Goal: Communication & Community: Participate in discussion

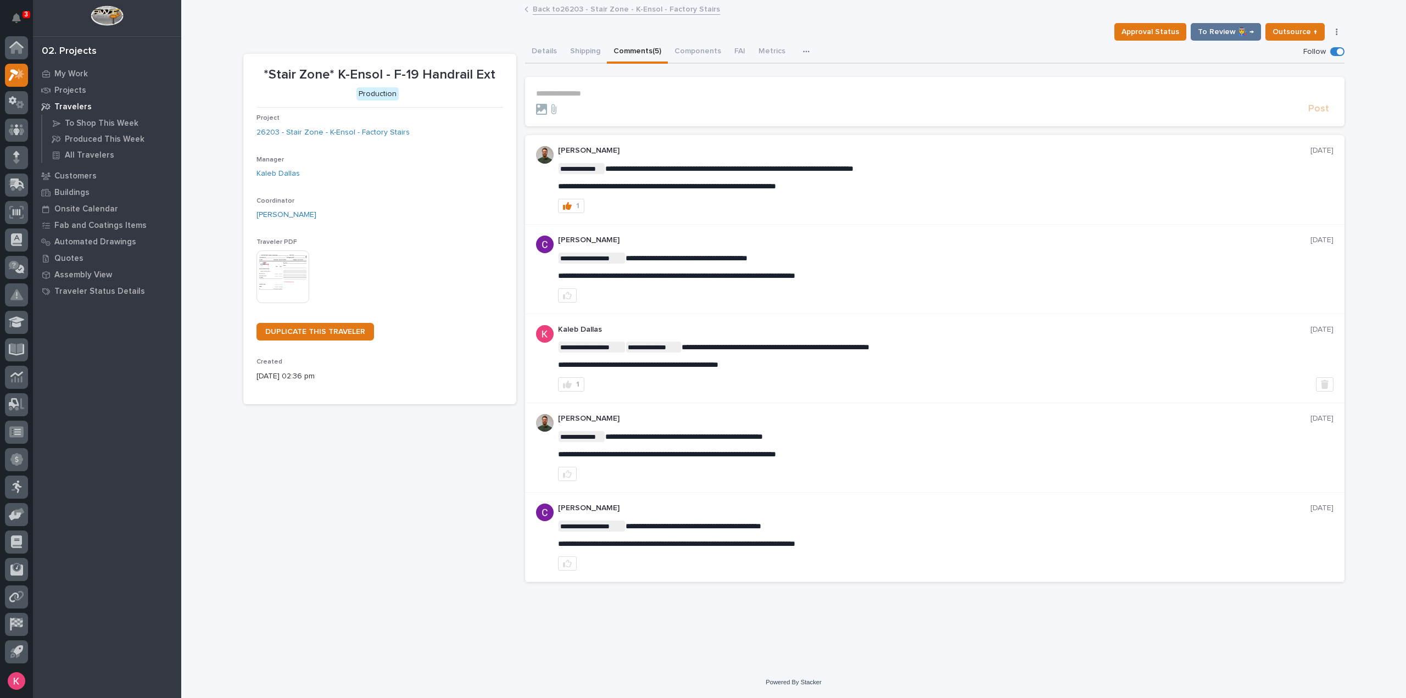
drag, startPoint x: 198, startPoint y: 493, endPoint x: 204, endPoint y: 495, distance: 6.9
click at [198, 493] on div "**********" at bounding box center [793, 334] width 1225 height 666
drag, startPoint x: 381, startPoint y: 8, endPoint x: 326, endPoint y: 54, distance: 71.4
click at [381, 8] on div "Back to 26203 - Stair Zone - K-Ensol - Factory Stairs" at bounding box center [793, 9] width 1225 height 15
click at [4, 74] on div at bounding box center [16, 352] width 33 height 632
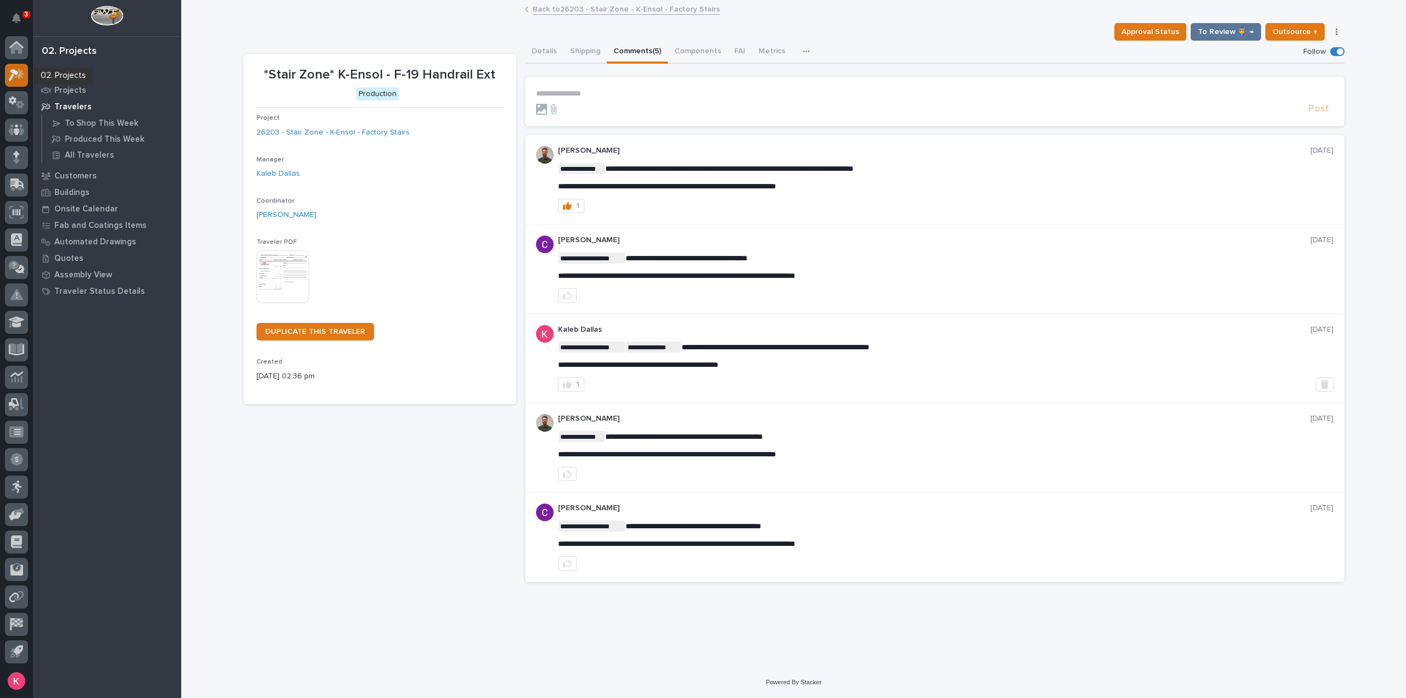
click at [10, 79] on icon at bounding box center [14, 75] width 10 height 12
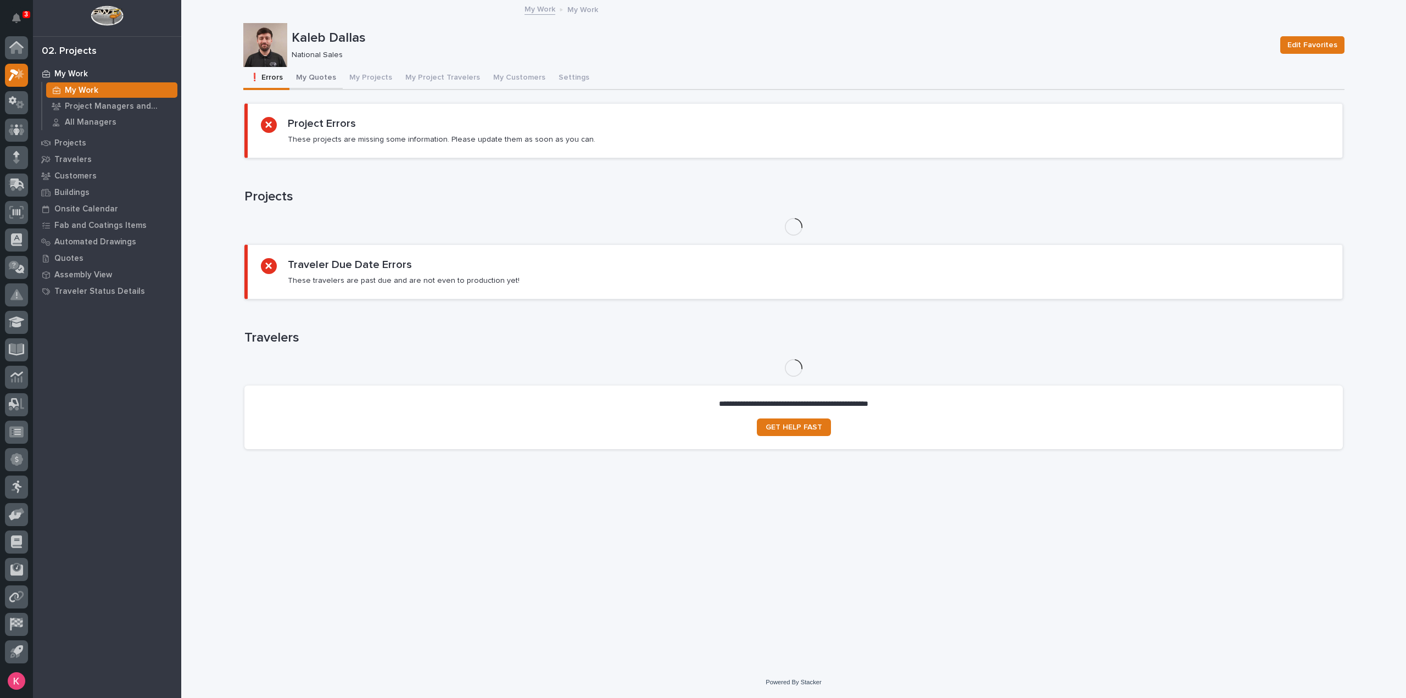
click at [302, 82] on button "My Quotes" at bounding box center [315, 78] width 53 height 23
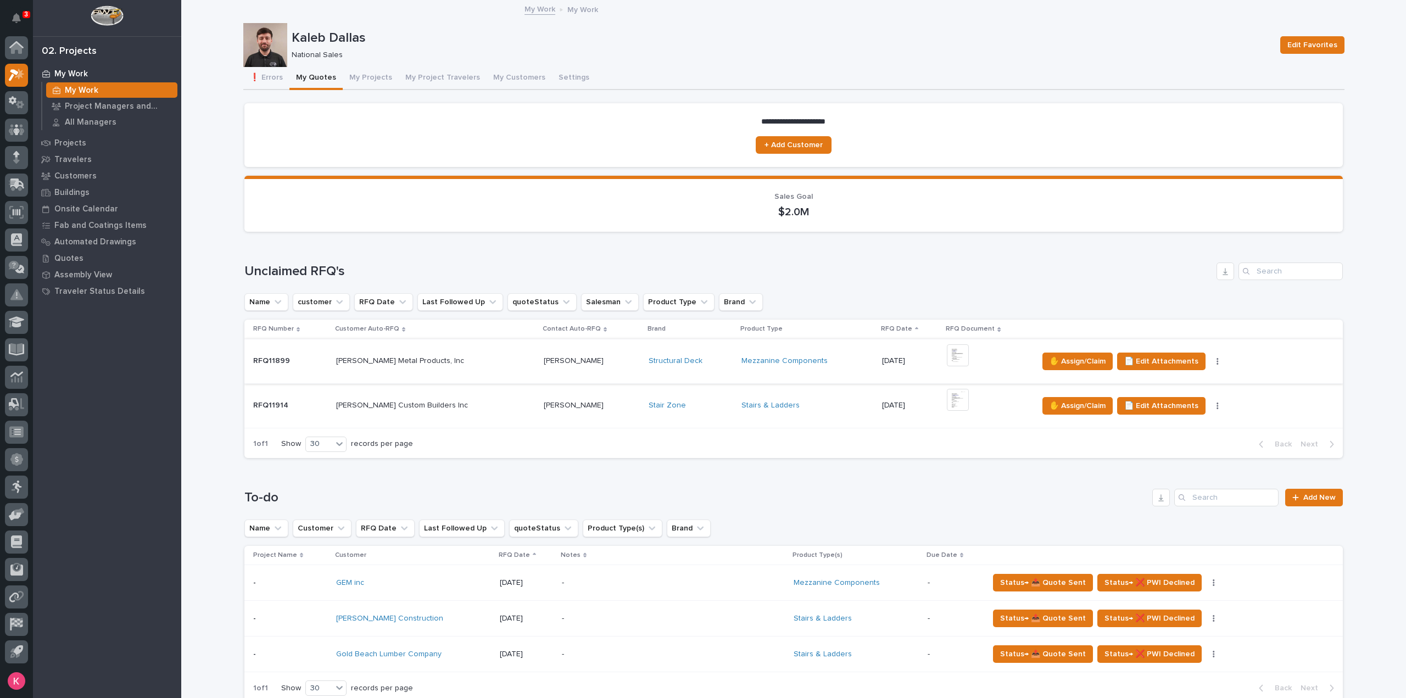
scroll to position [439, 0]
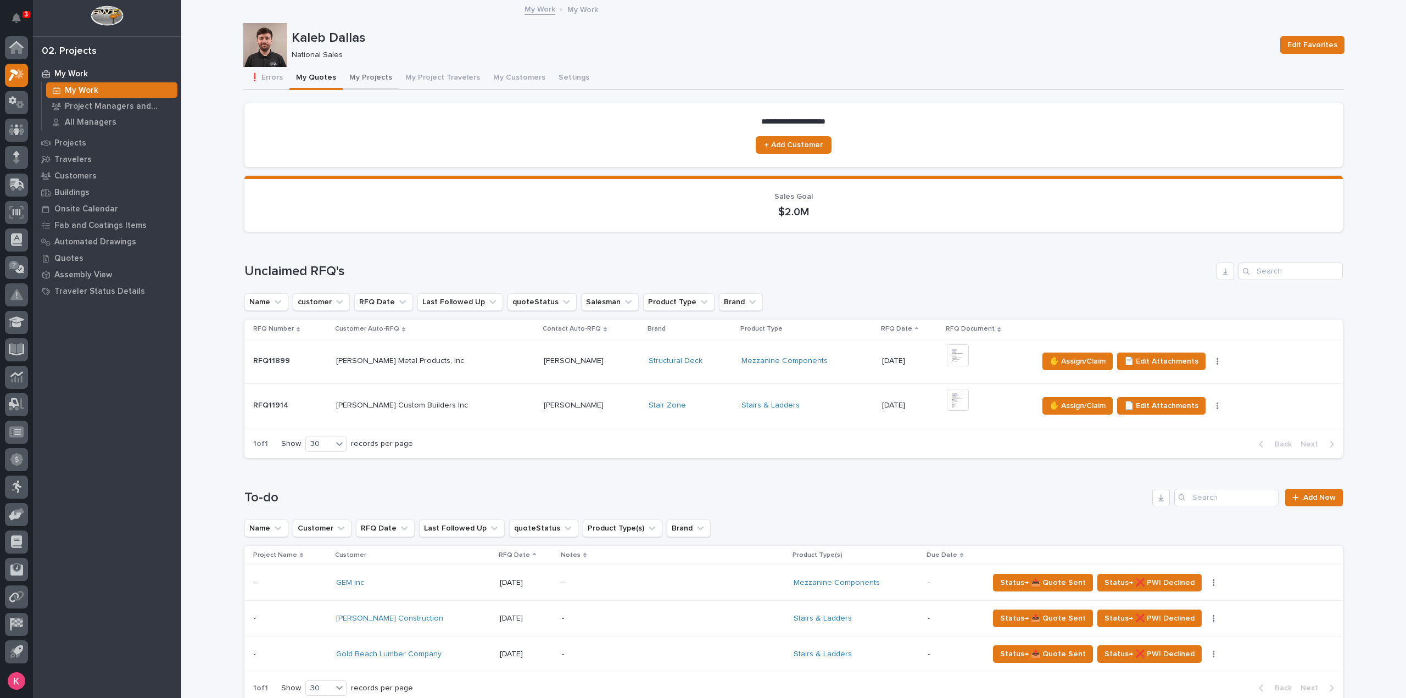
click at [356, 82] on button "My Projects" at bounding box center [371, 78] width 56 height 23
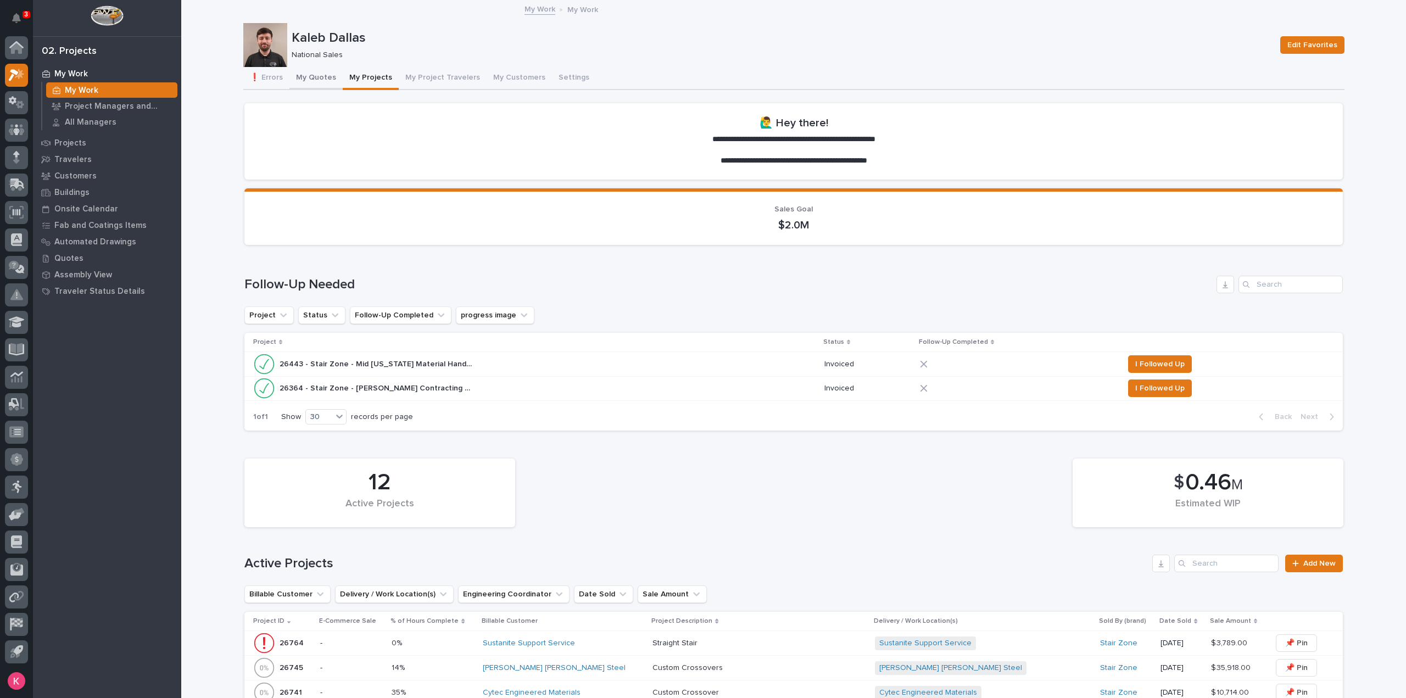
click at [295, 80] on button "My Quotes" at bounding box center [315, 78] width 53 height 23
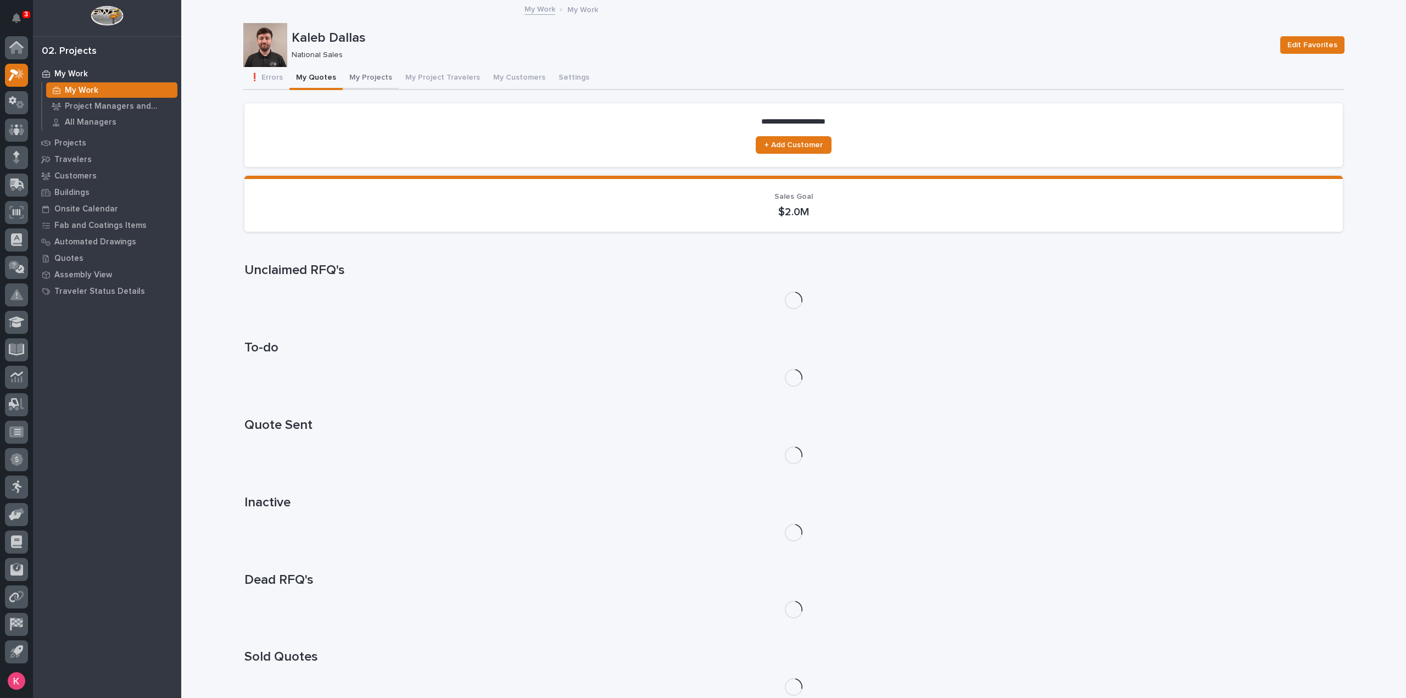
click at [357, 76] on button "My Projects" at bounding box center [371, 78] width 56 height 23
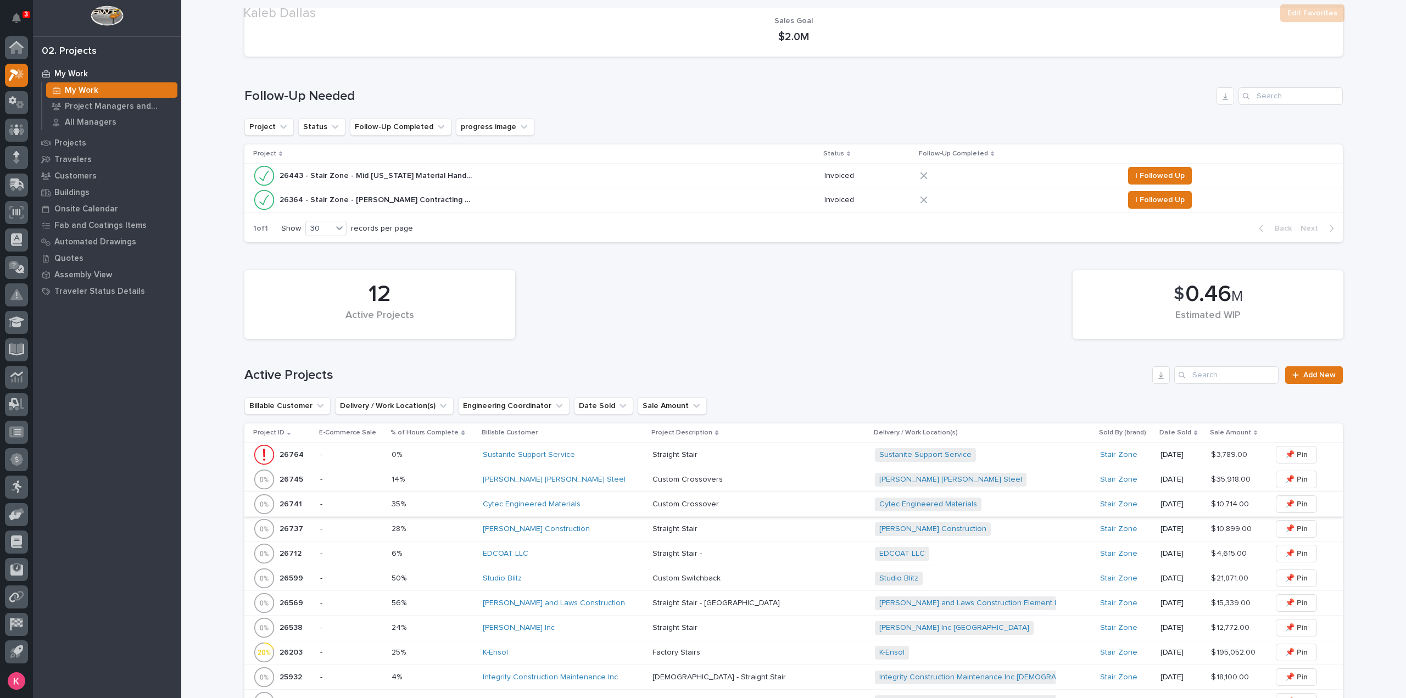
scroll to position [275, 0]
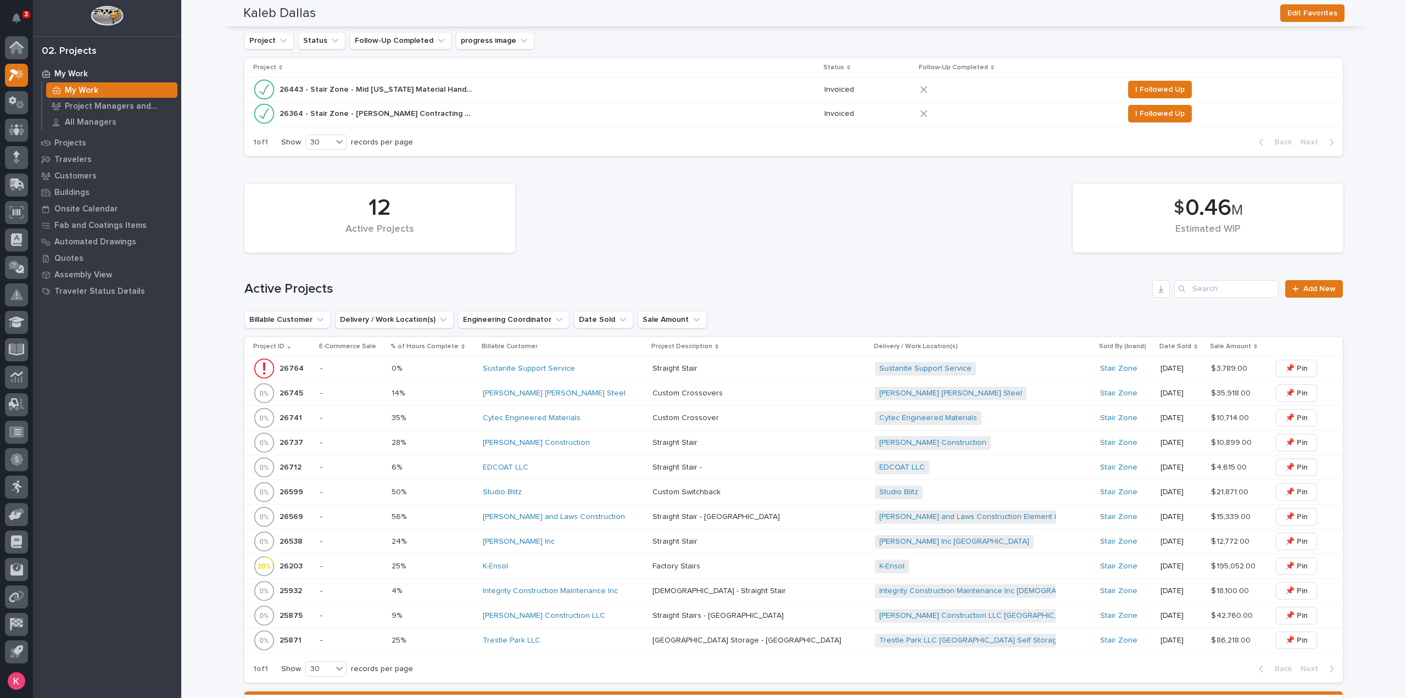
click at [547, 495] on div "Studio Blitz" at bounding box center [563, 492] width 161 height 9
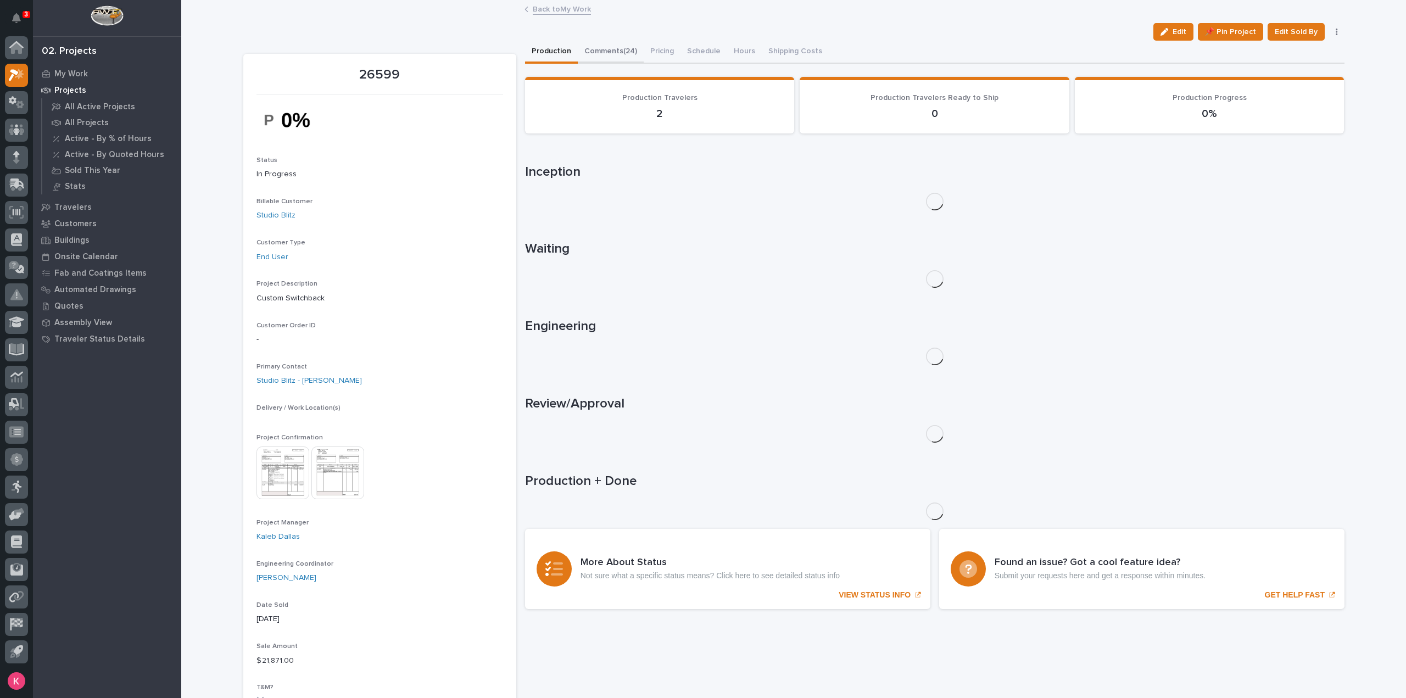
click at [598, 54] on button "Comments (24)" at bounding box center [611, 52] width 66 height 23
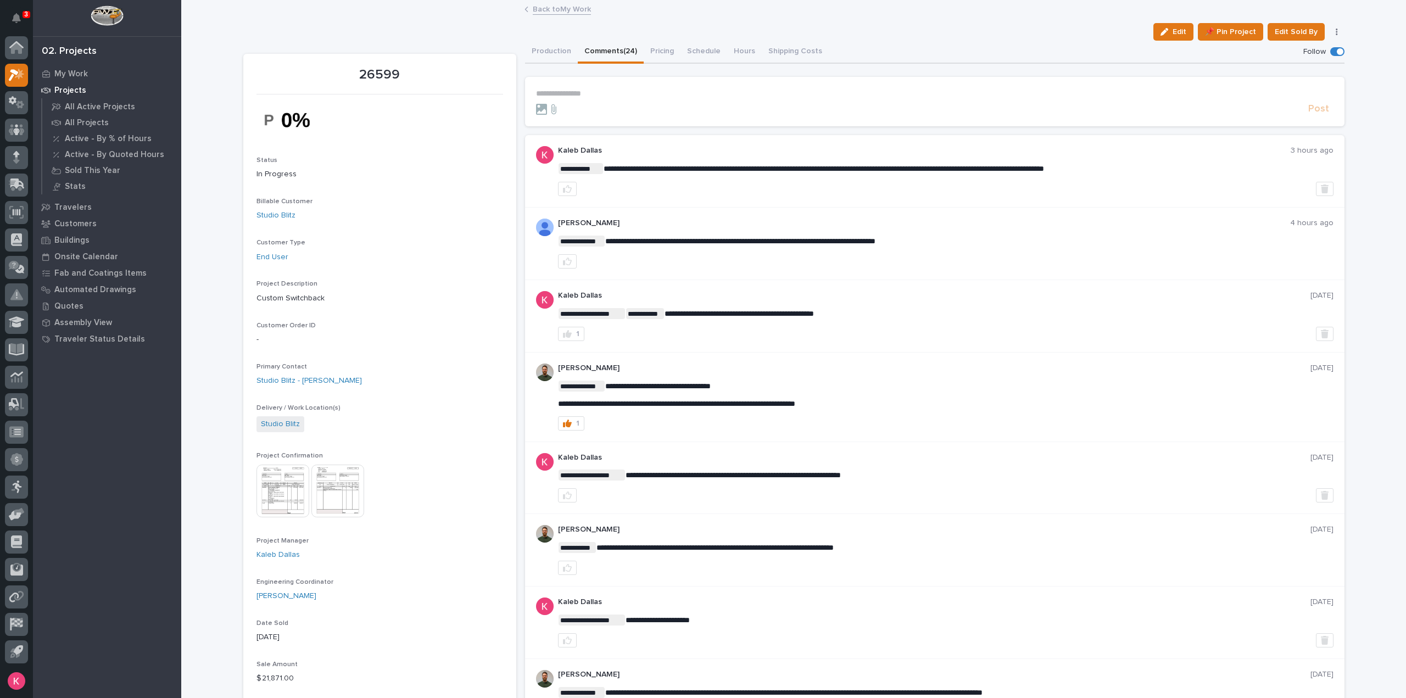
click at [602, 90] on p "**********" at bounding box center [934, 93] width 797 height 9
click at [551, 9] on link "Back to My Work" at bounding box center [562, 8] width 58 height 13
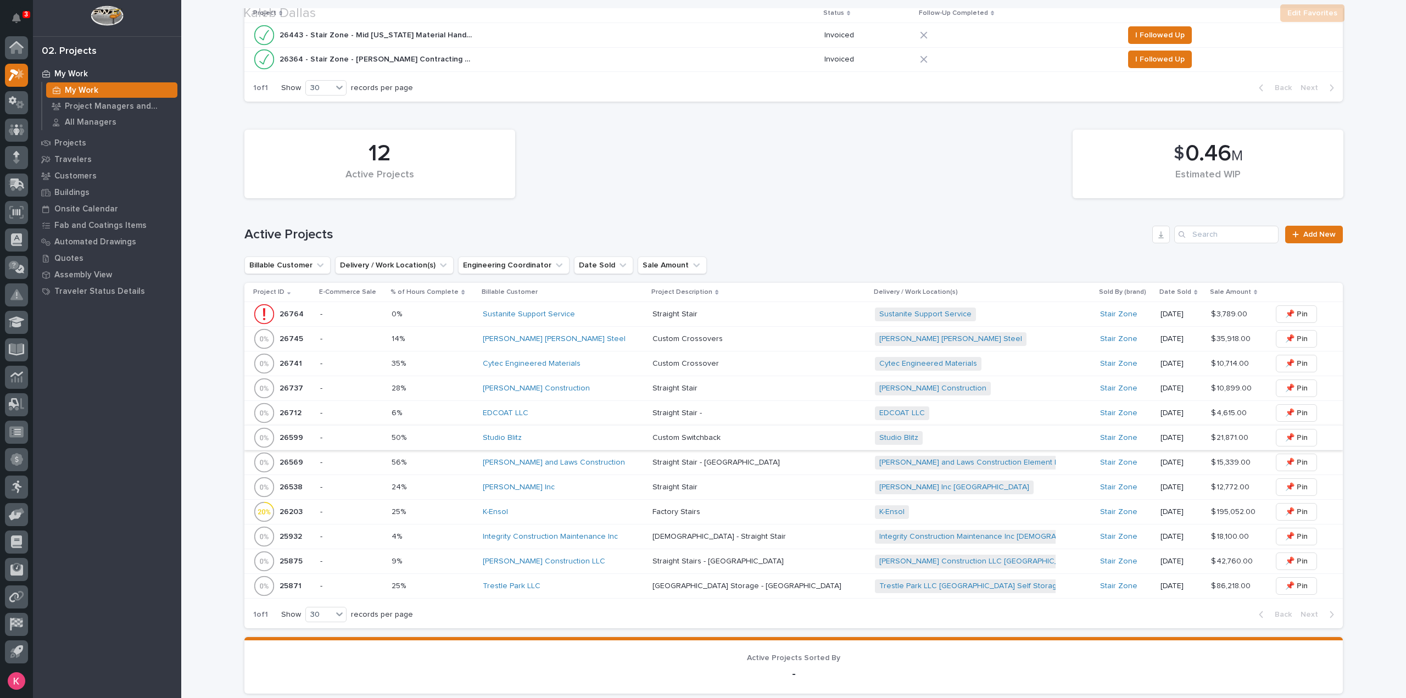
scroll to position [329, 0]
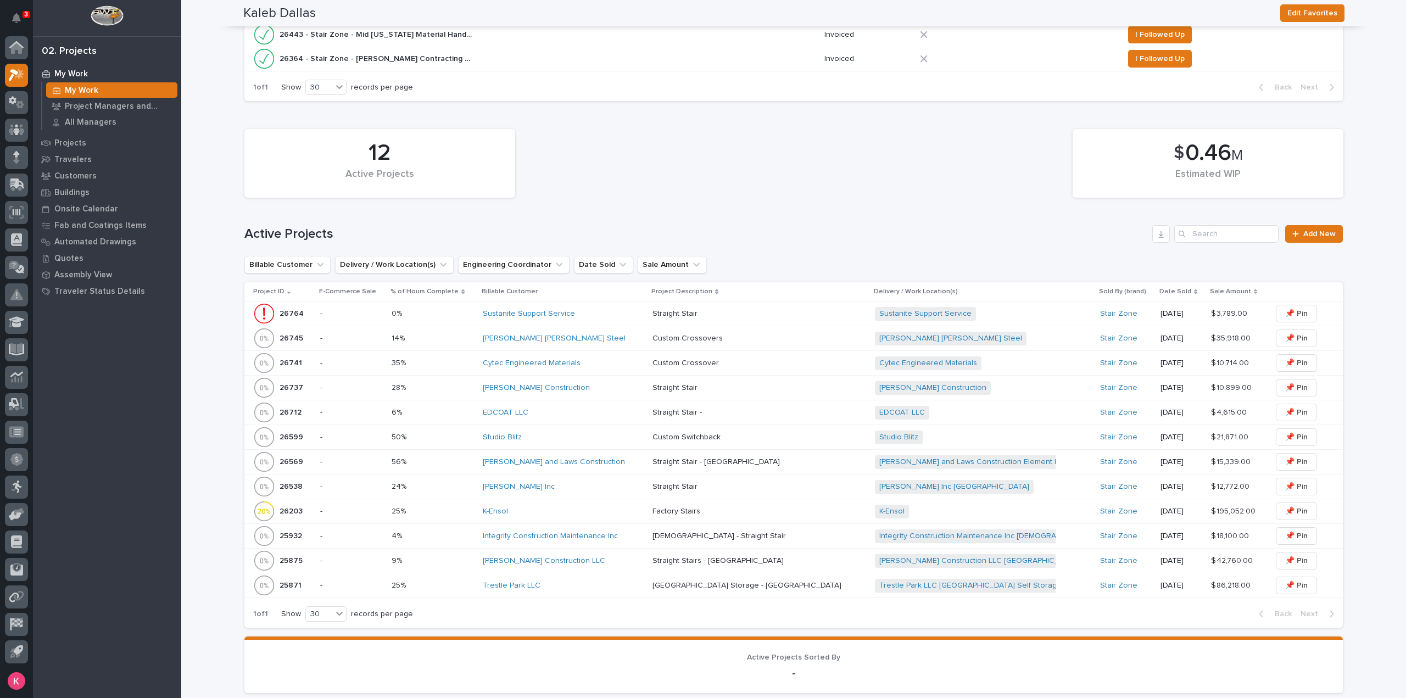
click at [579, 441] on div "Studio Blitz" at bounding box center [563, 437] width 161 height 18
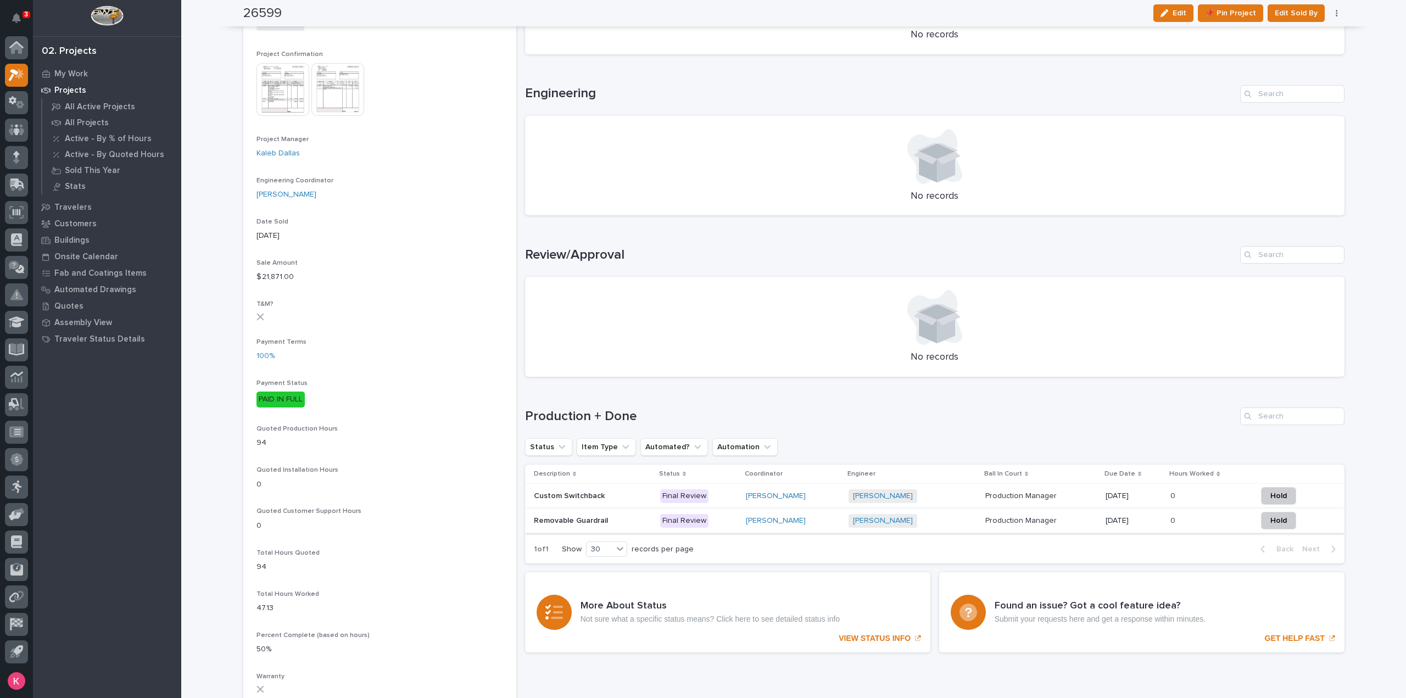
scroll to position [384, 0]
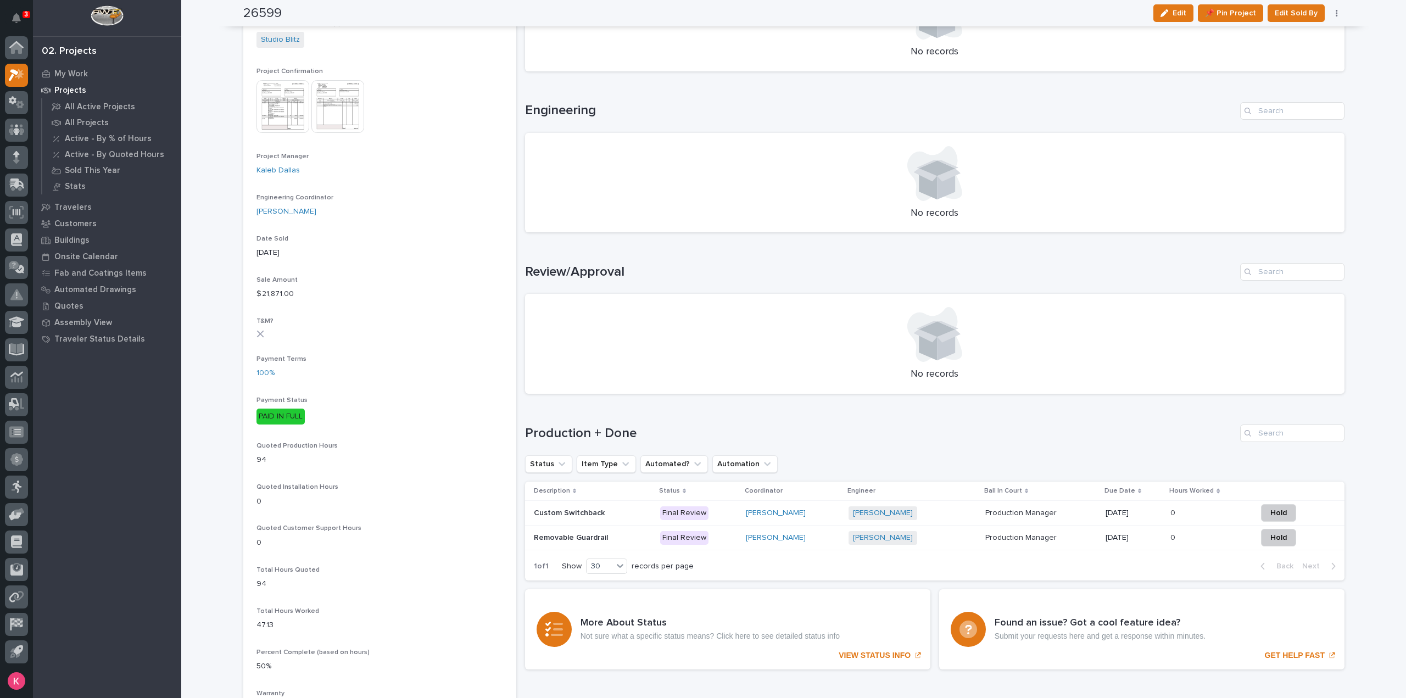
click at [837, 518] on div "[PERSON_NAME]" at bounding box center [793, 513] width 94 height 18
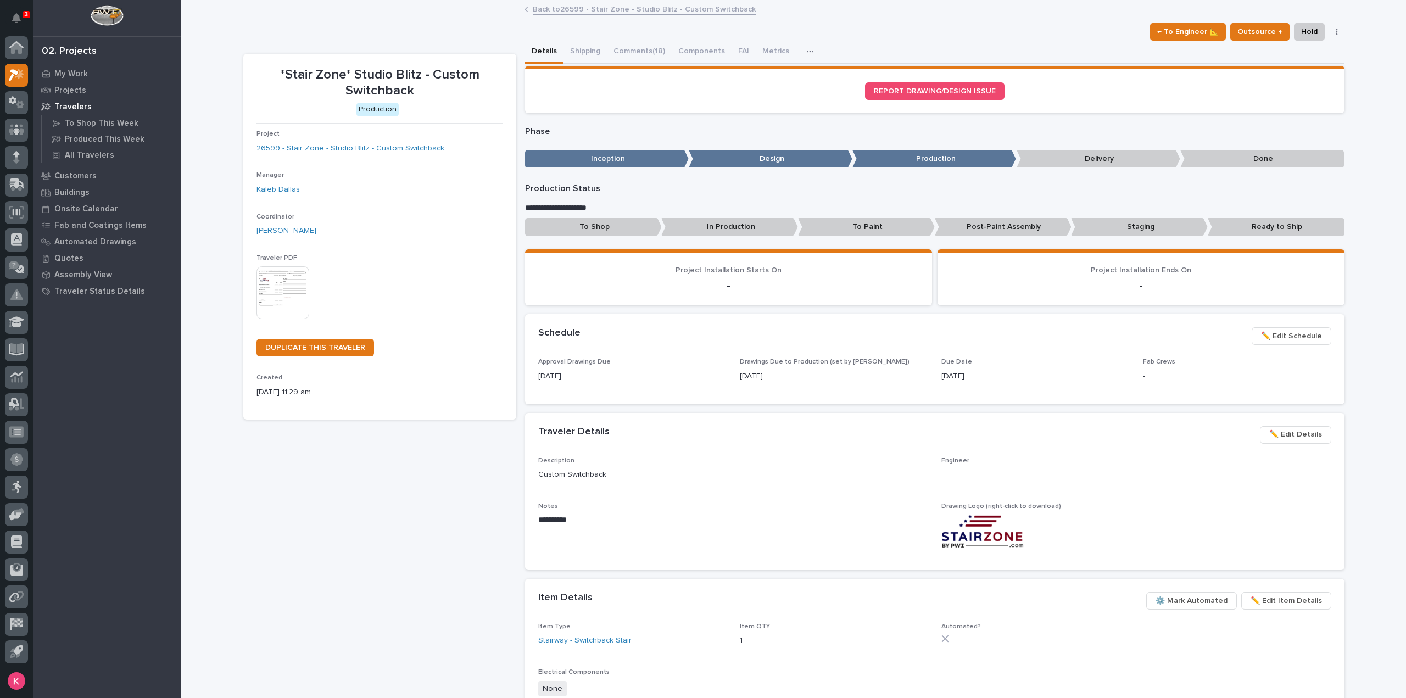
click at [622, 50] on button "Comments (18)" at bounding box center [639, 52] width 65 height 23
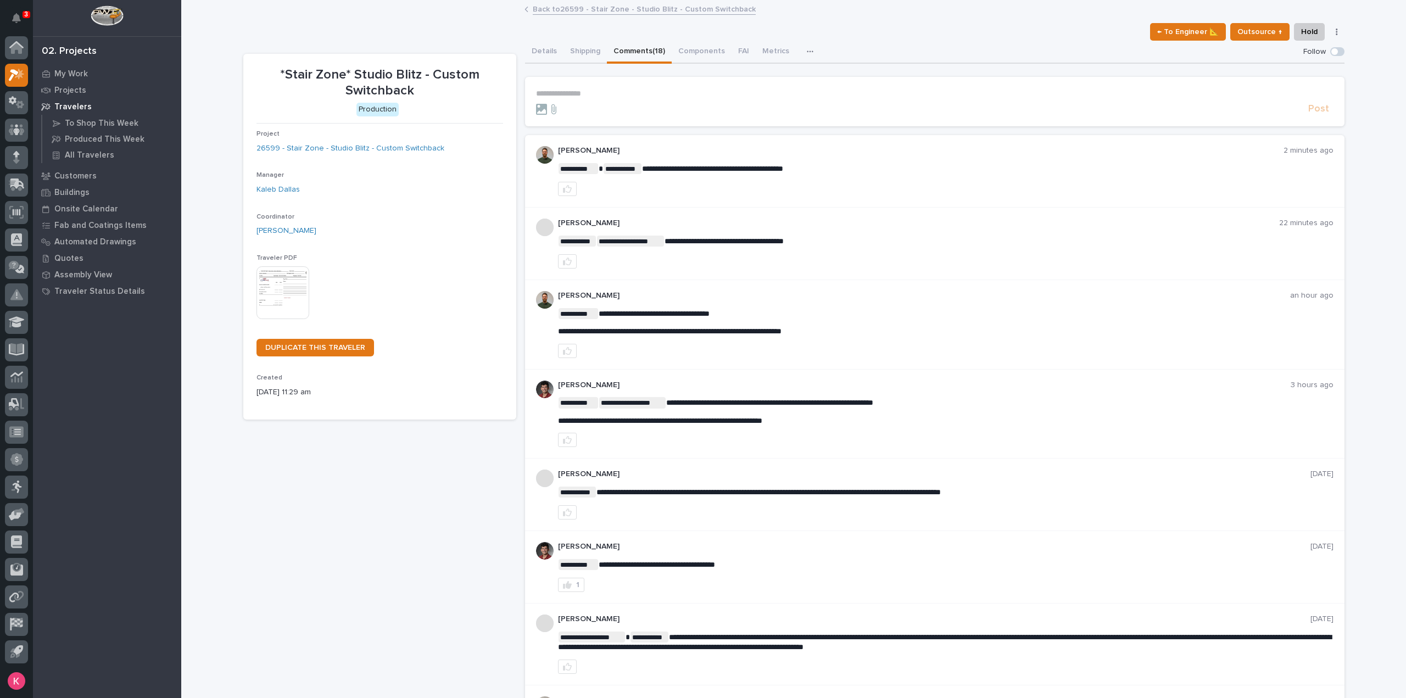
click at [608, 95] on p "**********" at bounding box center [934, 93] width 797 height 9
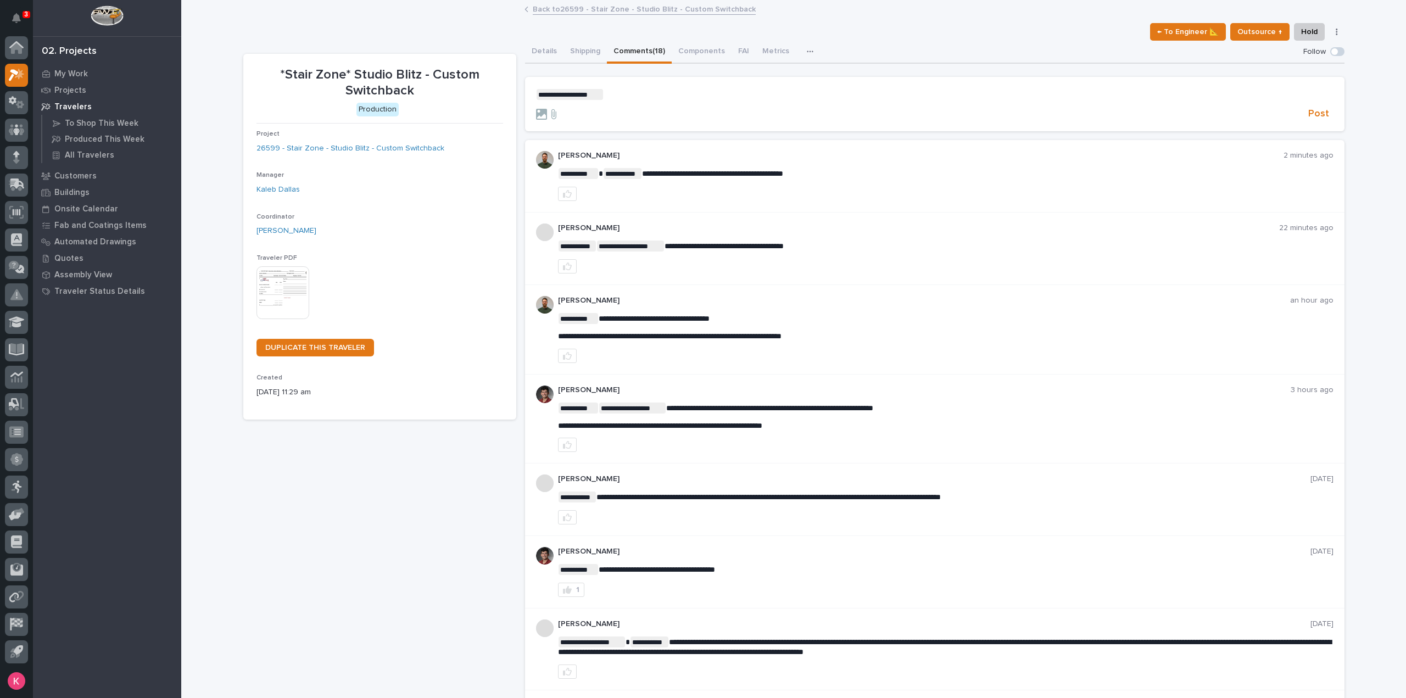
click at [635, 92] on p "**********" at bounding box center [934, 94] width 797 height 11
drag, startPoint x: 807, startPoint y: 94, endPoint x: 532, endPoint y: 102, distance: 275.8
click at [536, 98] on p "**********" at bounding box center [934, 94] width 797 height 11
click at [1319, 118] on span "Post" at bounding box center [1318, 114] width 21 height 13
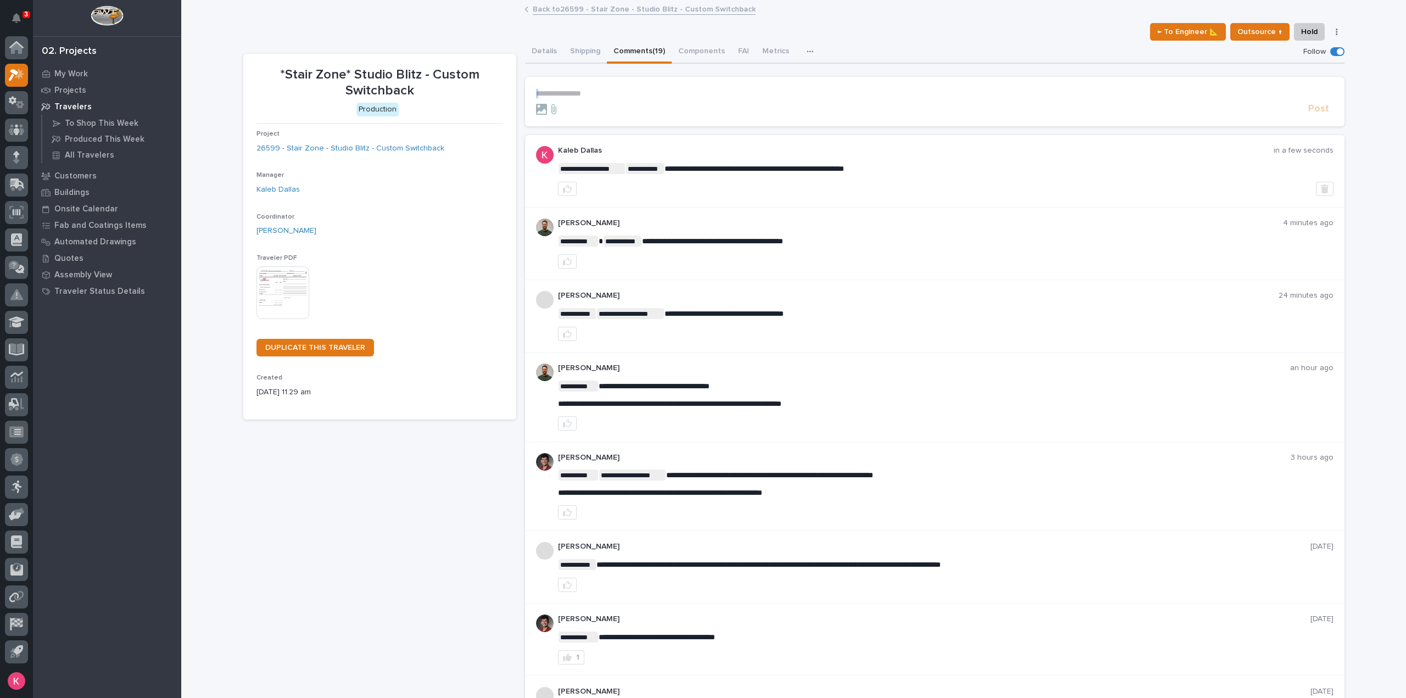
click at [609, 13] on link "Back to 26599 - Stair Zone - Studio Blitz - Custom Switchback" at bounding box center [644, 8] width 223 height 13
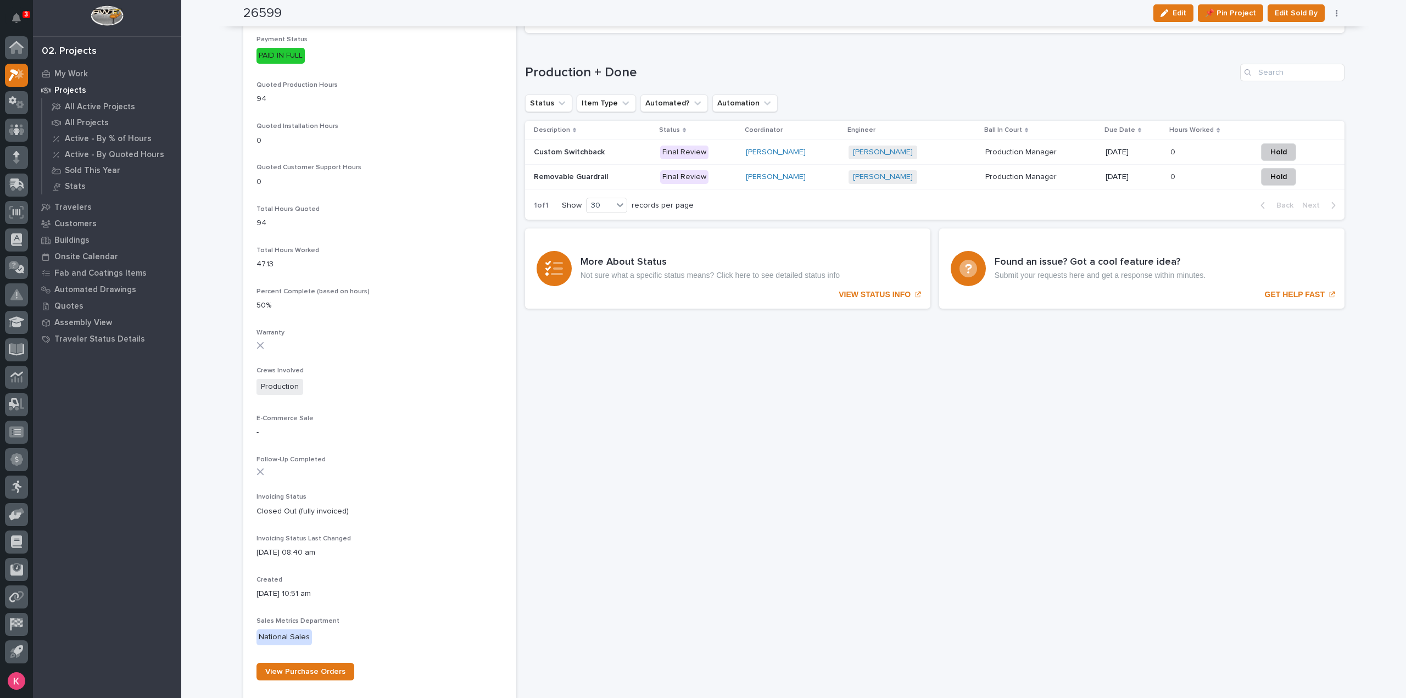
scroll to position [671, 0]
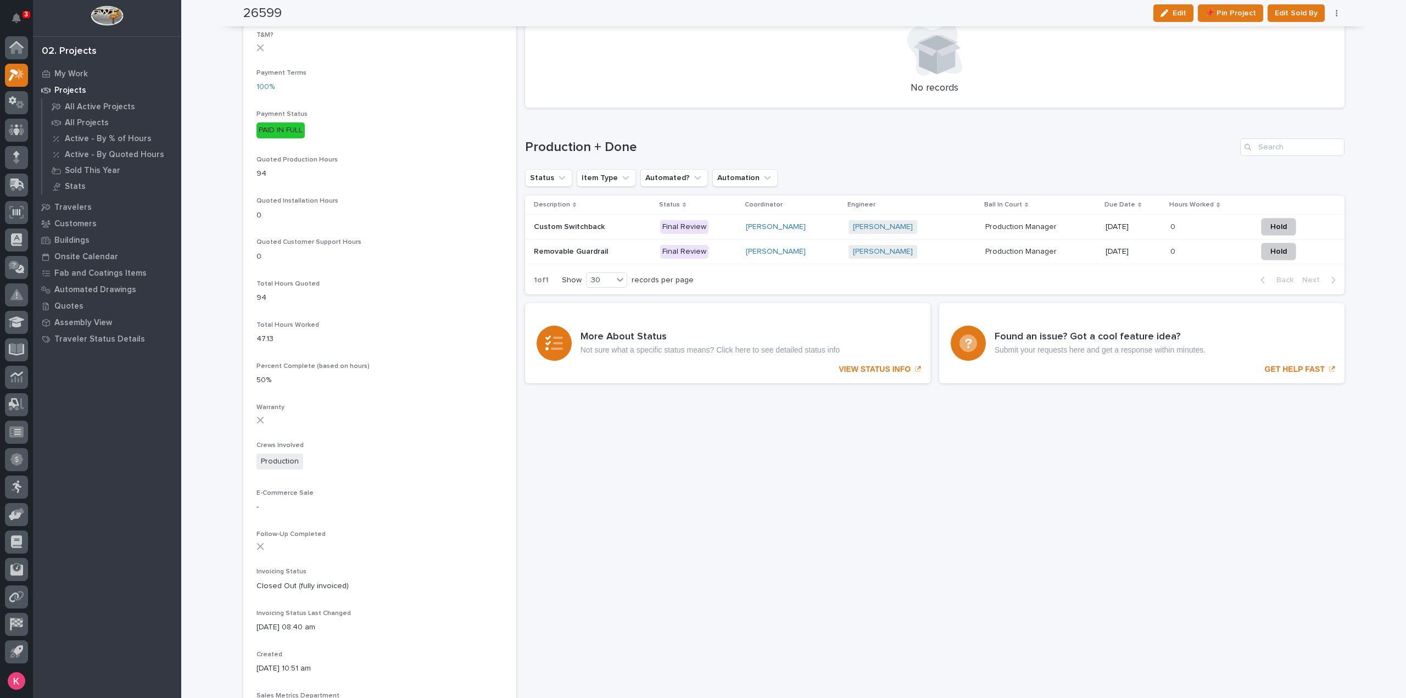
click at [840, 260] on div "[PERSON_NAME]" at bounding box center [793, 252] width 94 height 18
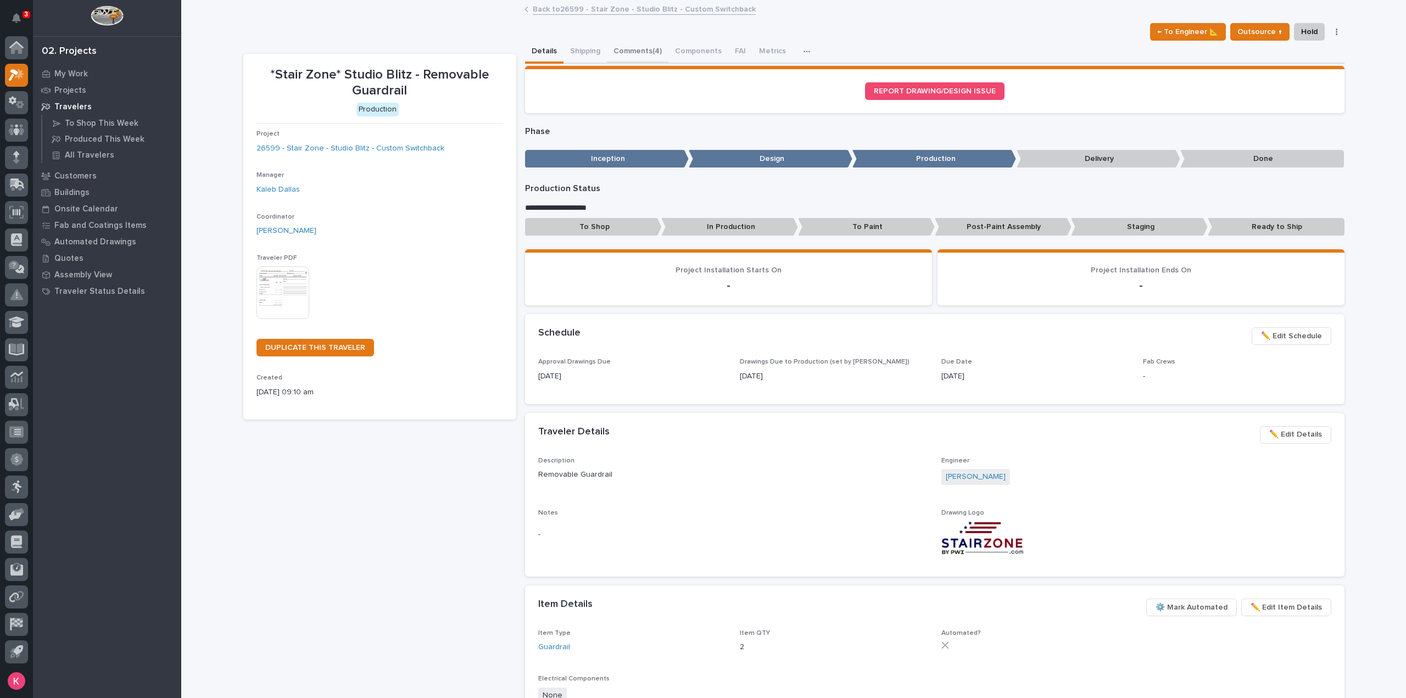
click at [653, 49] on button "Comments (4)" at bounding box center [638, 52] width 62 height 23
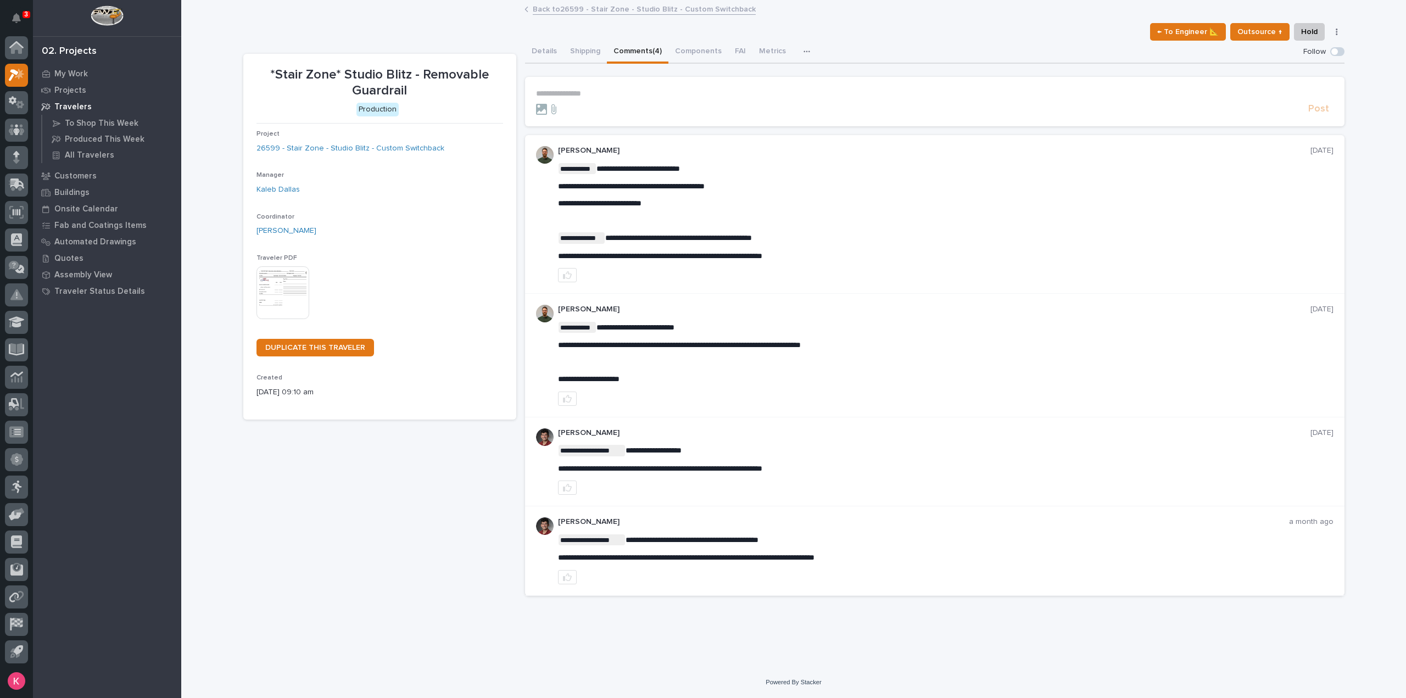
click at [665, 96] on p "**********" at bounding box center [934, 93] width 797 height 9
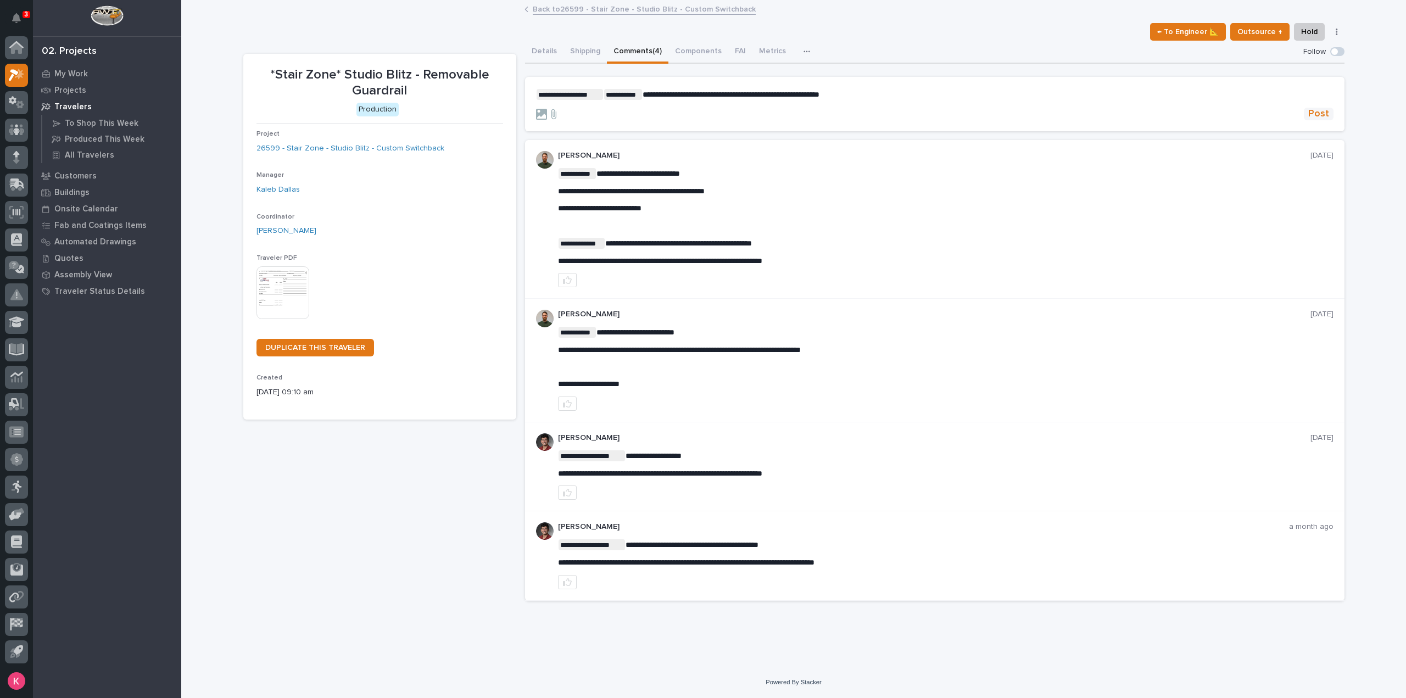
click at [1320, 113] on span "Post" at bounding box center [1318, 114] width 21 height 13
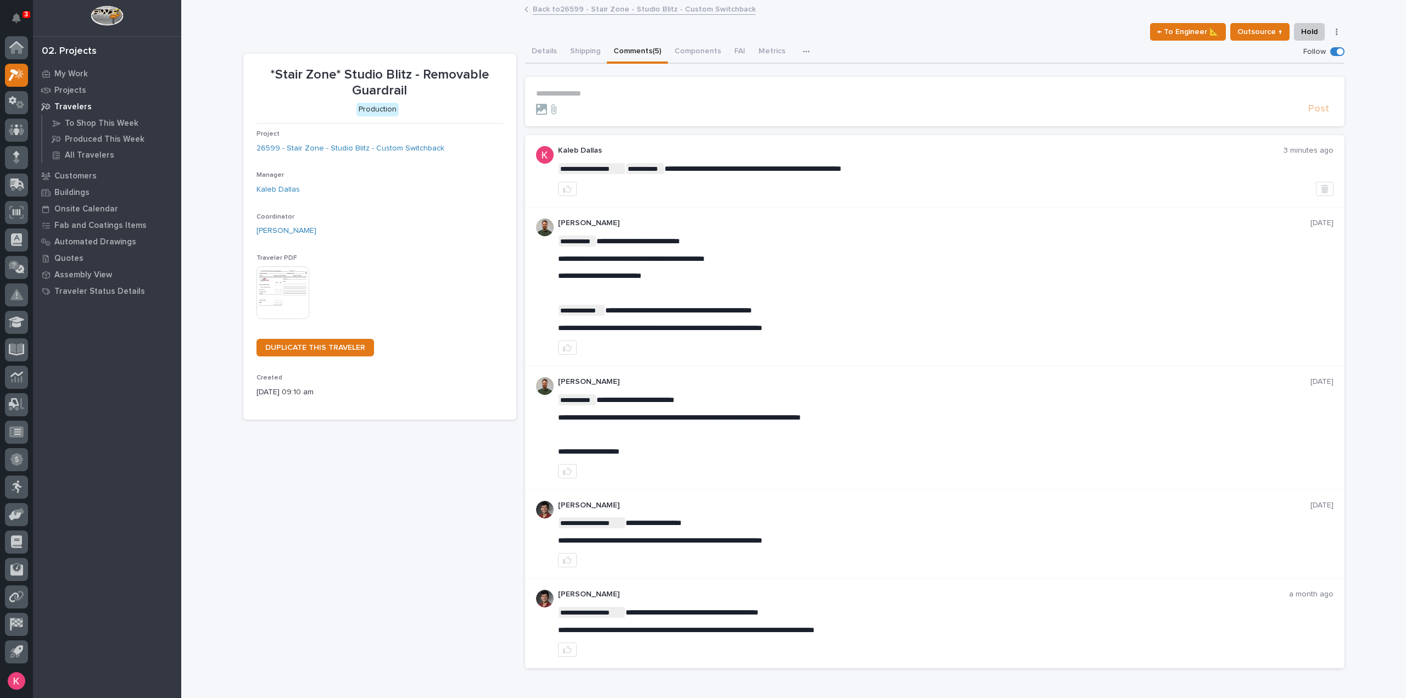
click at [601, 7] on link "Back to 26599 - Stair Zone - Studio Blitz - Custom Switchback" at bounding box center [644, 8] width 223 height 13
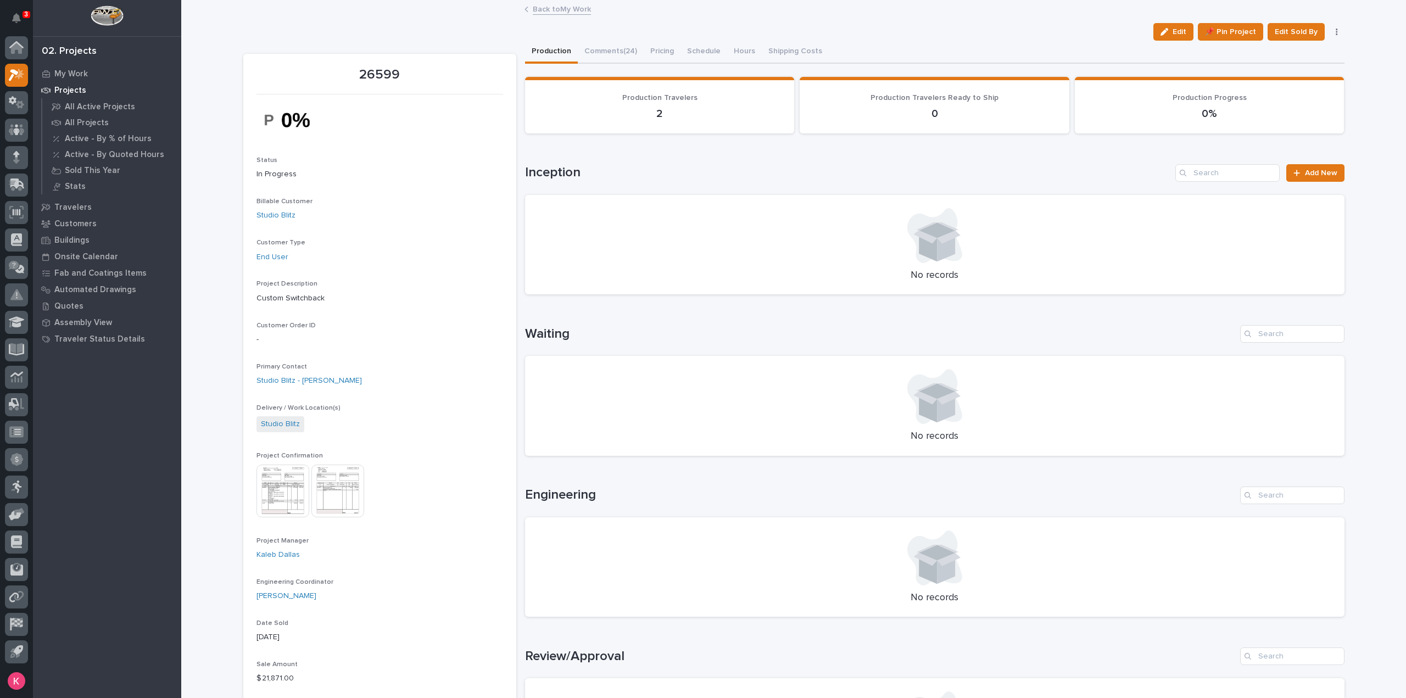
click at [608, 64] on div "Loading... Saving… Loading... Saving… Loading... Saving… Loading... Saving… Loa…" at bounding box center [934, 563] width 819 height 999
click at [606, 61] on button "Comments (24)" at bounding box center [611, 52] width 66 height 23
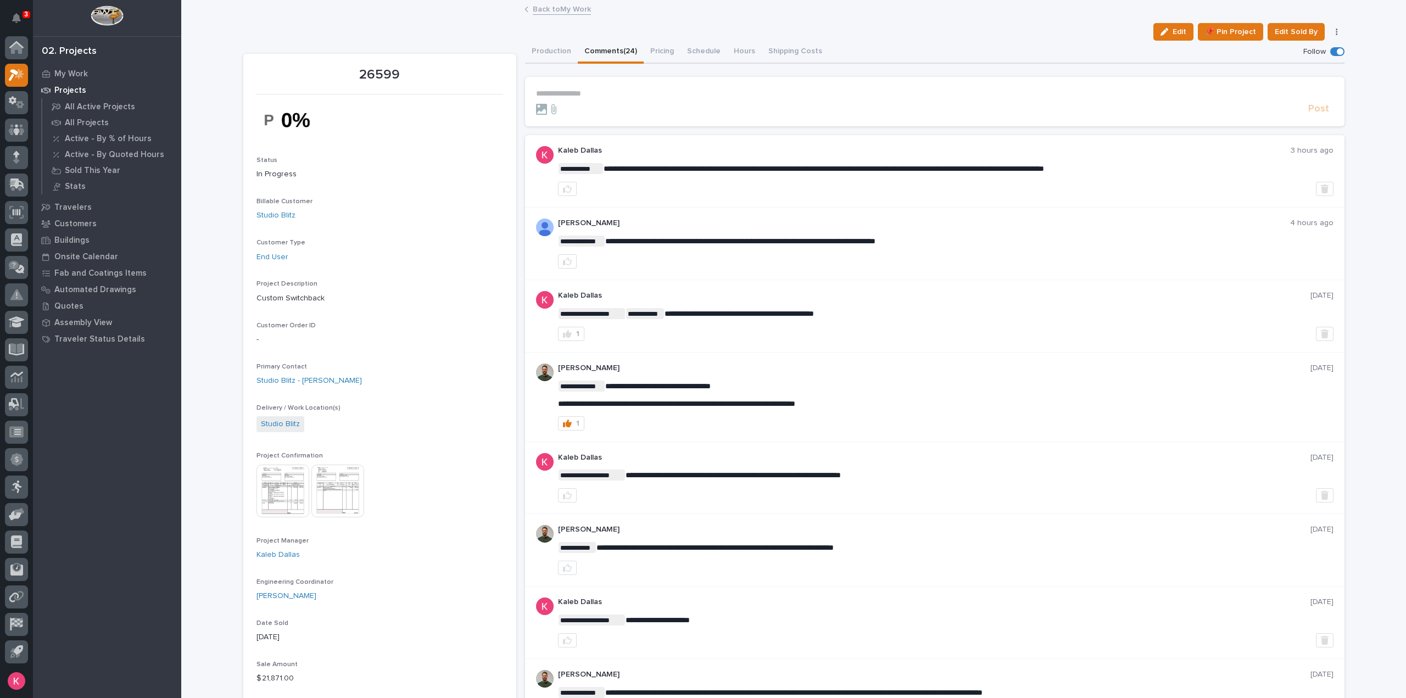
click at [604, 87] on section "**********" at bounding box center [934, 101] width 819 height 49
click at [619, 96] on p "**********" at bounding box center [934, 93] width 797 height 9
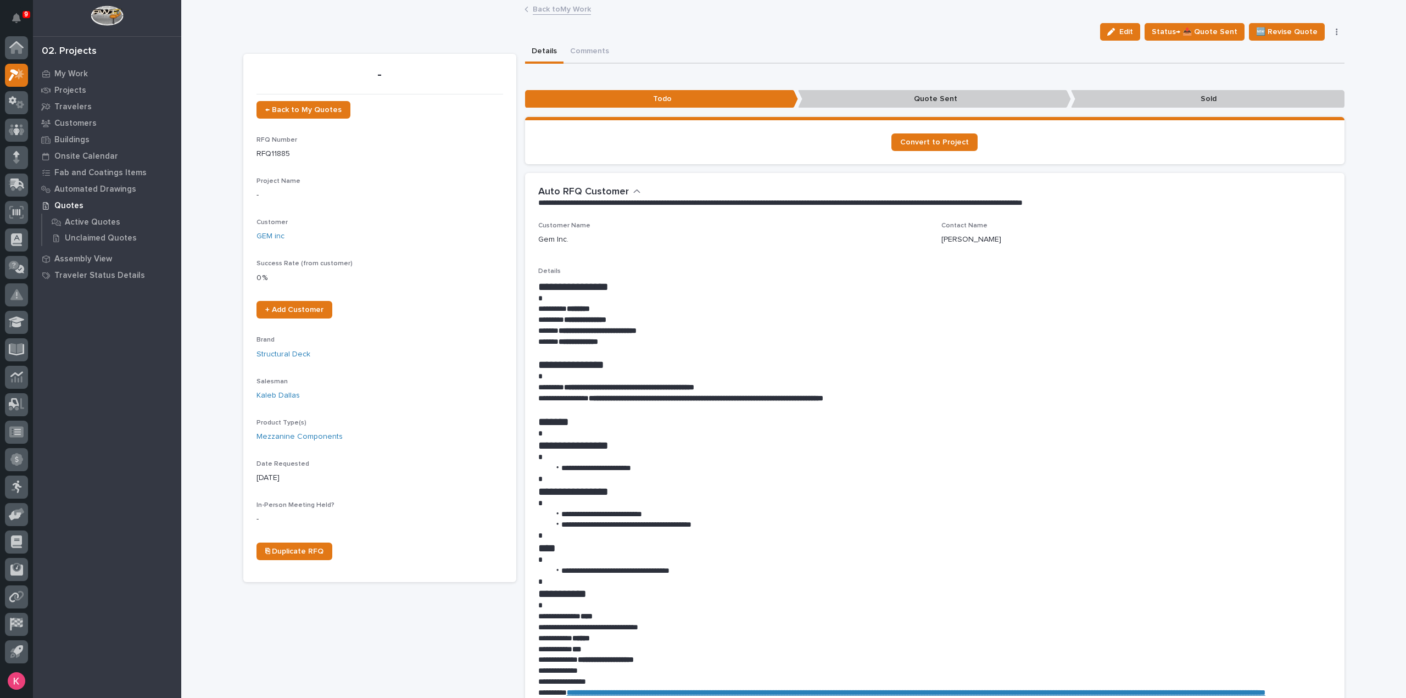
click at [564, 4] on link "Back to My Work" at bounding box center [562, 8] width 58 height 13
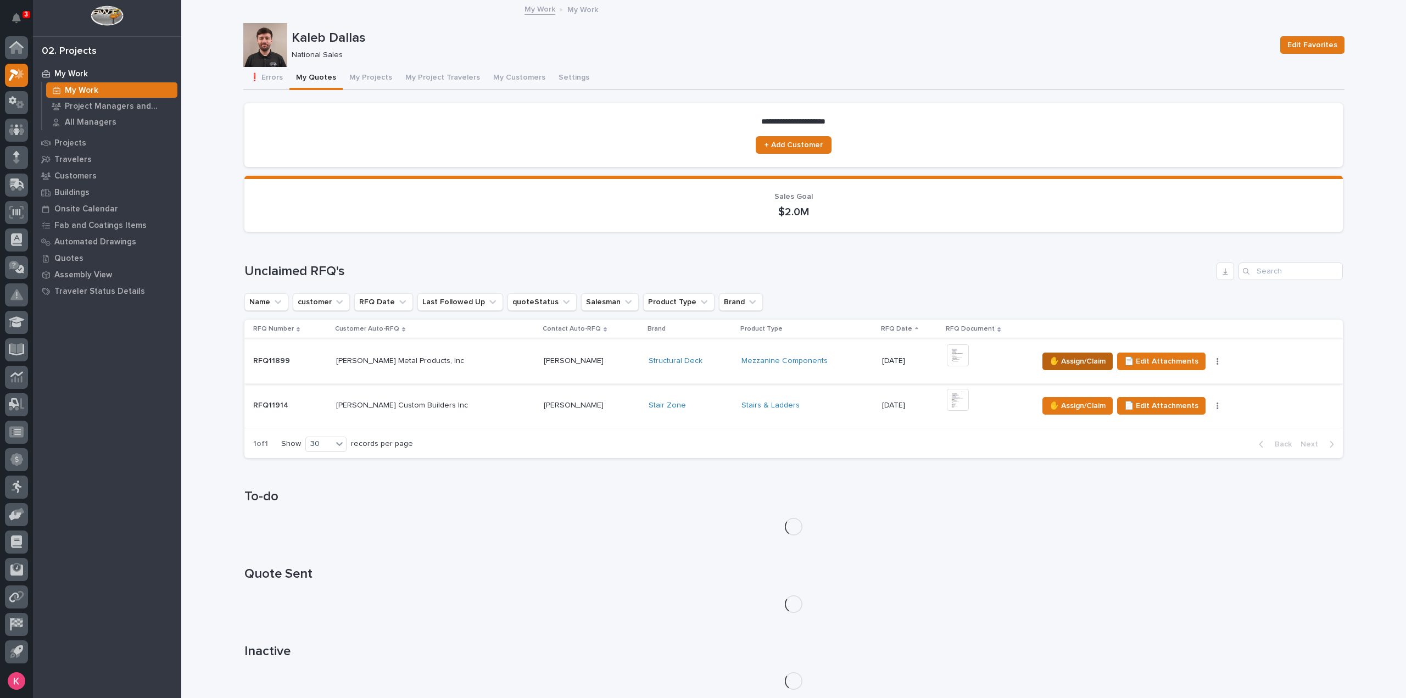
click at [1050, 361] on span "✋ Assign/Claim" at bounding box center [1077, 361] width 56 height 13
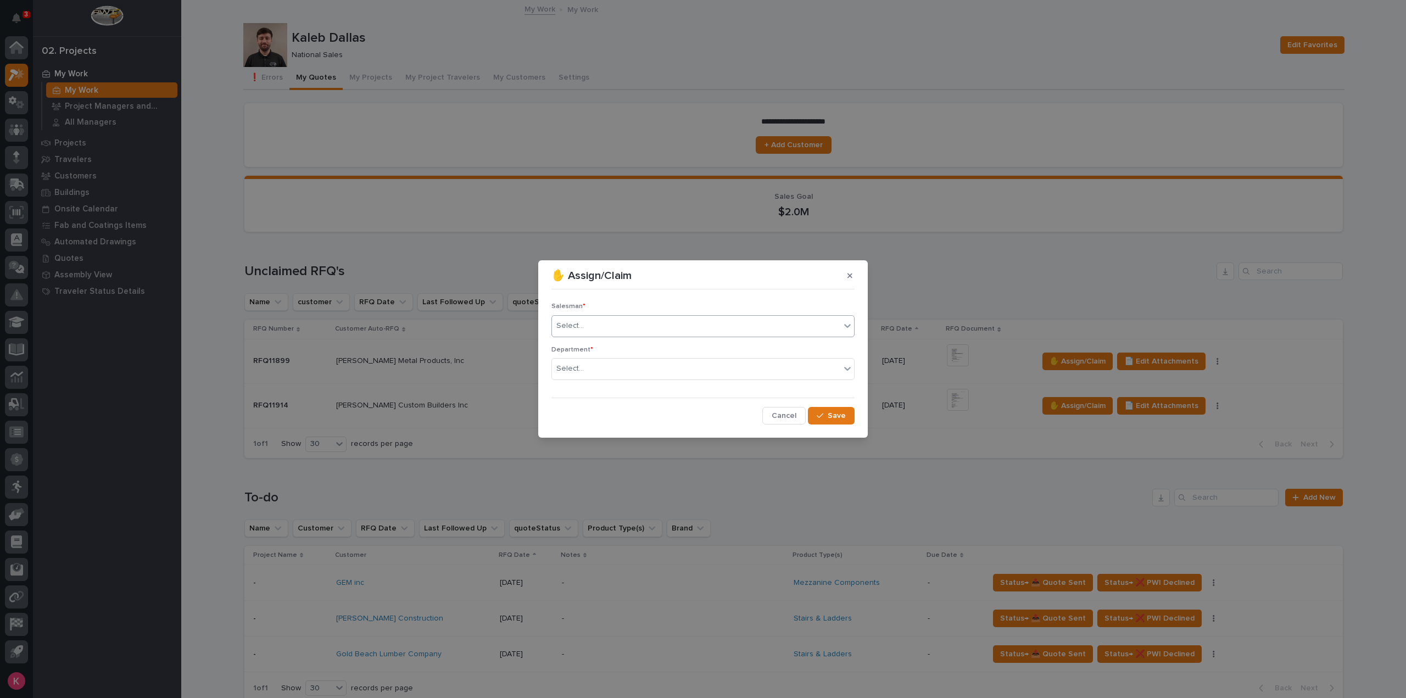
click at [656, 322] on div "Select..." at bounding box center [696, 326] width 288 height 18
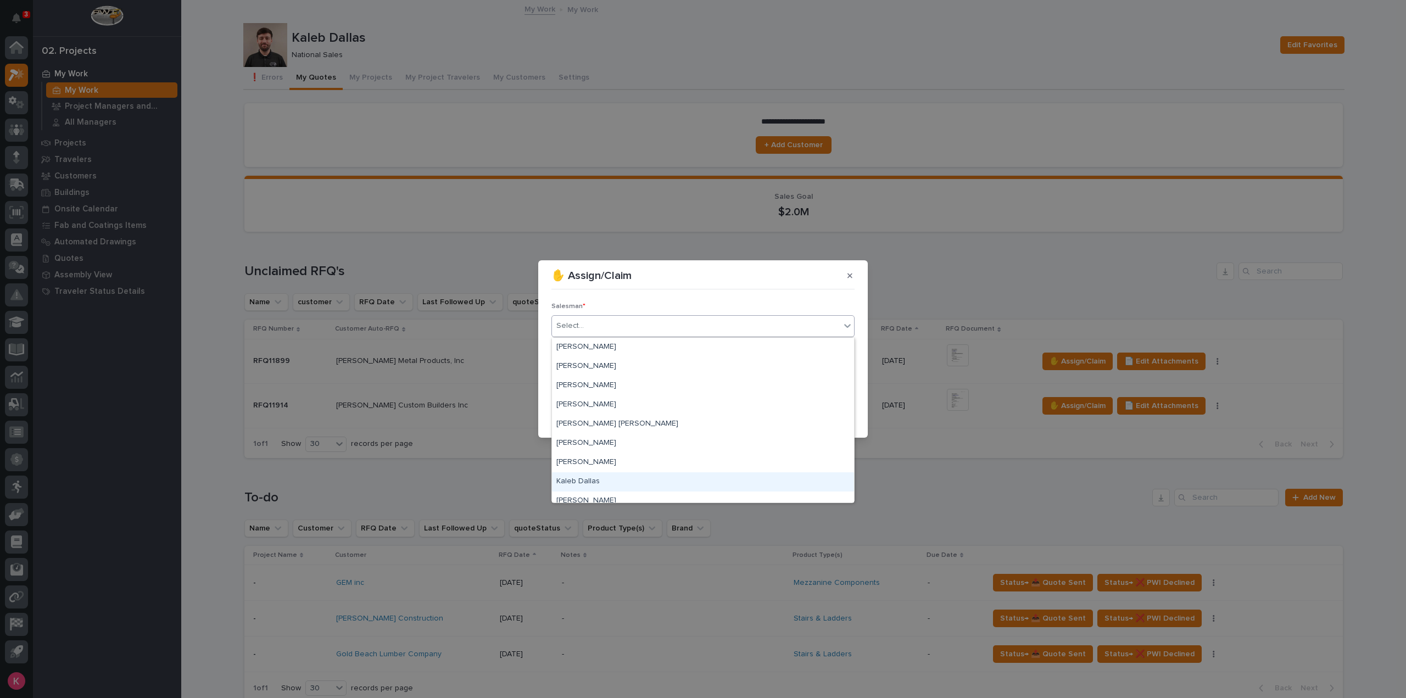
click at [588, 483] on div "Kaleb Dallas" at bounding box center [703, 481] width 302 height 19
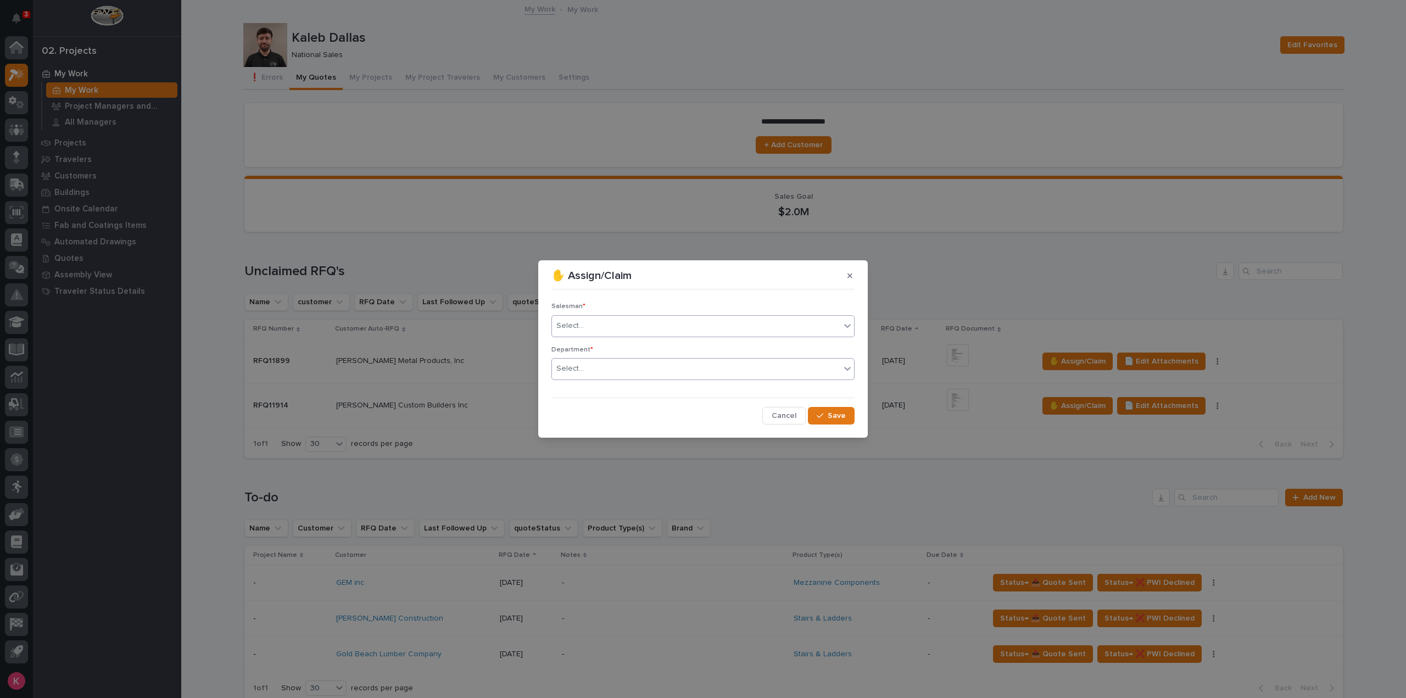
click at [701, 375] on div "Select..." at bounding box center [696, 369] width 288 height 18
click at [661, 392] on div "National Sales" at bounding box center [703, 389] width 302 height 19
click at [846, 415] on button "Save" at bounding box center [831, 416] width 47 height 18
click at [636, 361] on div "National Sales" at bounding box center [689, 369] width 275 height 18
click at [642, 383] on div "National Sales" at bounding box center [703, 389] width 302 height 19
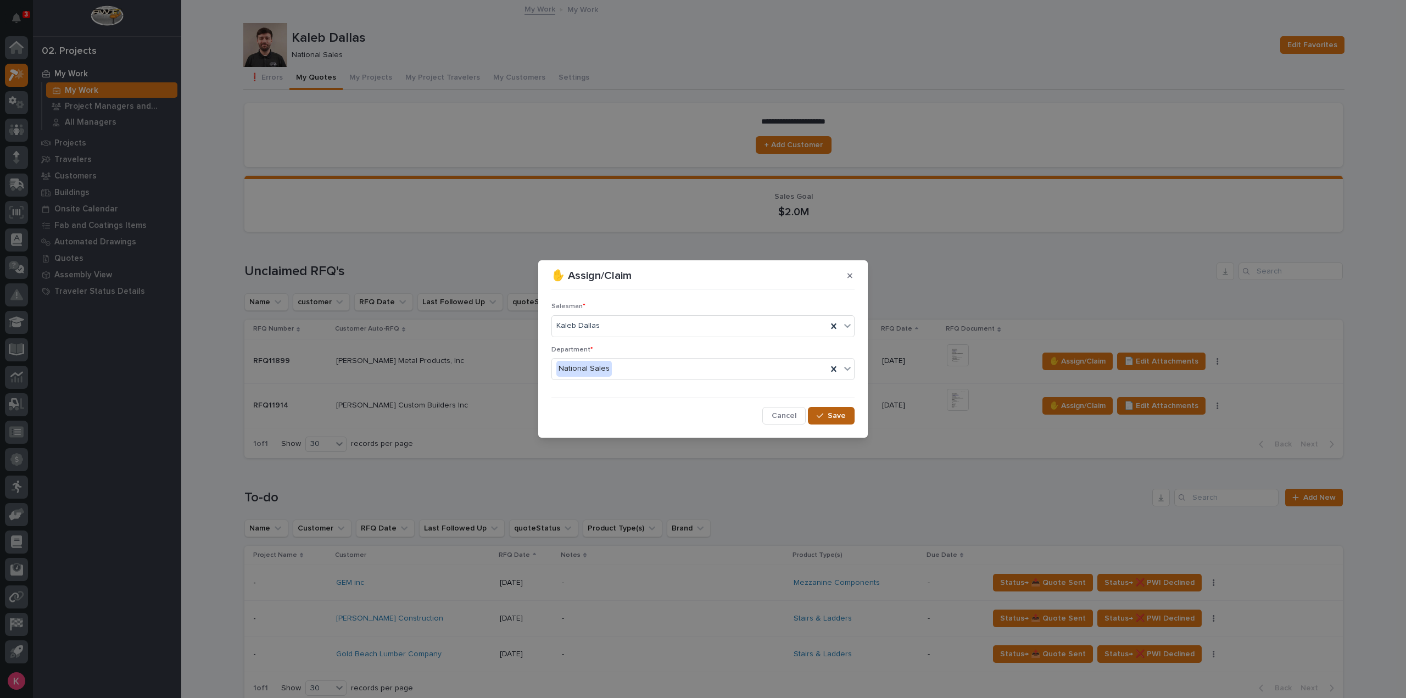
click at [849, 416] on button "Save" at bounding box center [831, 416] width 47 height 18
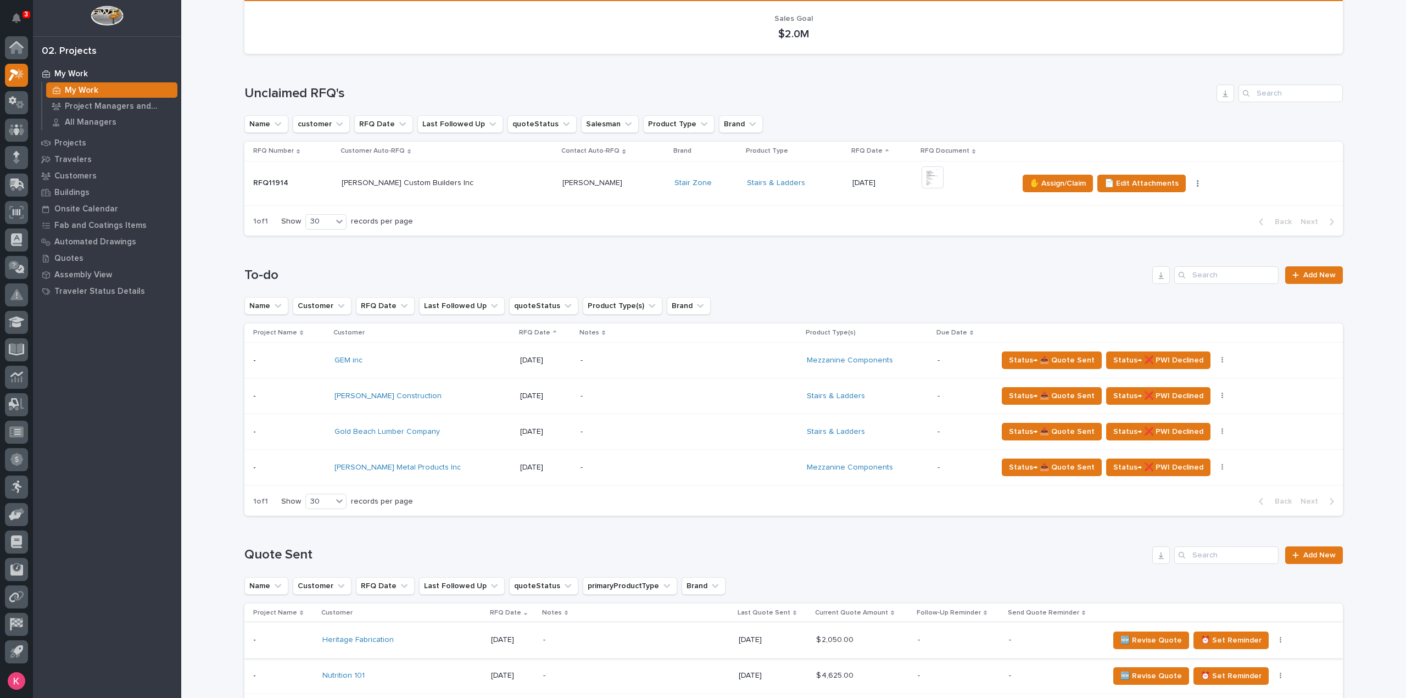
scroll to position [220, 0]
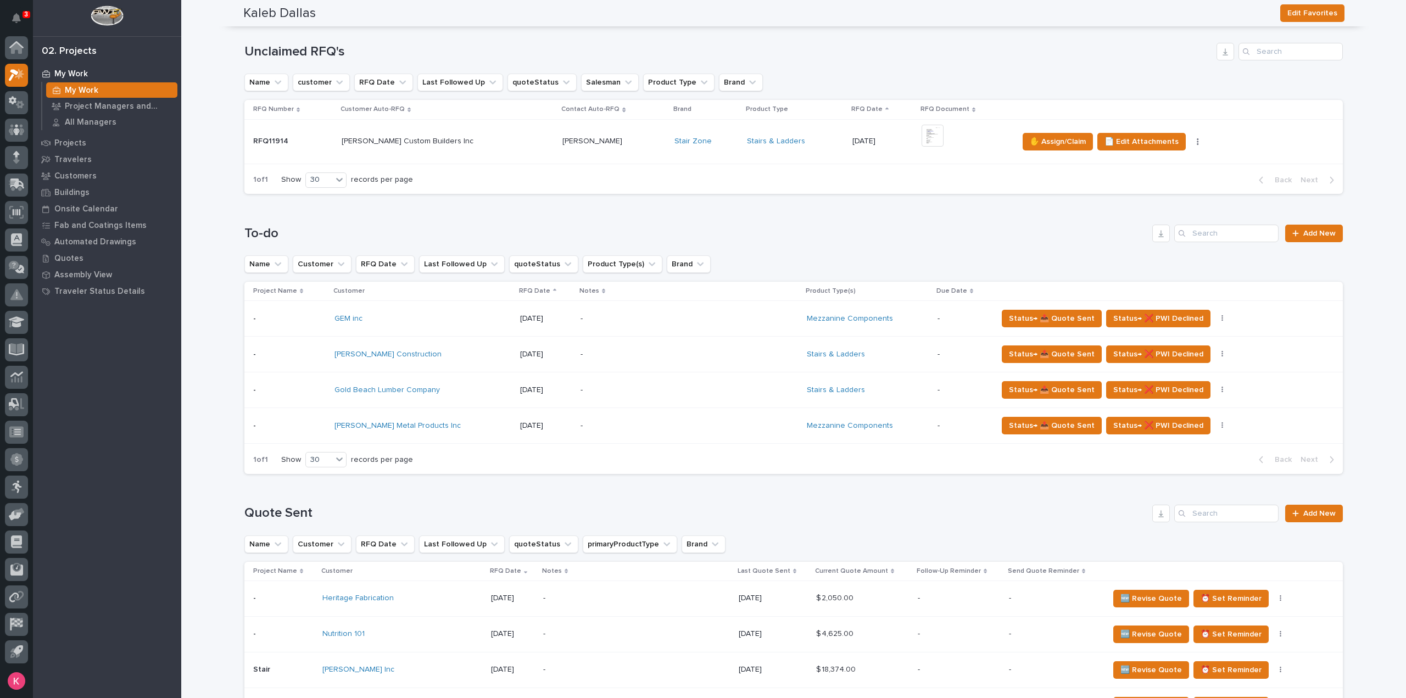
click at [696, 326] on div "-" at bounding box center [676, 318] width 192 height 25
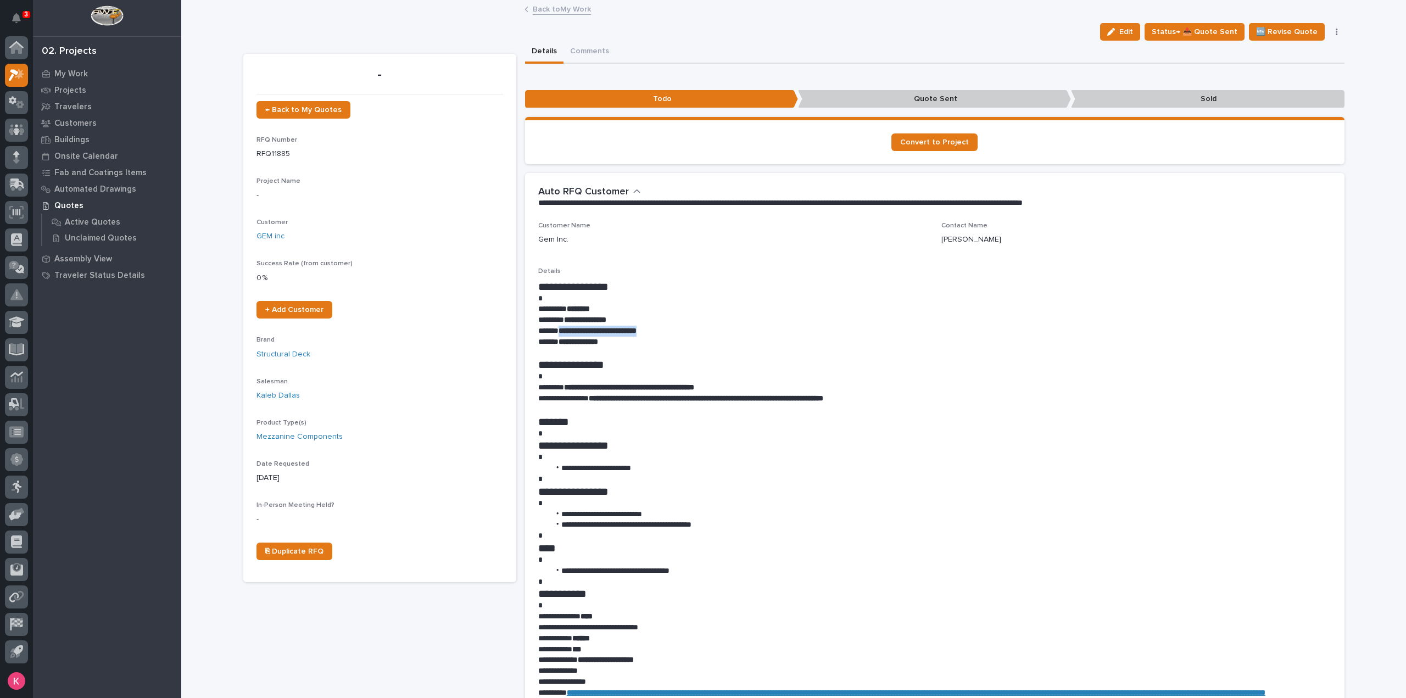
drag, startPoint x: 557, startPoint y: 331, endPoint x: 662, endPoint y: 332, distance: 104.9
click at [662, 332] on p "**********" at bounding box center [934, 331] width 793 height 11
copy strong "**********"
click at [943, 304] on p "********* ********" at bounding box center [934, 309] width 793 height 11
click at [1211, 36] on span "Status→ 📤 Quote Sent" at bounding box center [1195, 31] width 86 height 13
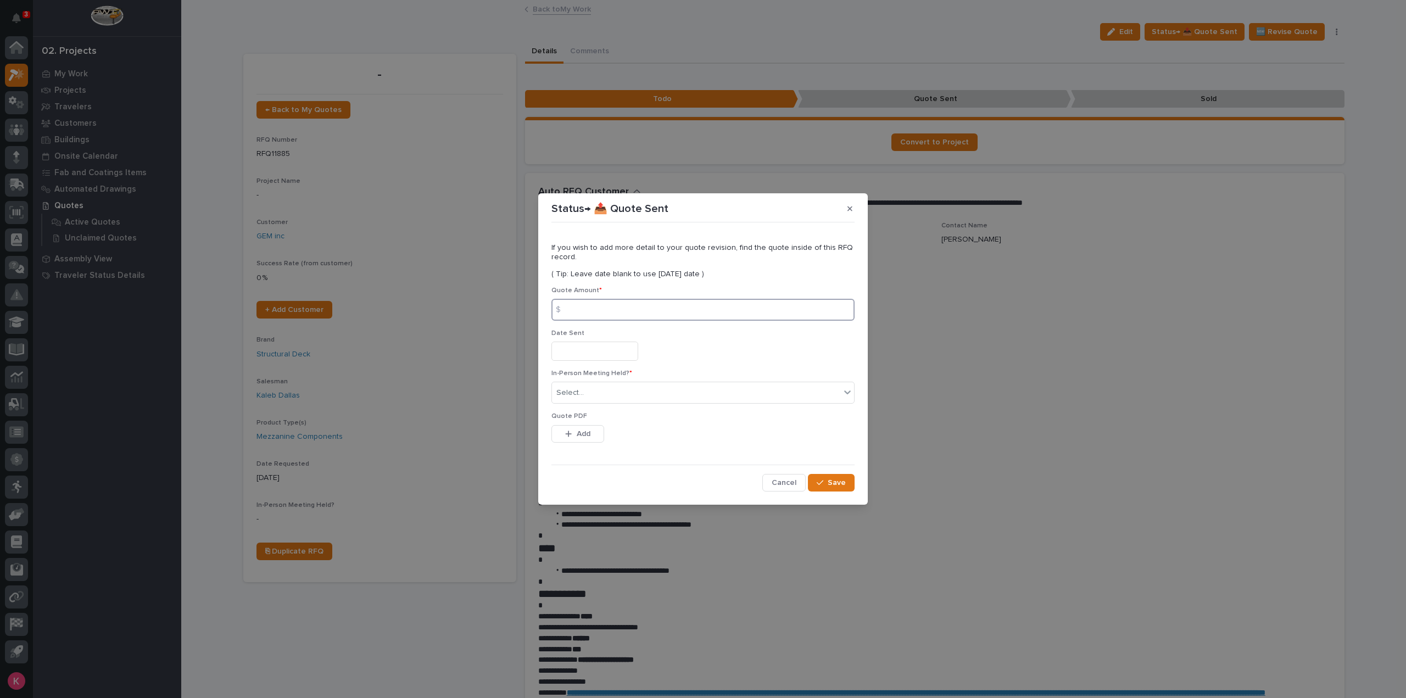
click at [625, 306] on input at bounding box center [702, 310] width 303 height 22
type input "17362"
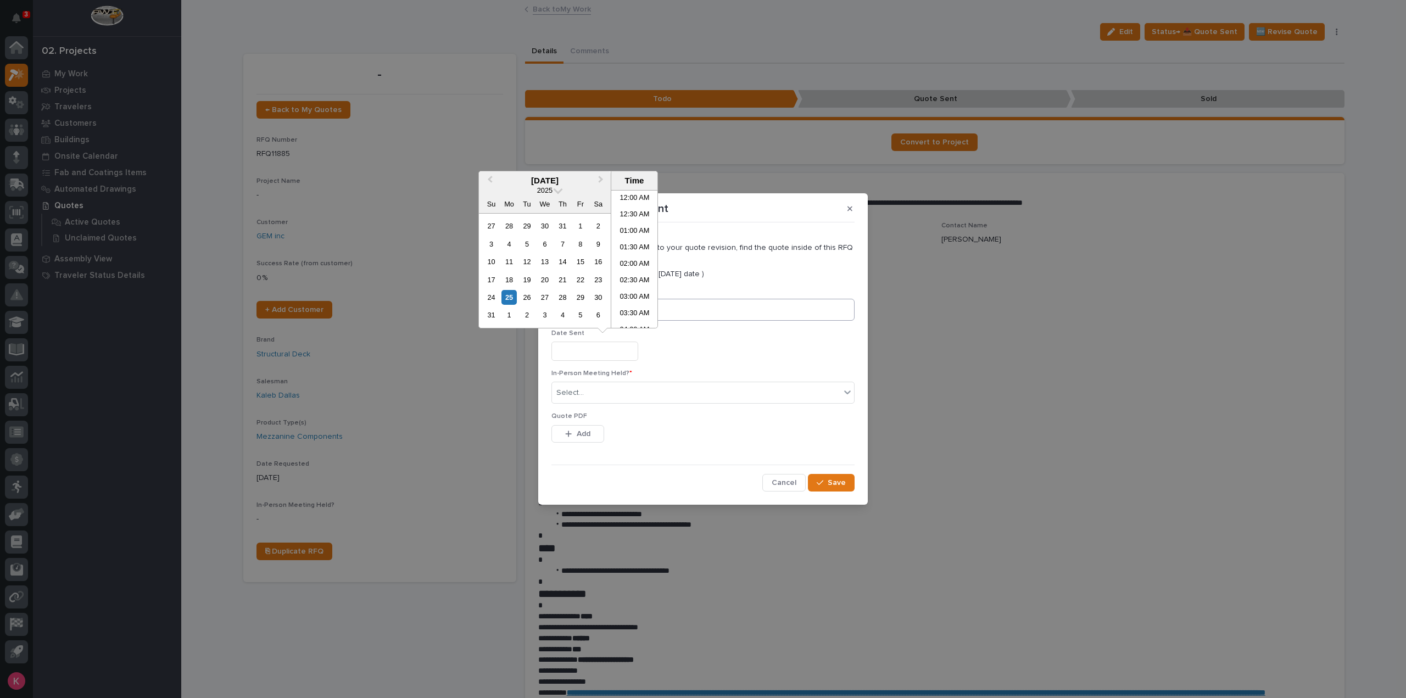
scroll to position [302, 0]
click at [646, 390] on div "Select..." at bounding box center [696, 393] width 288 height 18
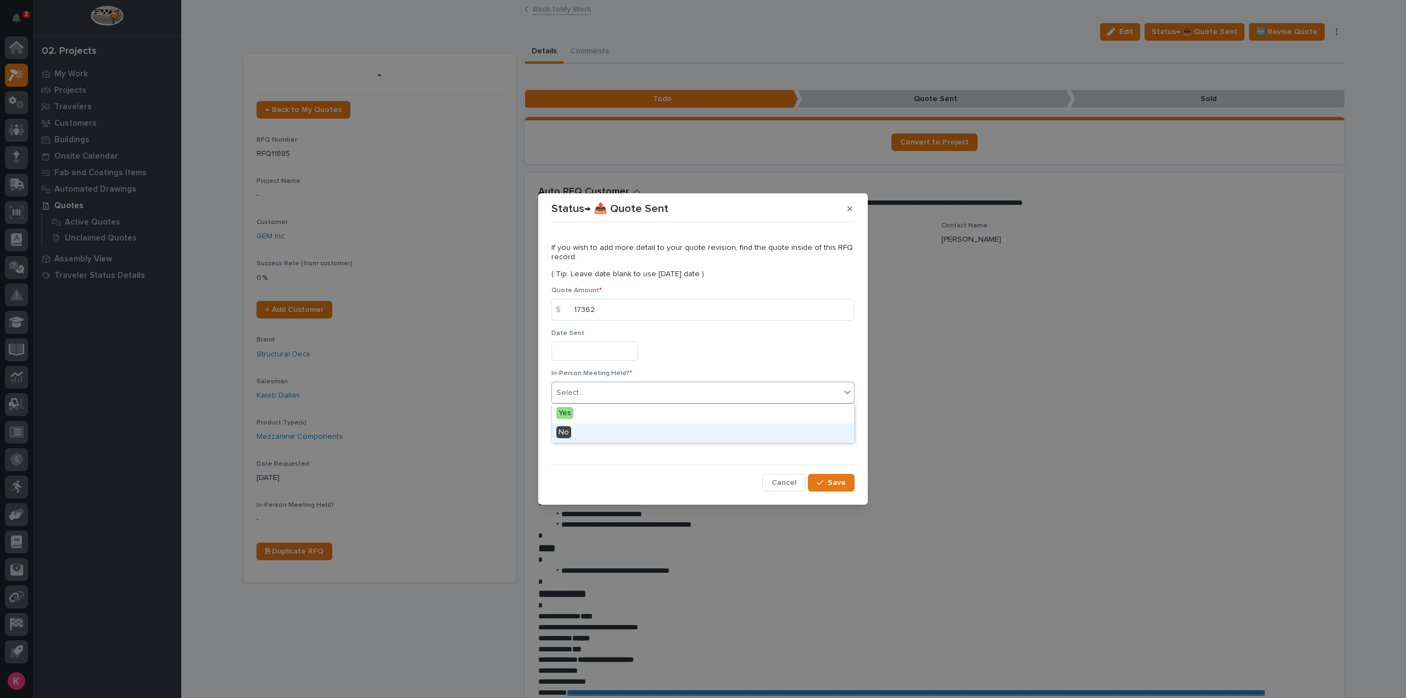
click at [614, 428] on div "No" at bounding box center [703, 432] width 302 height 19
click at [602, 433] on div "This file cannot be opened Download File Add" at bounding box center [702, 436] width 303 height 22
click at [840, 483] on span "Save" at bounding box center [837, 483] width 18 height 10
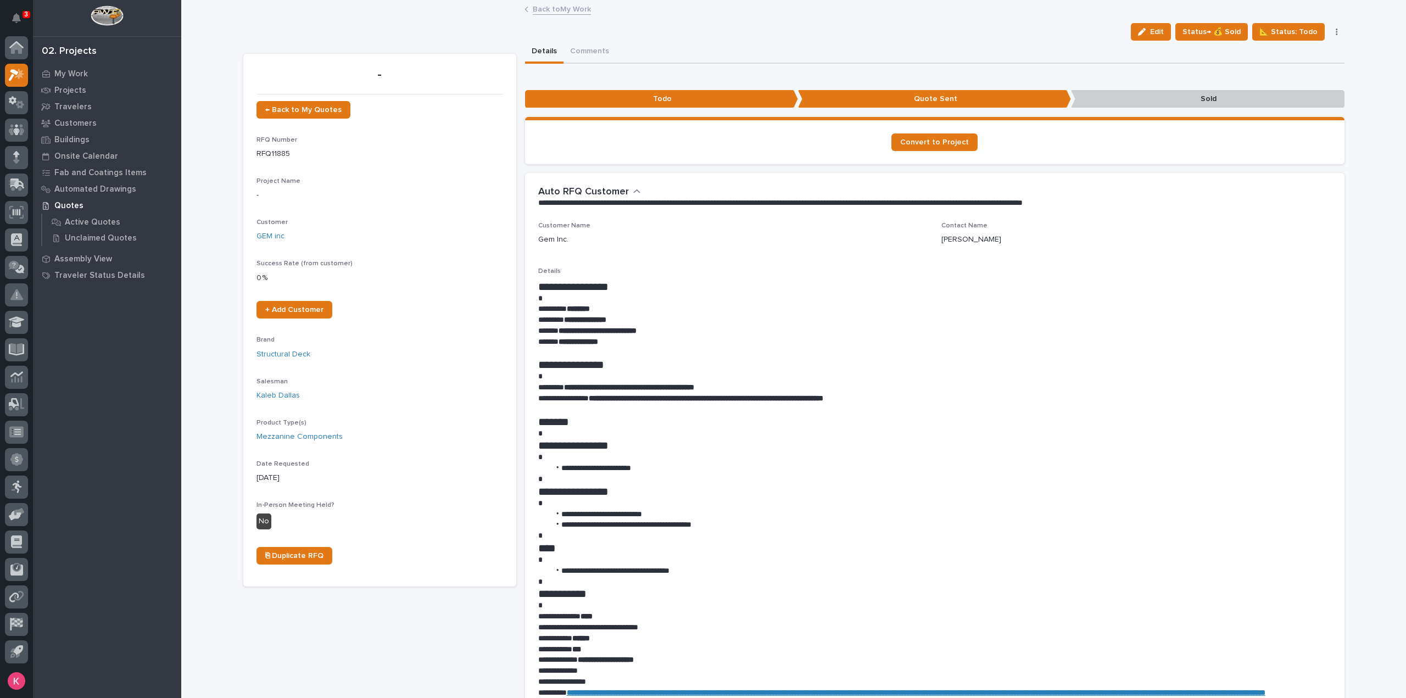
click at [566, 11] on link "Back to My Work" at bounding box center [562, 8] width 58 height 13
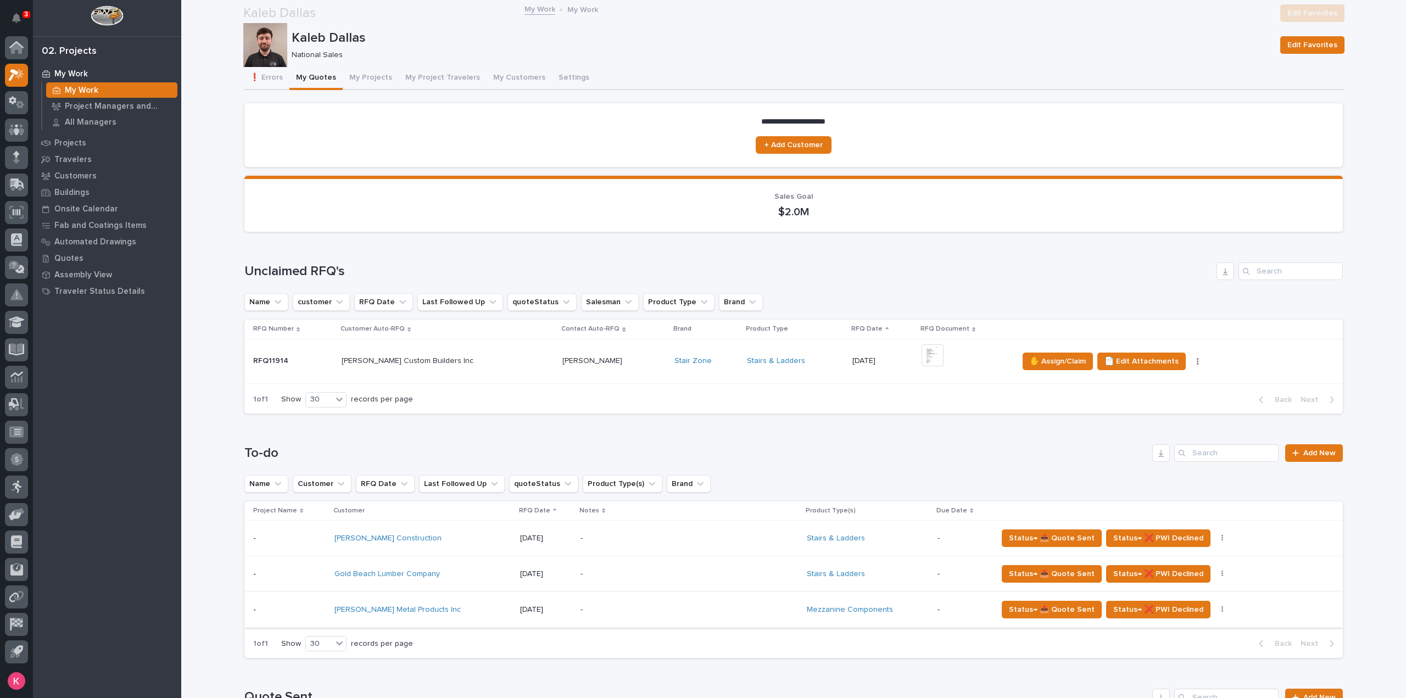
scroll to position [220, 0]
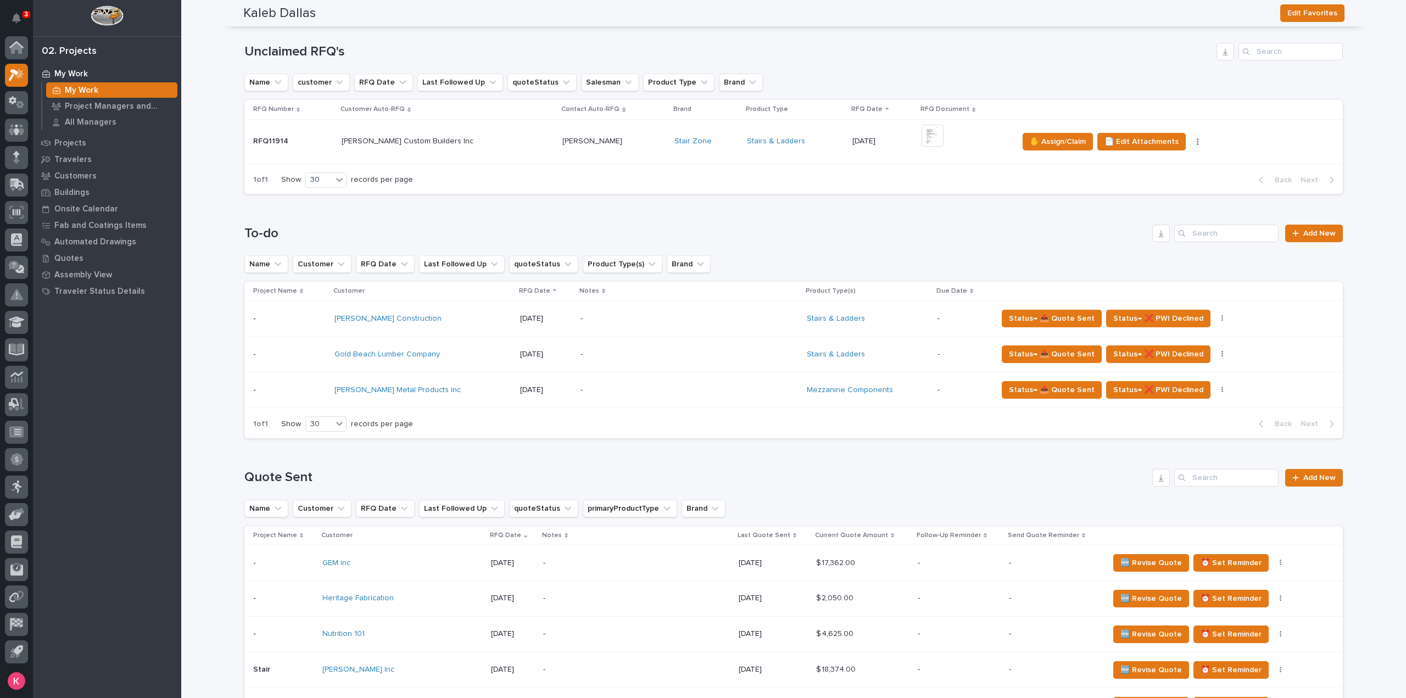
click at [733, 390] on p "-" at bounding box center [676, 390] width 192 height 9
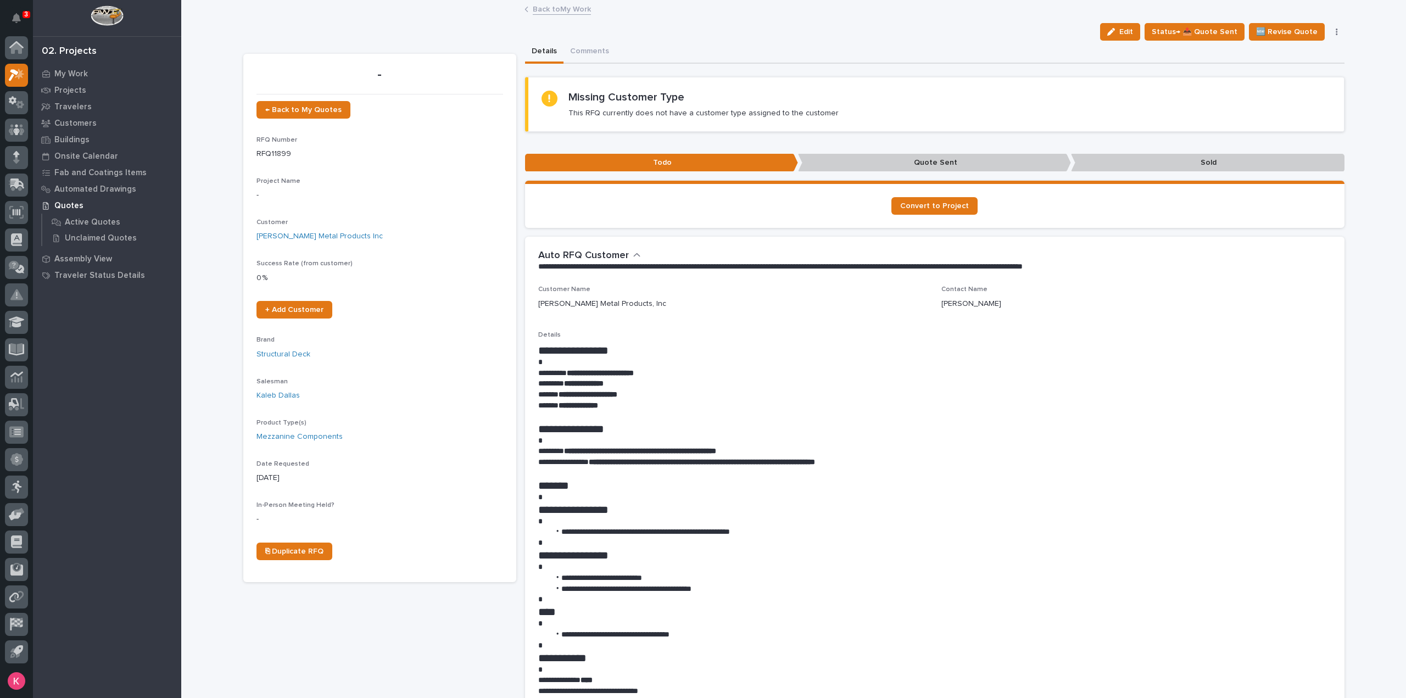
click at [1334, 38] on div "Edit Status→ 📤 Quote Sent 🆕 Revise Quote 📝 Edit Description 📞 Edit Contact Info…" at bounding box center [1220, 32] width 249 height 18
click at [1336, 31] on icon "button" at bounding box center [1337, 32] width 2 height 7
click at [1204, 222] on section "Convert to Project" at bounding box center [934, 204] width 819 height 47
click at [554, 9] on link "Back to My Work" at bounding box center [562, 8] width 58 height 13
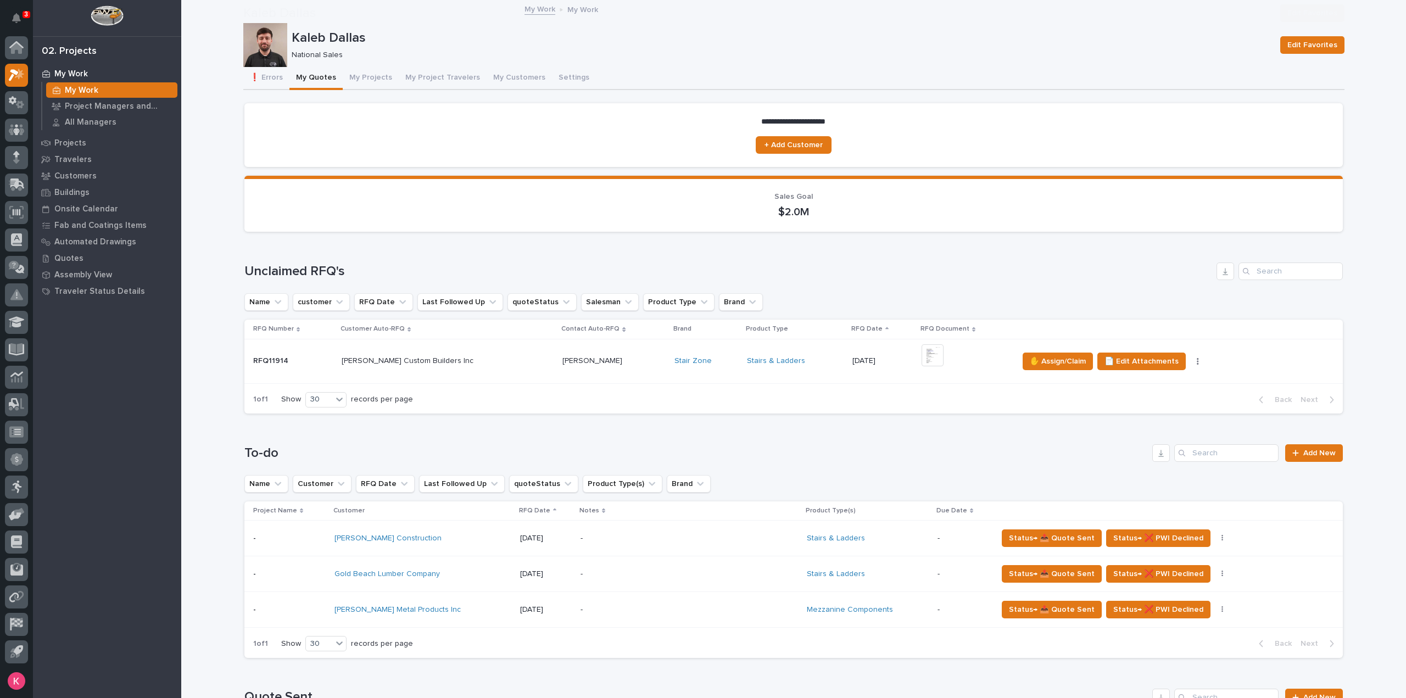
scroll to position [165, 0]
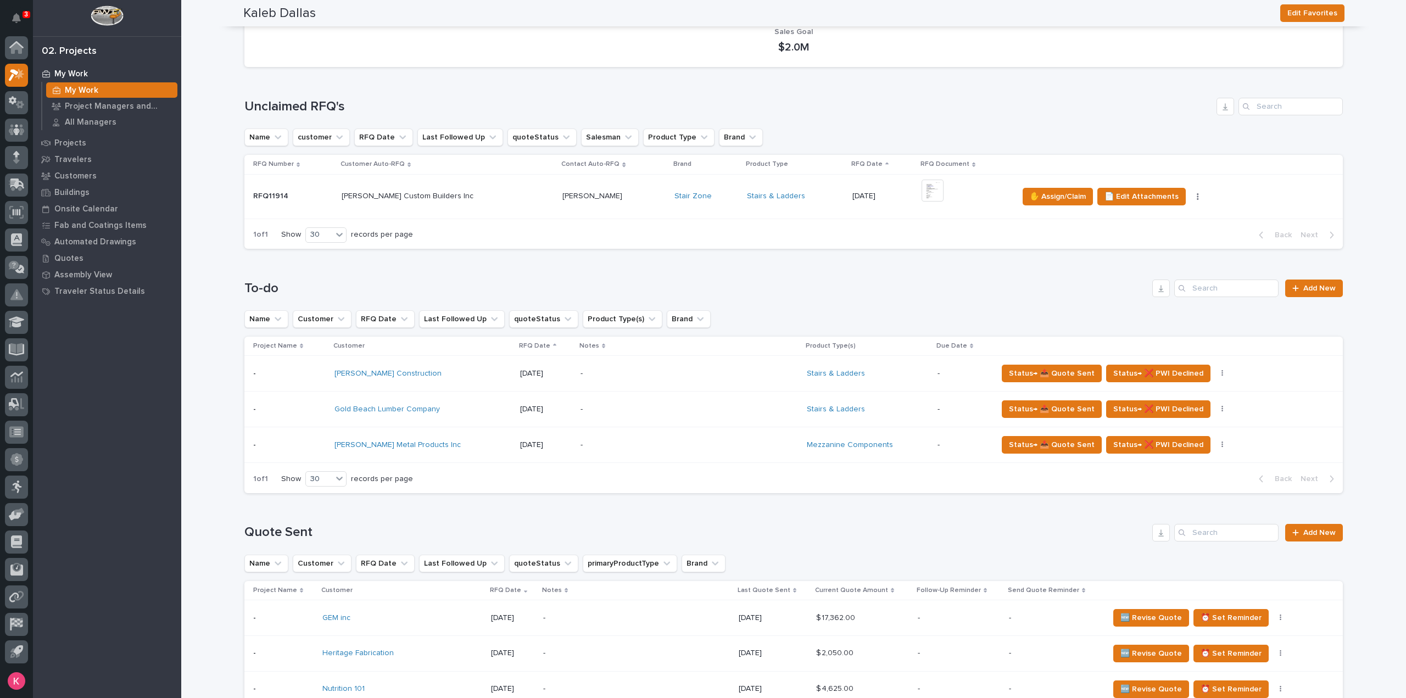
click at [648, 444] on p "-" at bounding box center [676, 444] width 192 height 9
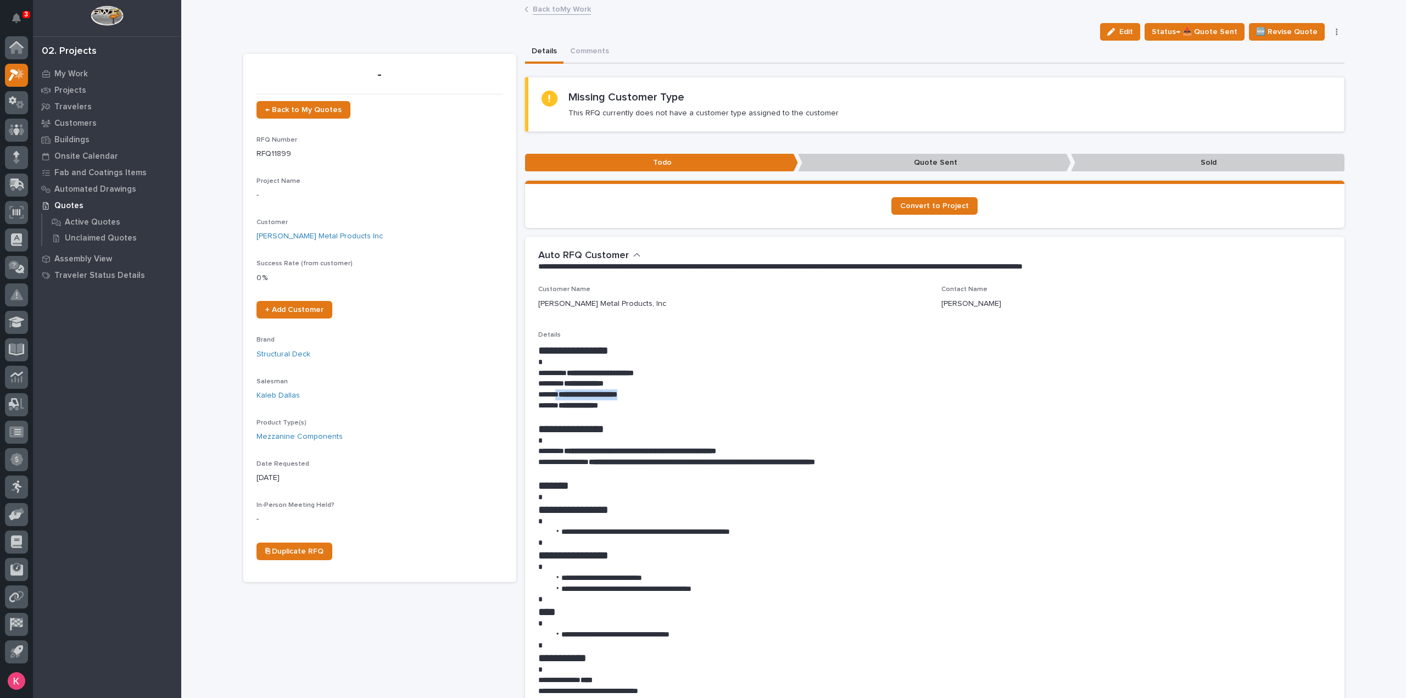
drag, startPoint x: 617, startPoint y: 397, endPoint x: 554, endPoint y: 397, distance: 63.2
click at [554, 397] on p "**********" at bounding box center [934, 394] width 793 height 11
copy p "**********"
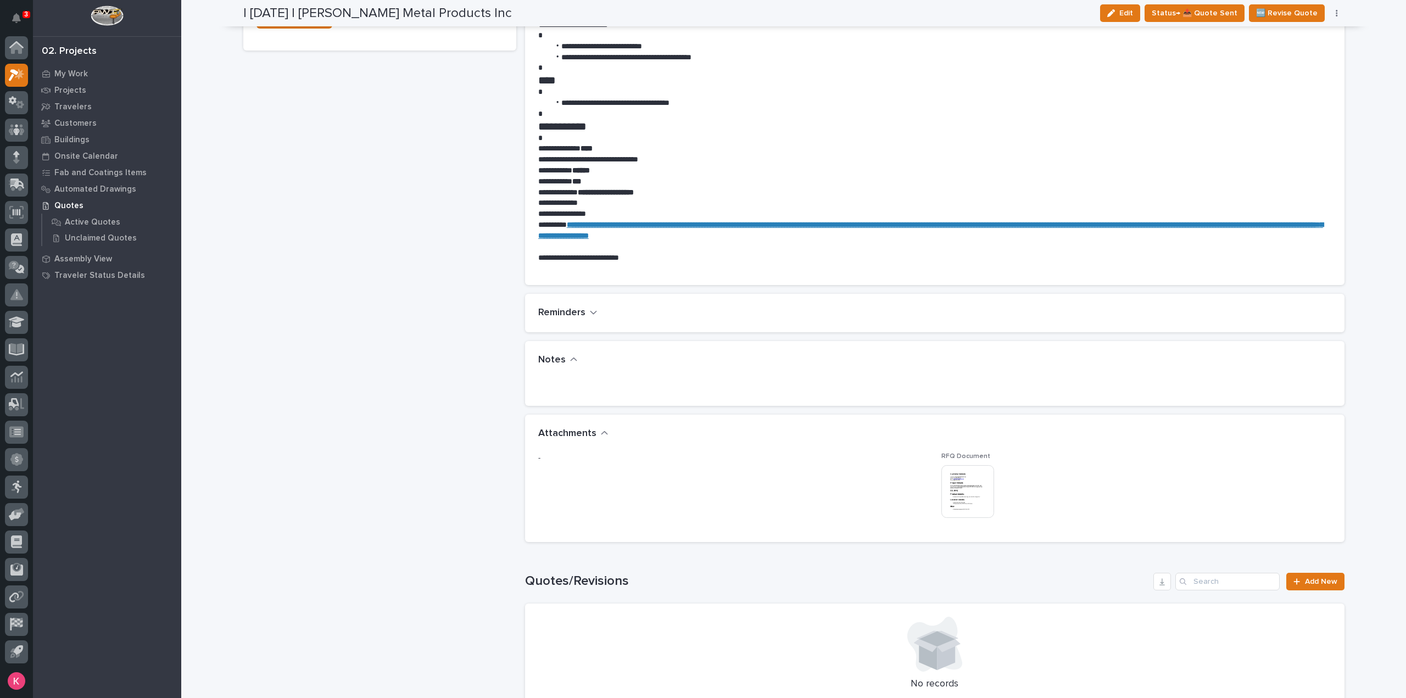
scroll to position [549, 0]
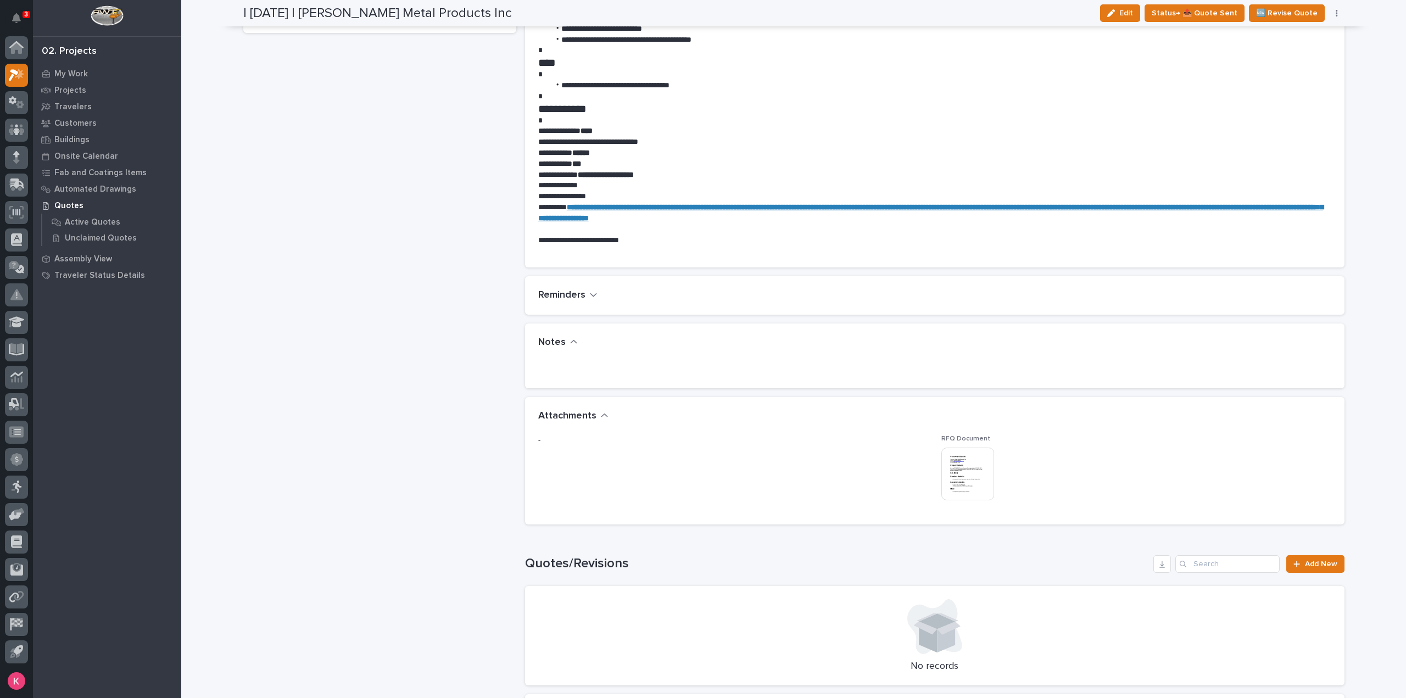
click at [962, 464] on img at bounding box center [967, 474] width 53 height 53
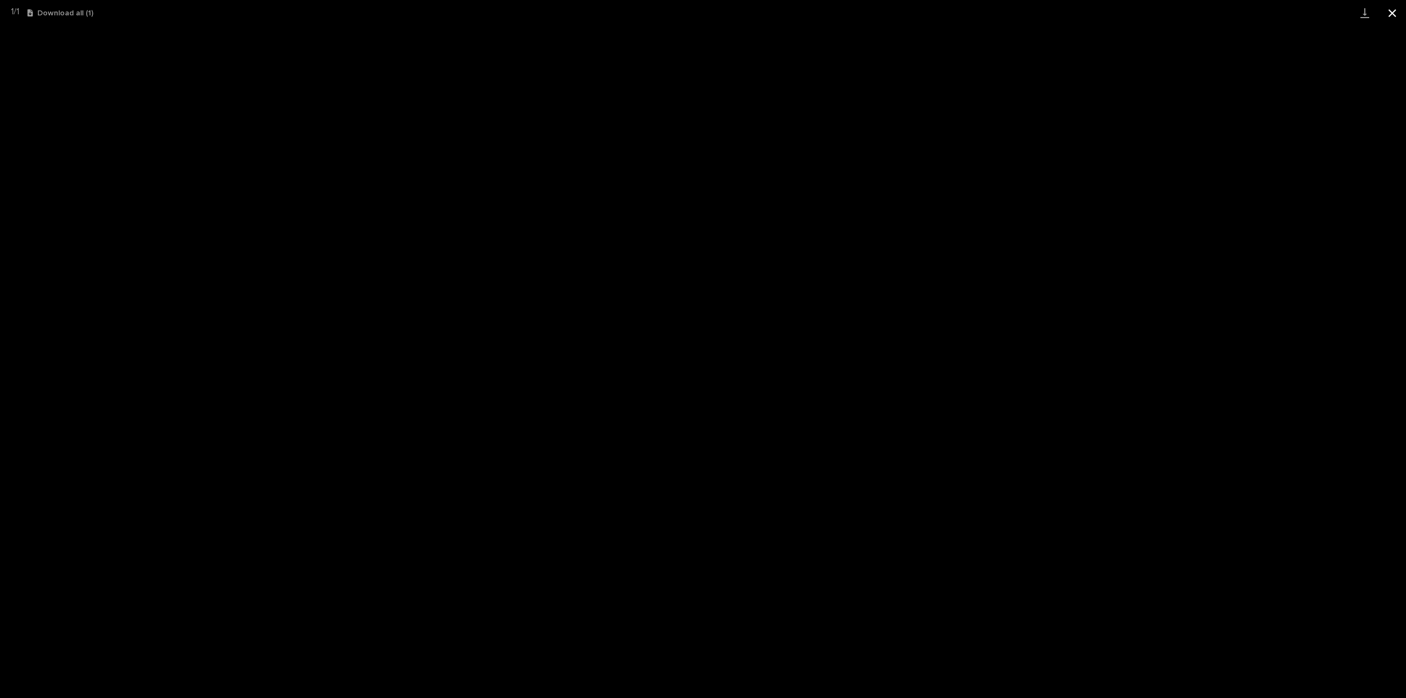
click at [1395, 8] on button "Close gallery" at bounding box center [1391, 13] width 27 height 26
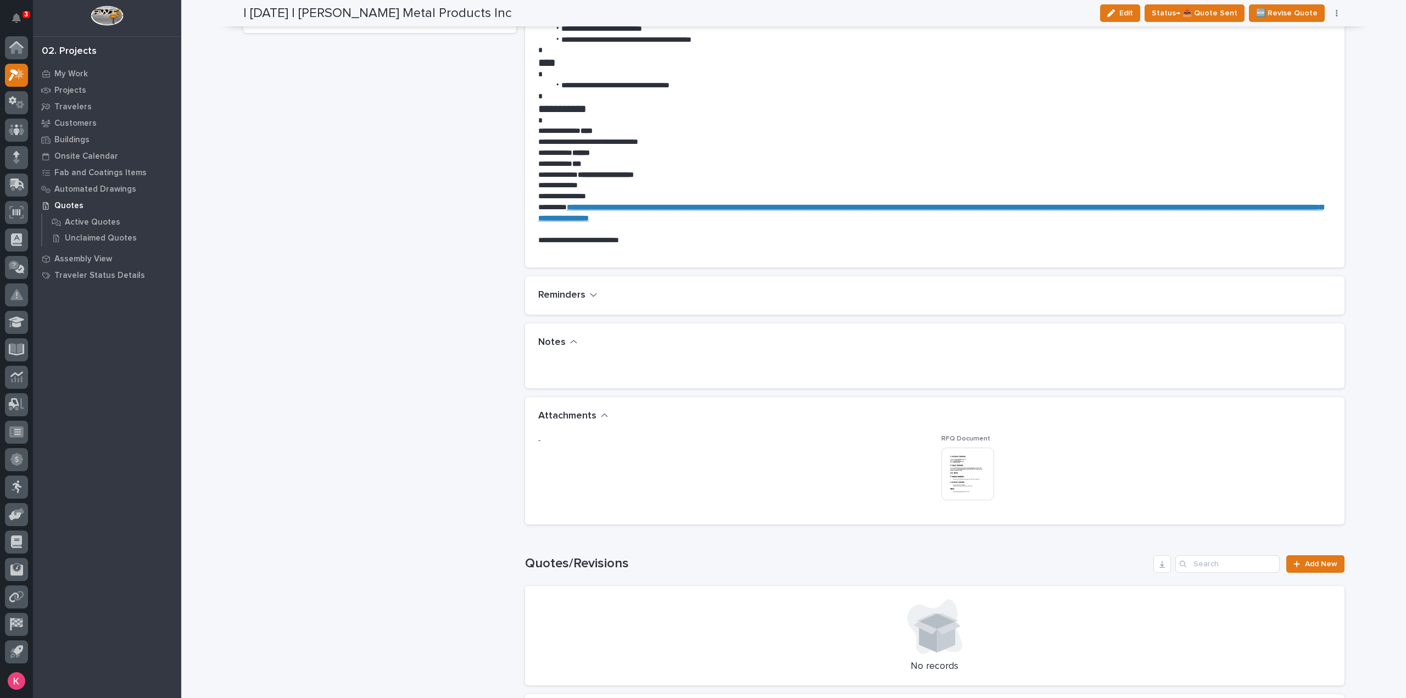
scroll to position [0, 0]
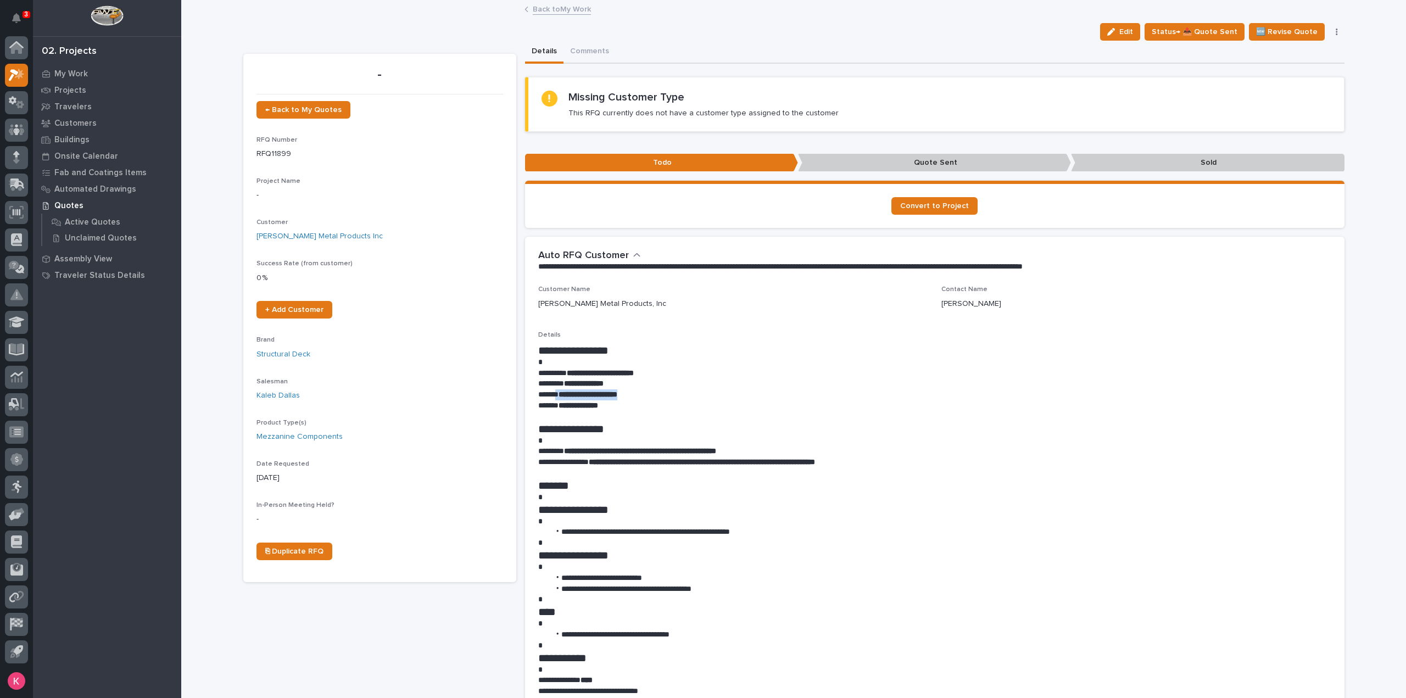
click at [563, 12] on link "Back to My Work" at bounding box center [562, 8] width 58 height 13
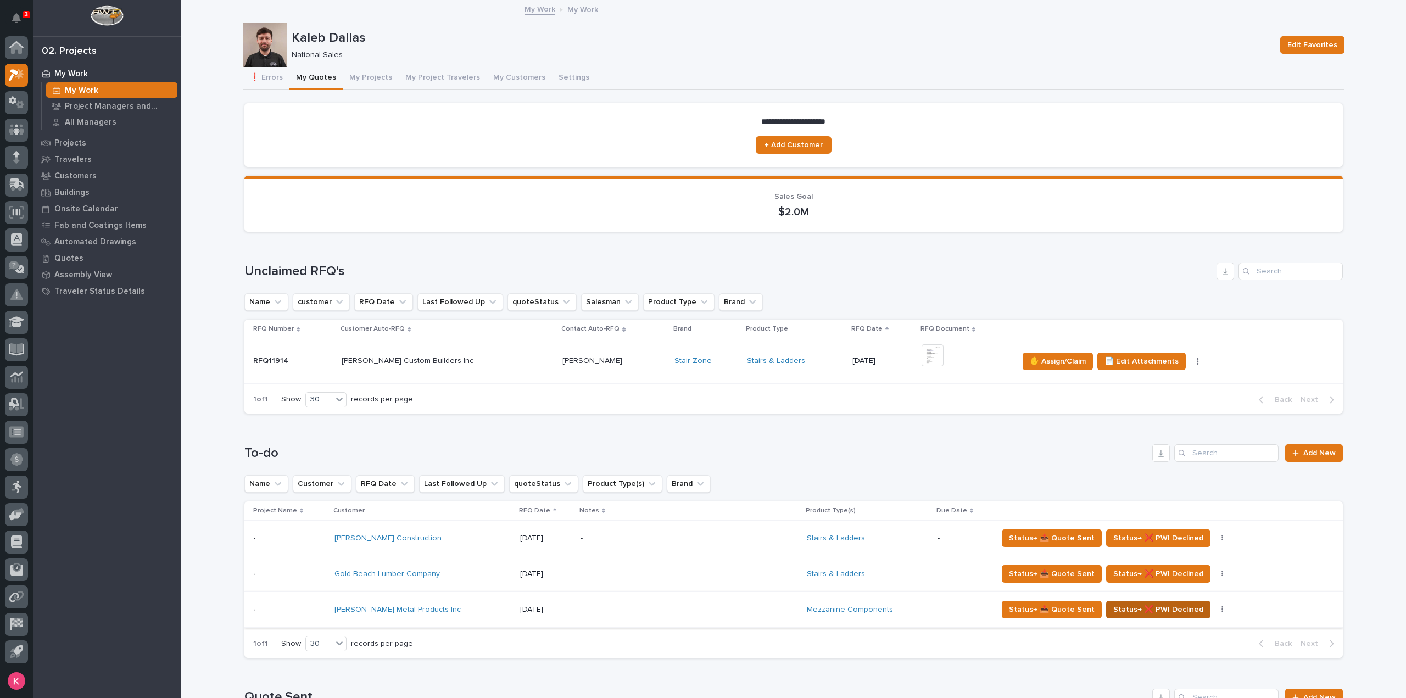
scroll to position [220, 0]
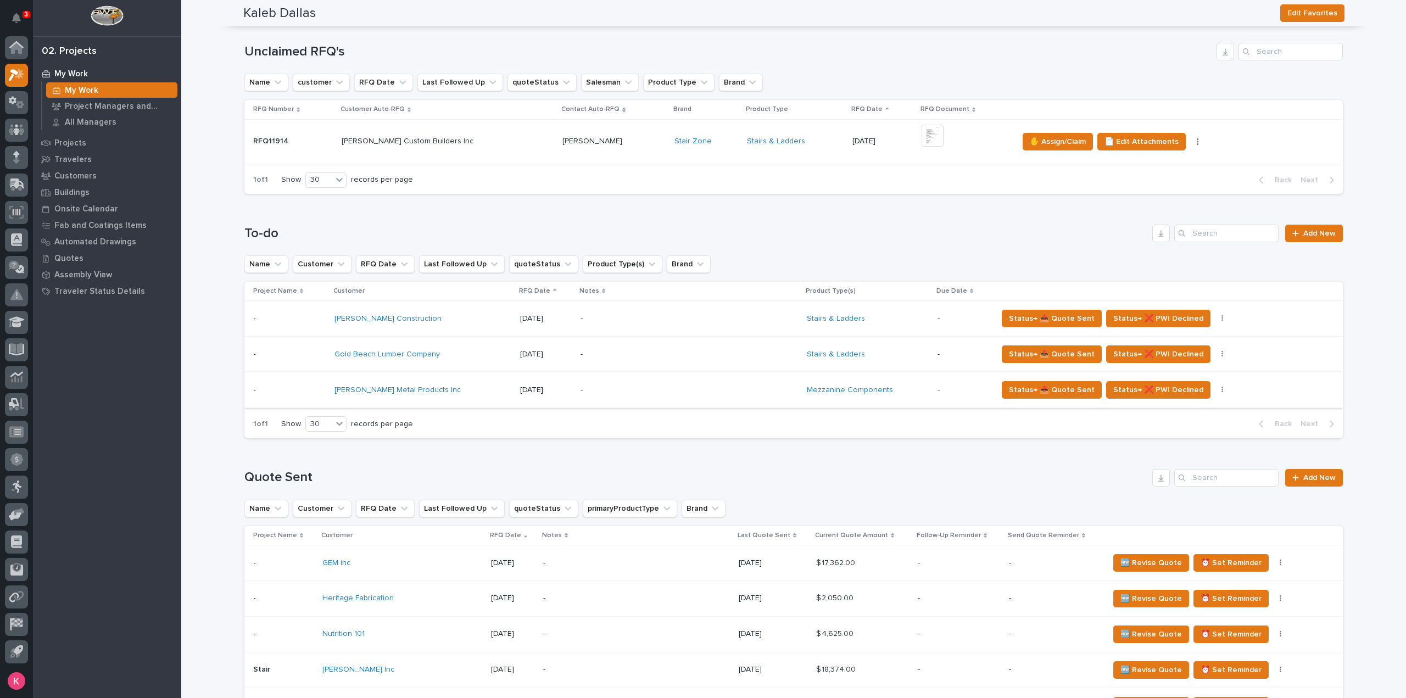
click at [1221, 392] on icon "button" at bounding box center [1222, 390] width 2 height 8
click at [1193, 409] on span "Status→ ⏳ Inactive" at bounding box center [1170, 411] width 67 height 13
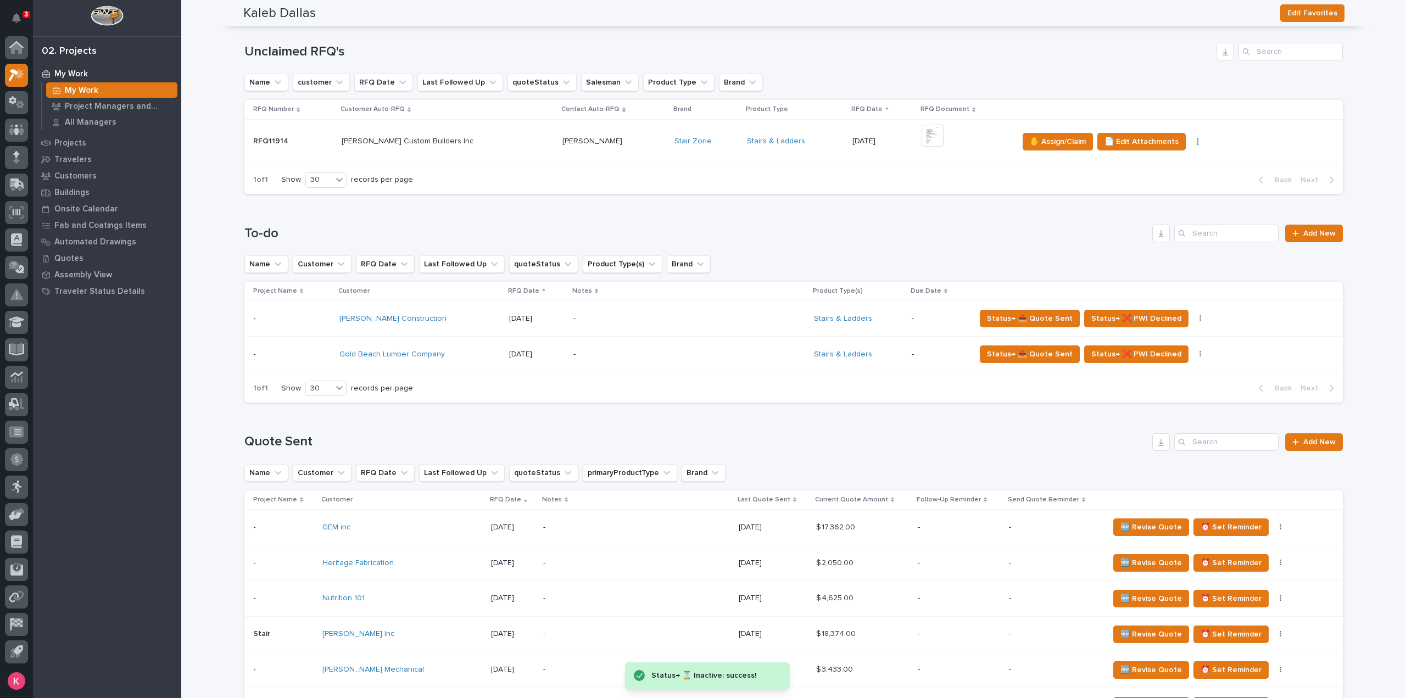
click at [805, 435] on h1 "Quote Sent" at bounding box center [695, 442] width 903 height 16
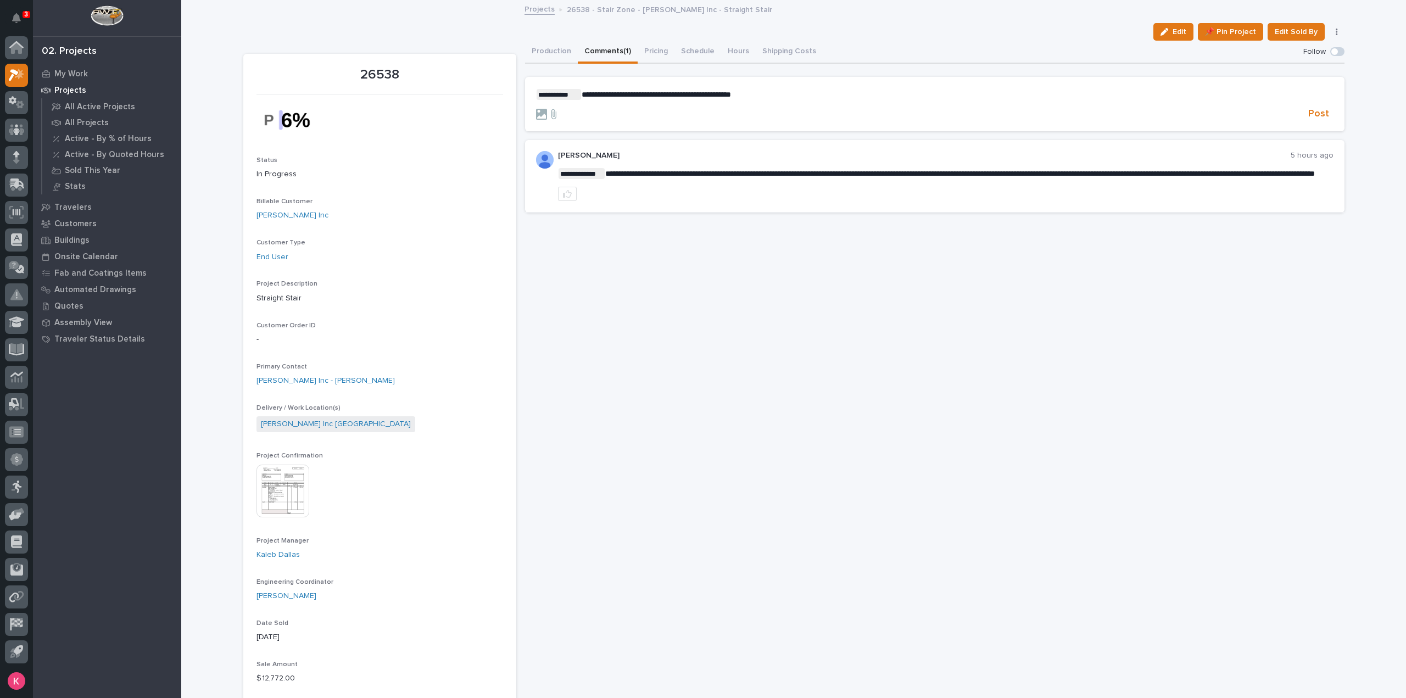
click at [806, 98] on p "**********" at bounding box center [934, 94] width 797 height 11
click at [542, 49] on button "Production" at bounding box center [551, 52] width 53 height 23
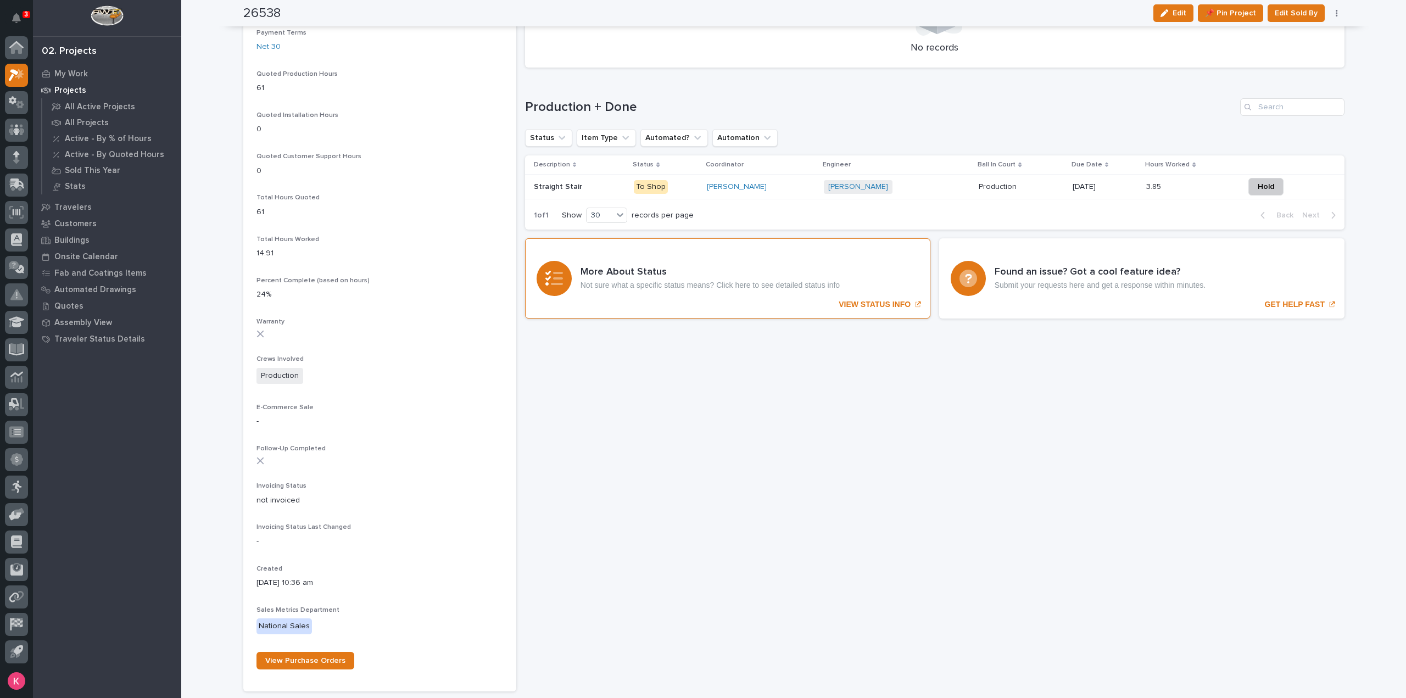
scroll to position [714, 0]
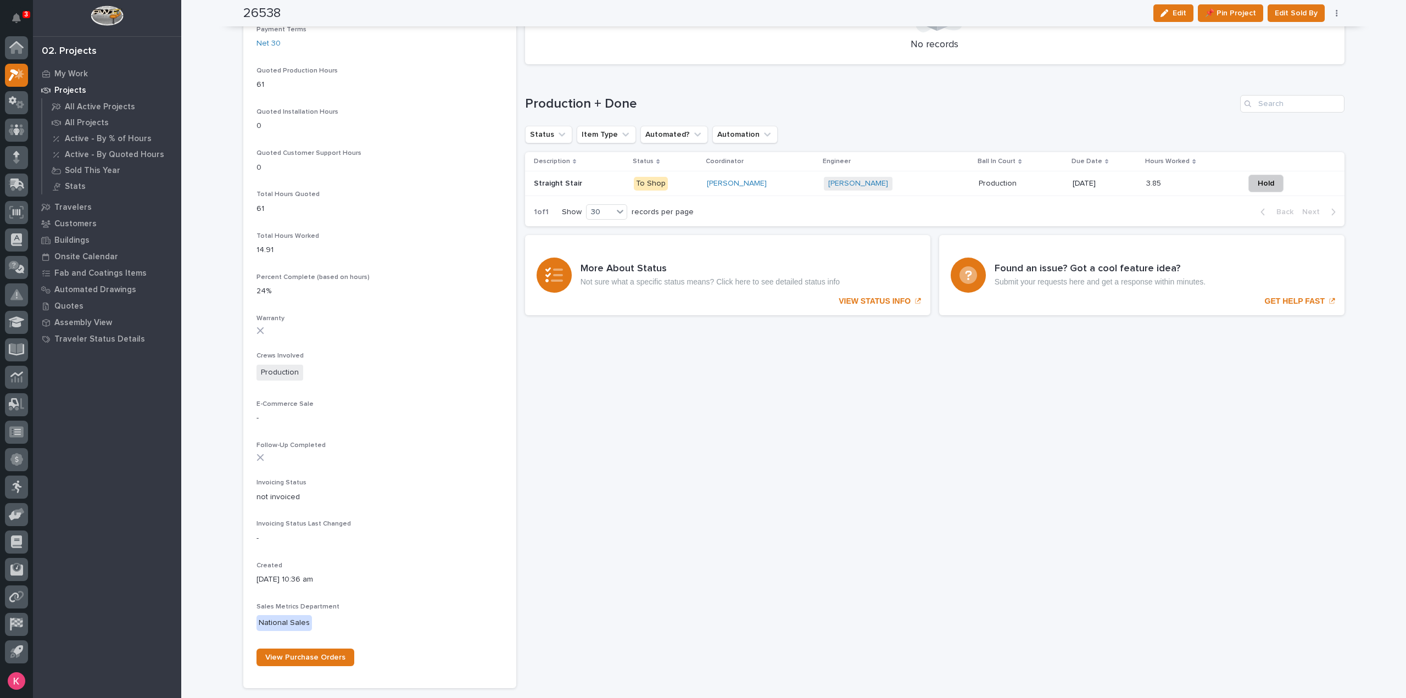
click at [769, 191] on div "[PERSON_NAME]" at bounding box center [761, 184] width 108 height 18
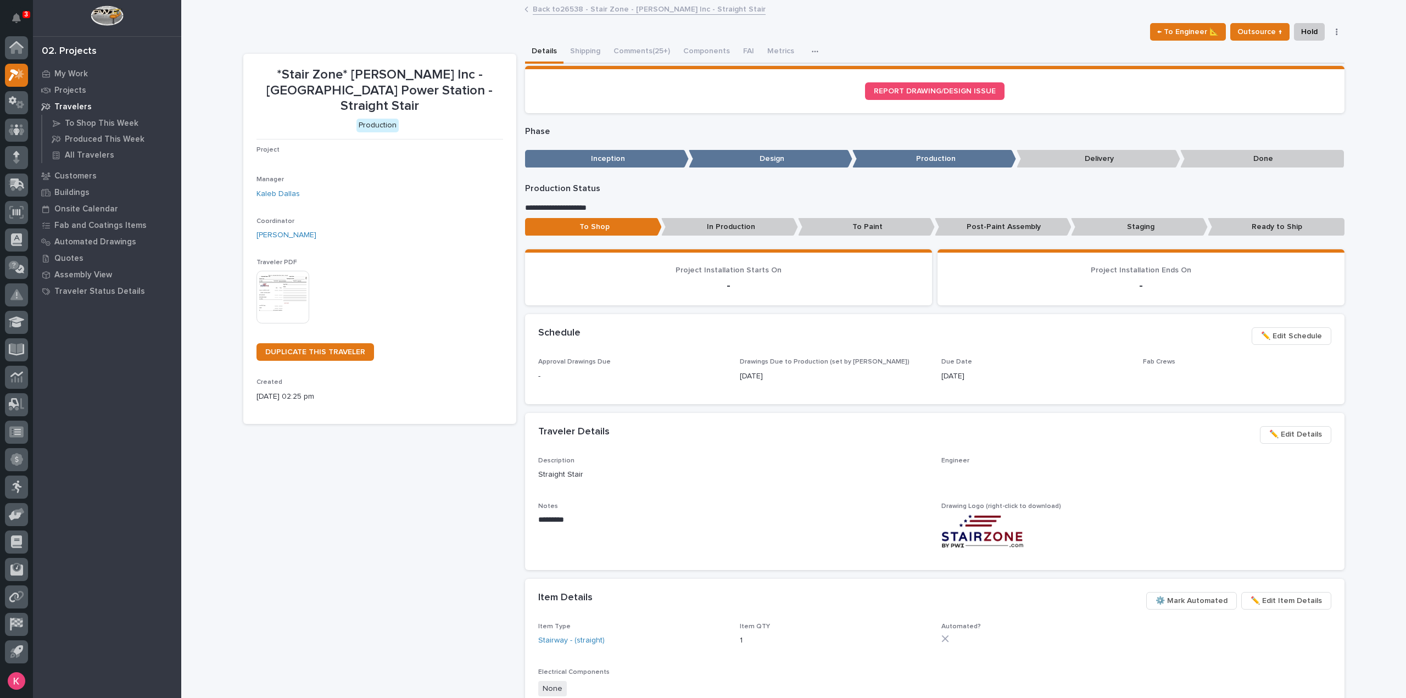
drag, startPoint x: 614, startPoint y: 50, endPoint x: 648, endPoint y: 107, distance: 66.5
click at [614, 50] on button "Comments (25+)" at bounding box center [642, 52] width 70 height 23
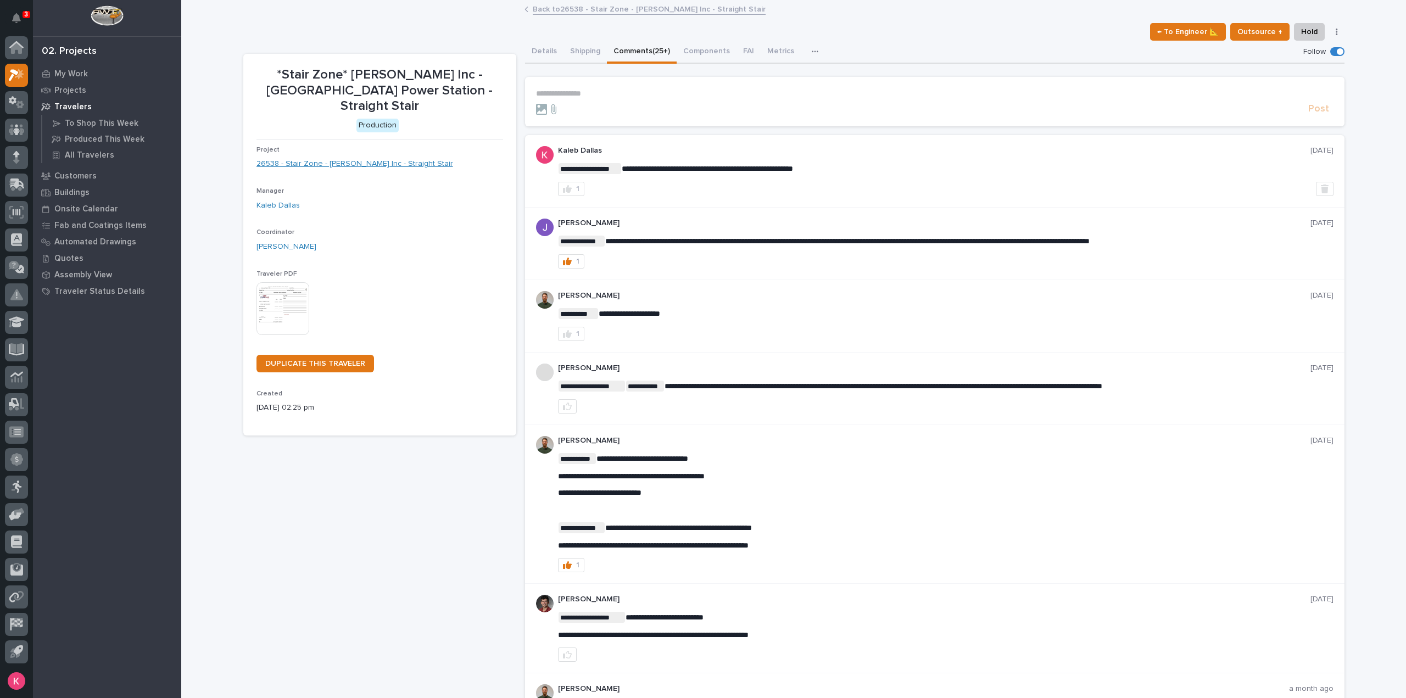
click at [365, 158] on link "26538 - Stair Zone - Fagen Inc - Straight Stair" at bounding box center [354, 164] width 197 height 12
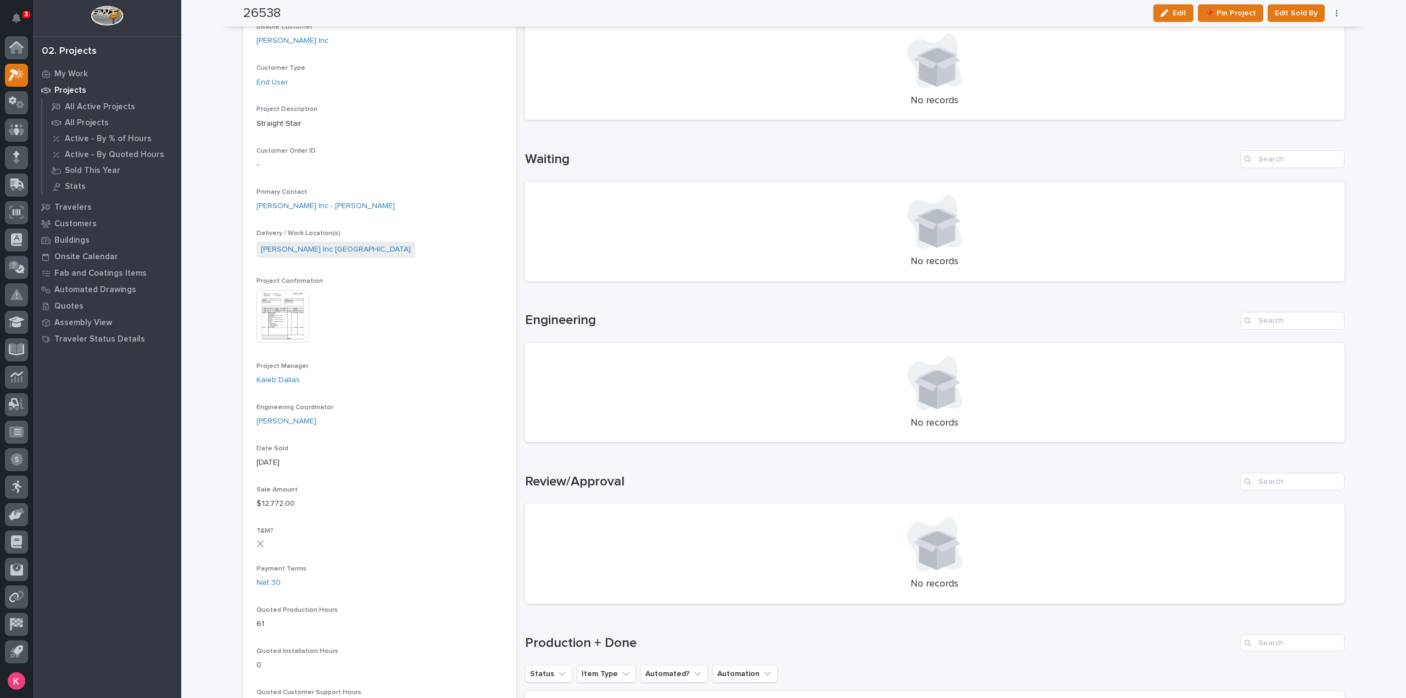
scroll to position [165, 0]
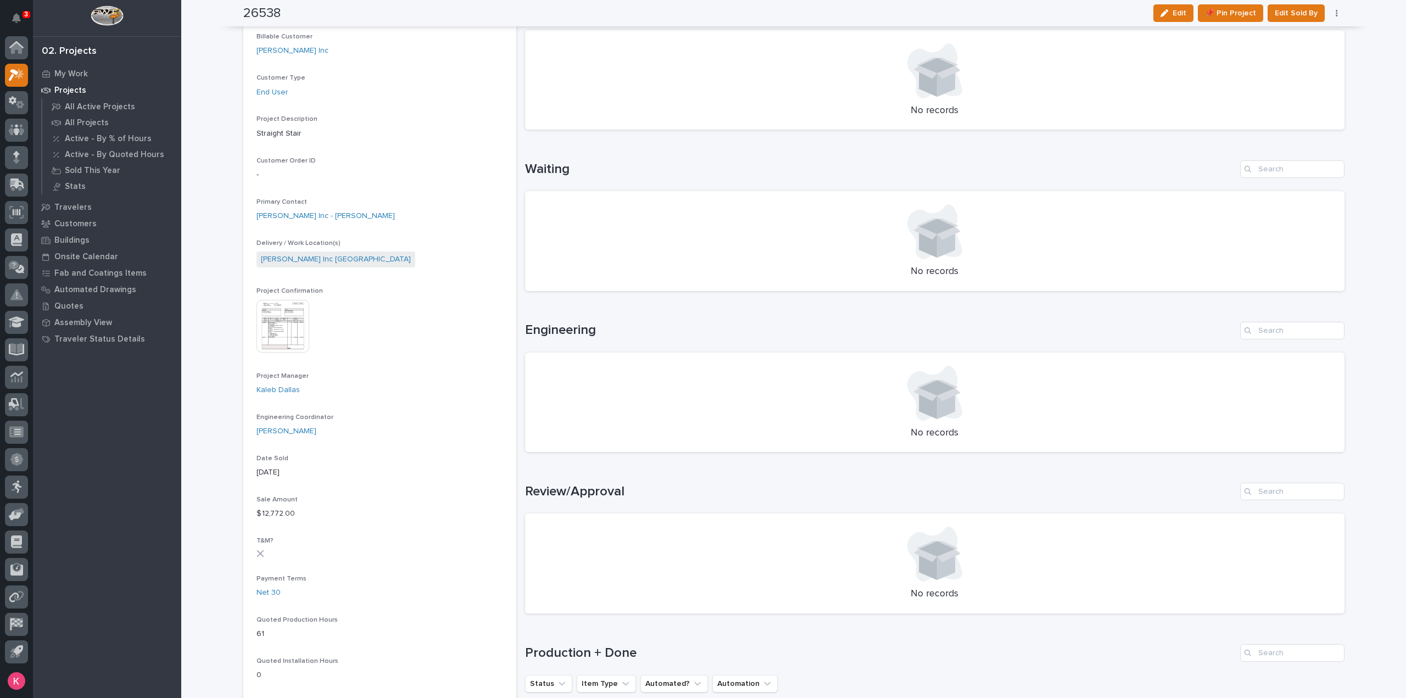
click at [276, 299] on div "Project Confirmation This file cannot be opened Download File" at bounding box center [379, 325] width 247 height 76
click at [291, 319] on img at bounding box center [282, 326] width 53 height 53
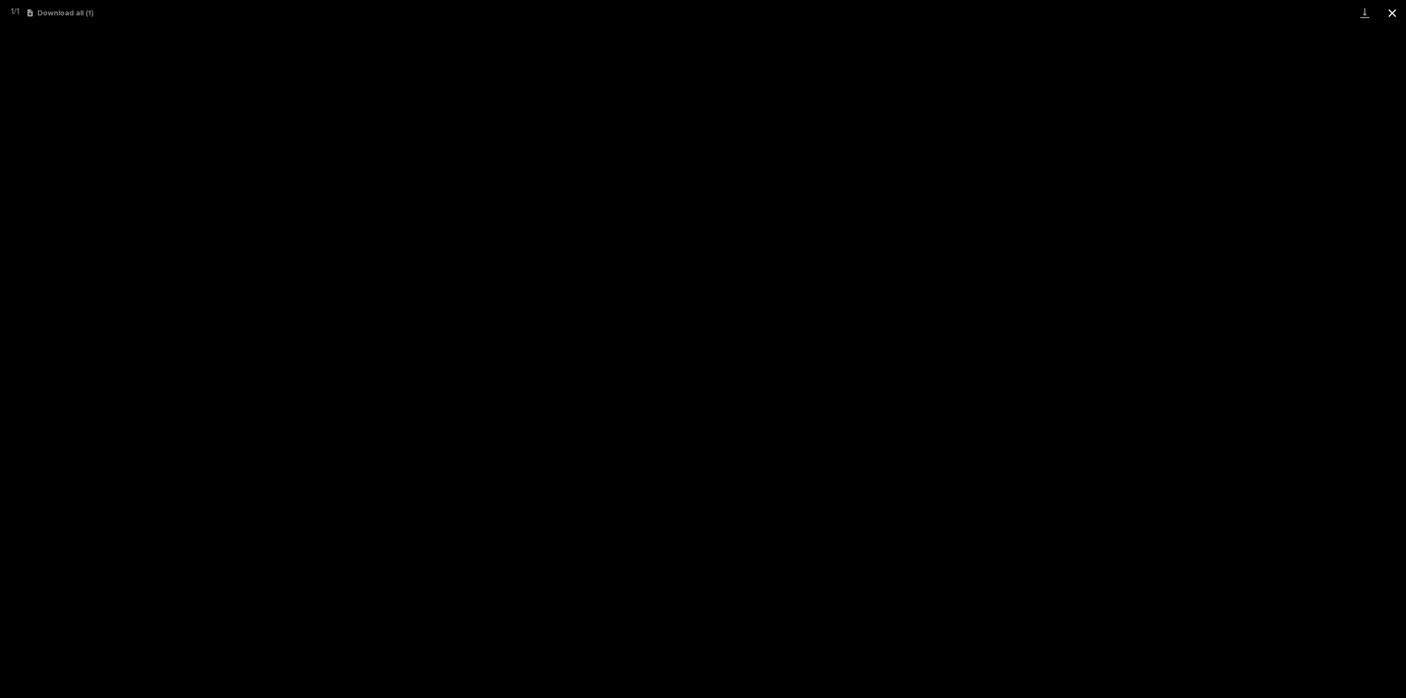
click at [1393, 15] on button "Close gallery" at bounding box center [1391, 13] width 27 height 26
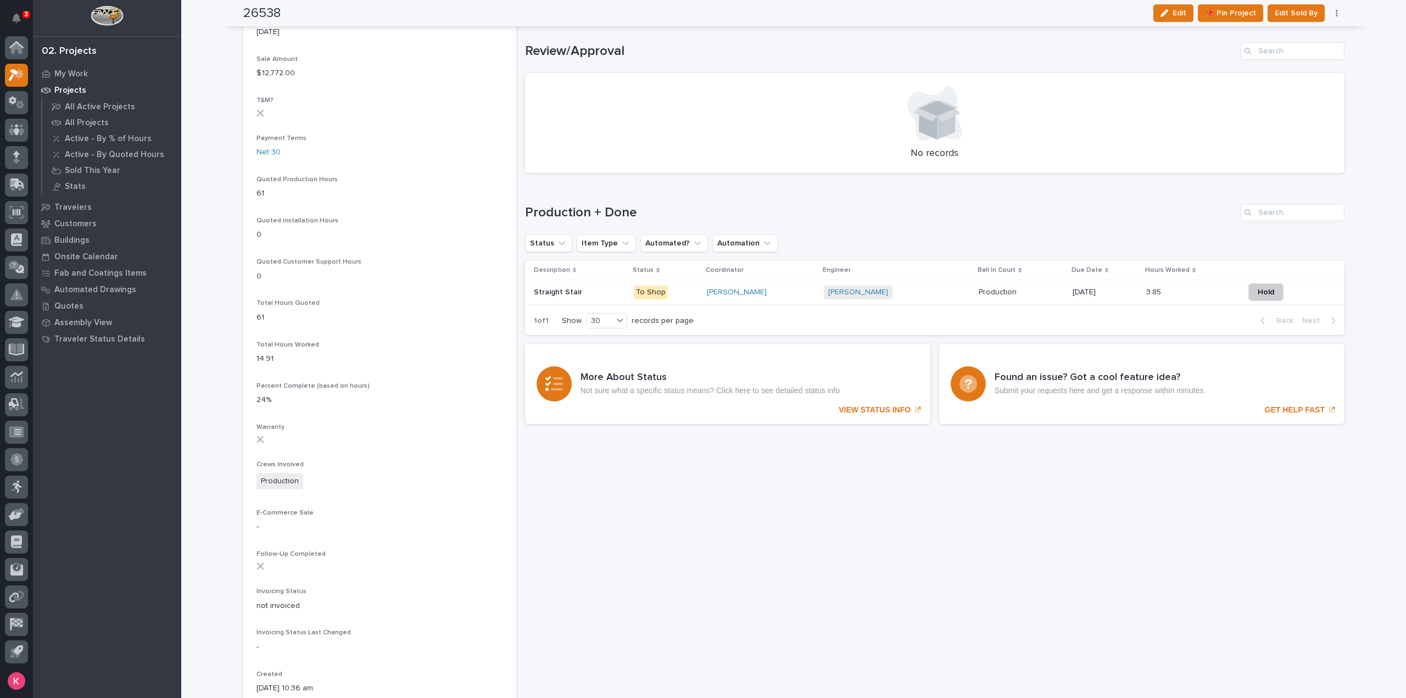
scroll to position [439, 0]
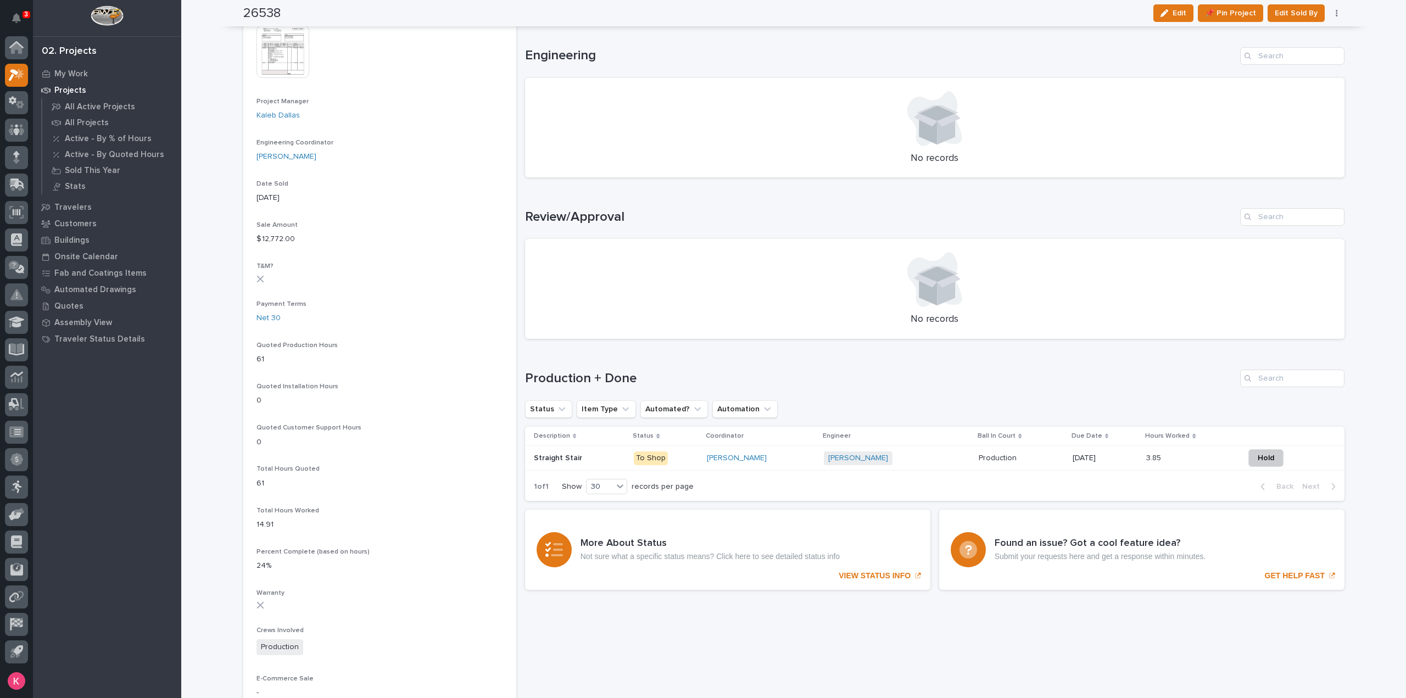
click at [916, 467] on div "Nate Rulli + 0" at bounding box center [897, 458] width 147 height 23
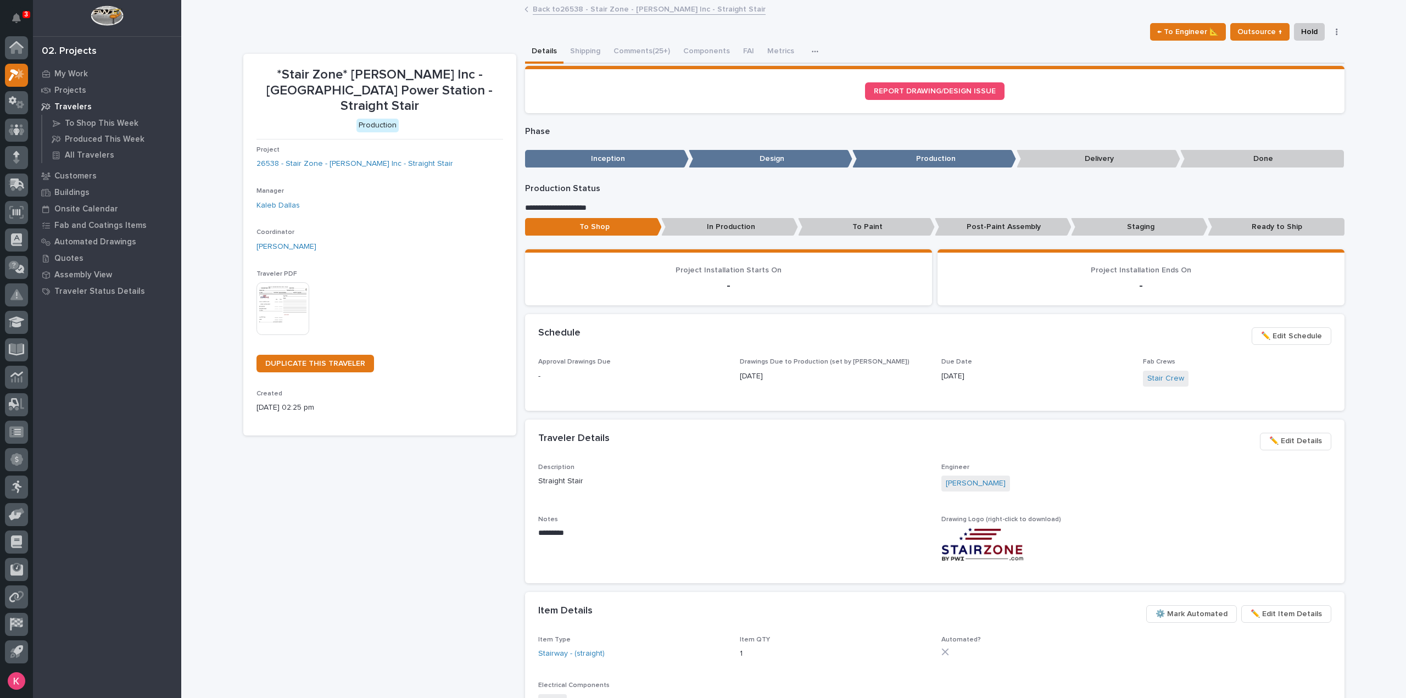
click at [628, 53] on button "Comments (25+)" at bounding box center [642, 52] width 70 height 23
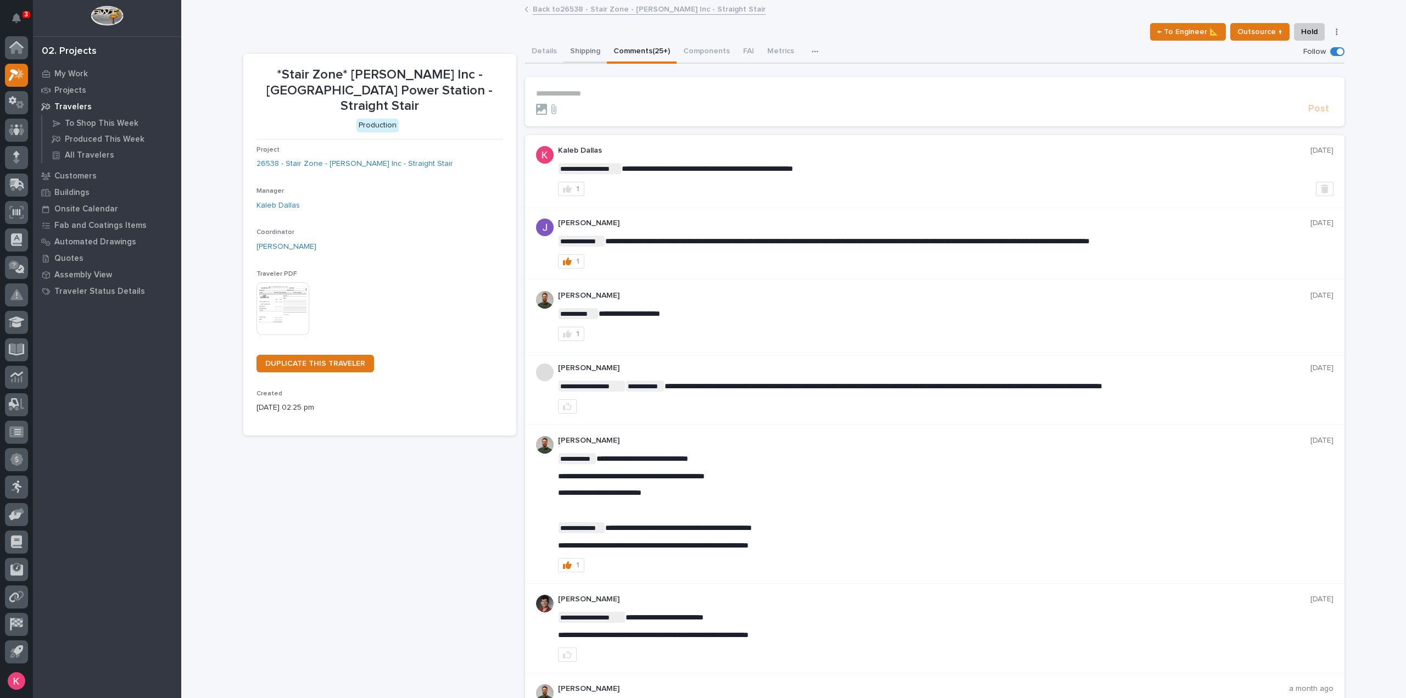
click at [572, 53] on button "Shipping" at bounding box center [584, 52] width 43 height 23
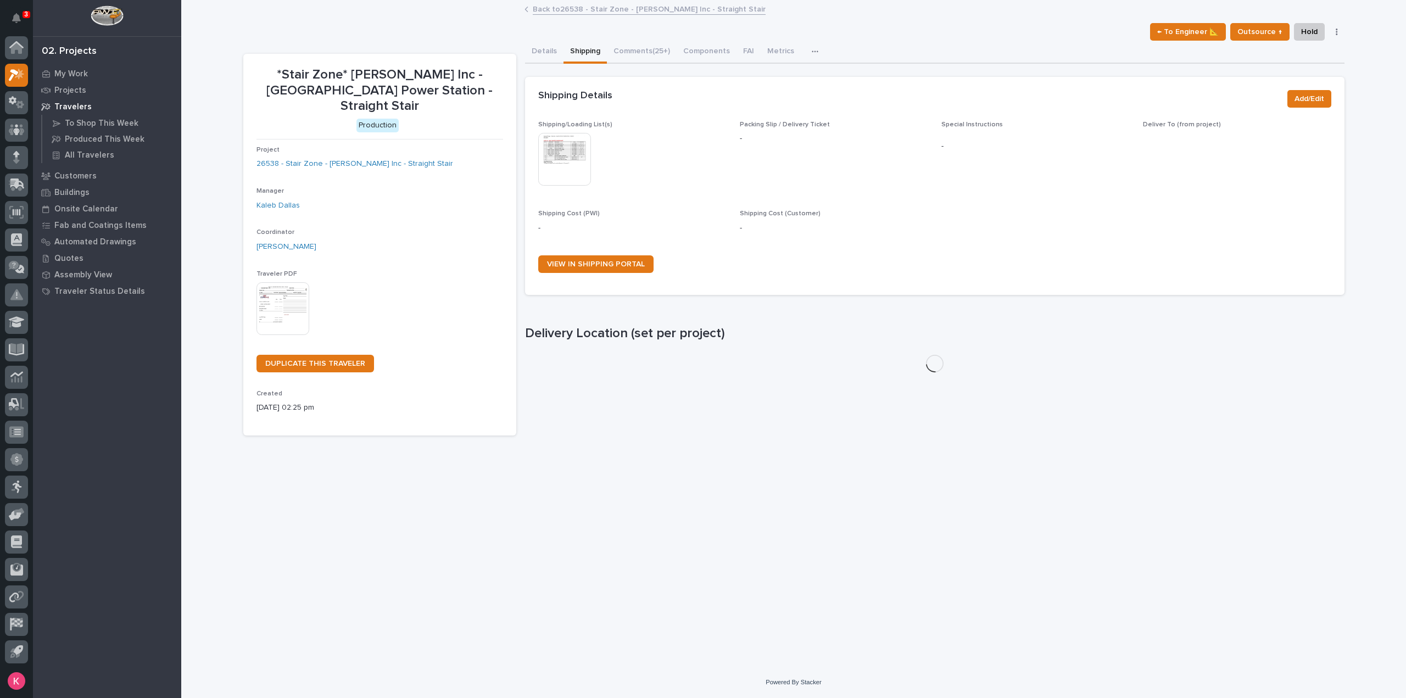
click at [553, 66] on div "Loading... Saving… Loading... Saving… Shipping Details Add/Edit Shipping/Loadin…" at bounding box center [934, 223] width 819 height 315
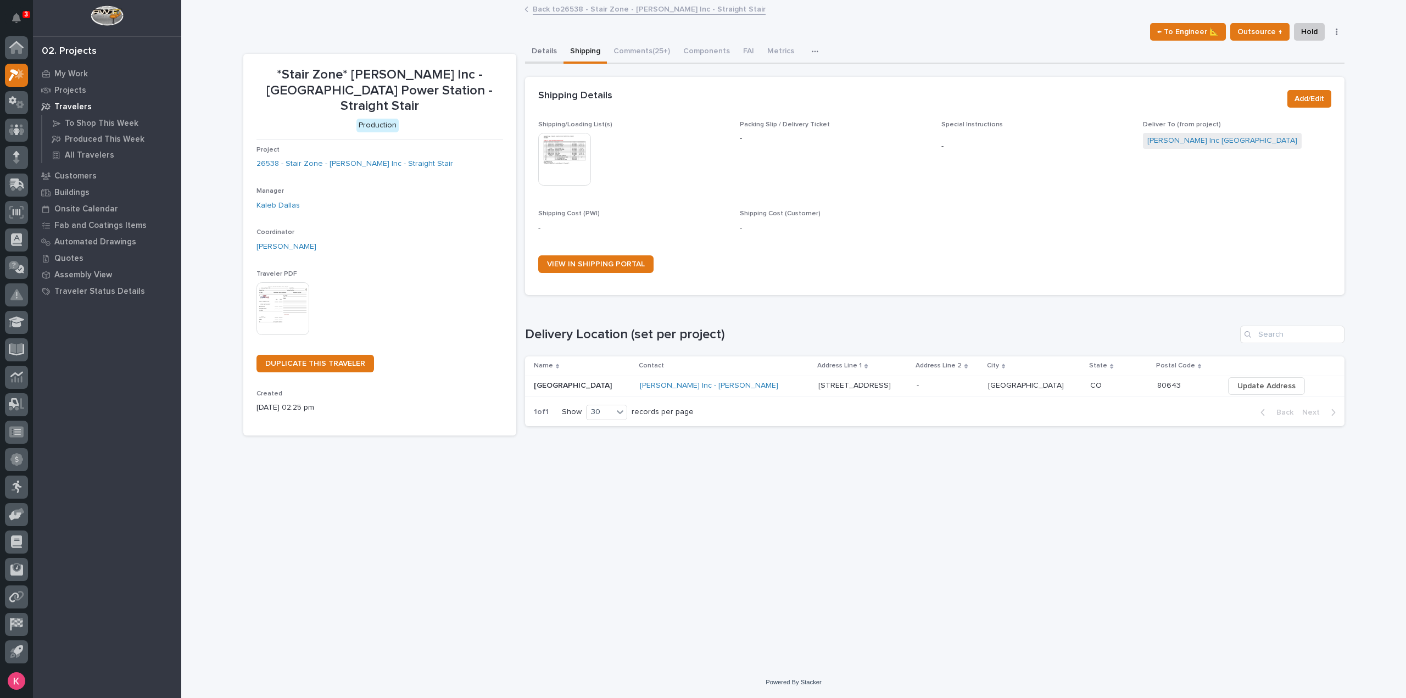
click at [543, 53] on button "Details" at bounding box center [544, 52] width 38 height 23
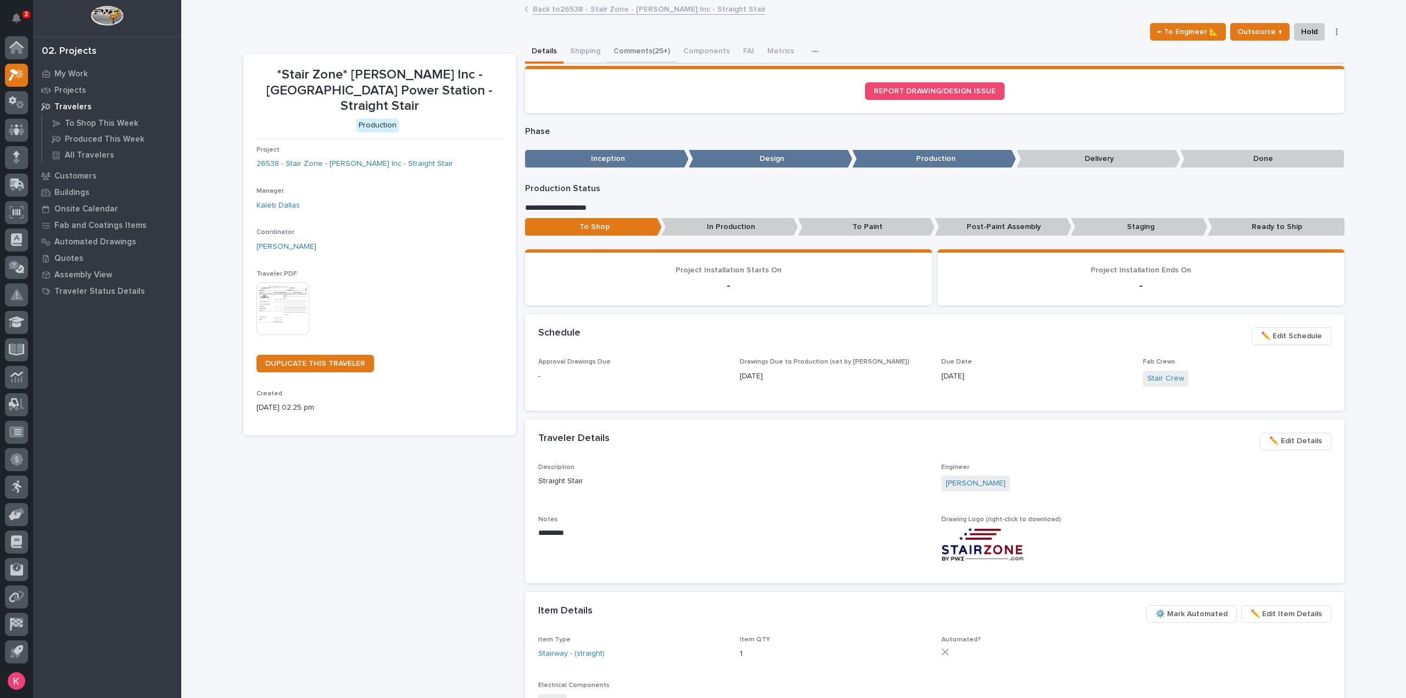
drag, startPoint x: 612, startPoint y: 49, endPoint x: 615, endPoint y: 60, distance: 11.3
click at [612, 49] on button "Comments (25+)" at bounding box center [642, 52] width 70 height 23
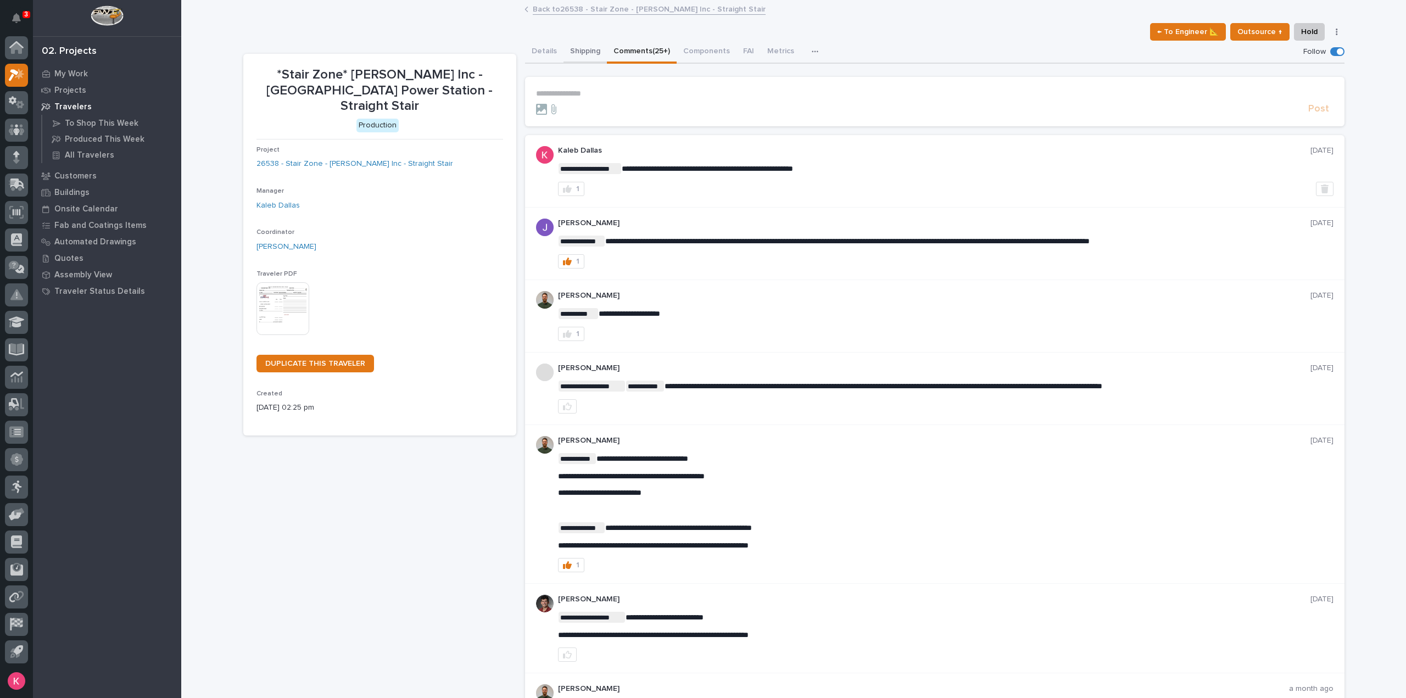
click at [569, 53] on button "Shipping" at bounding box center [584, 52] width 43 height 23
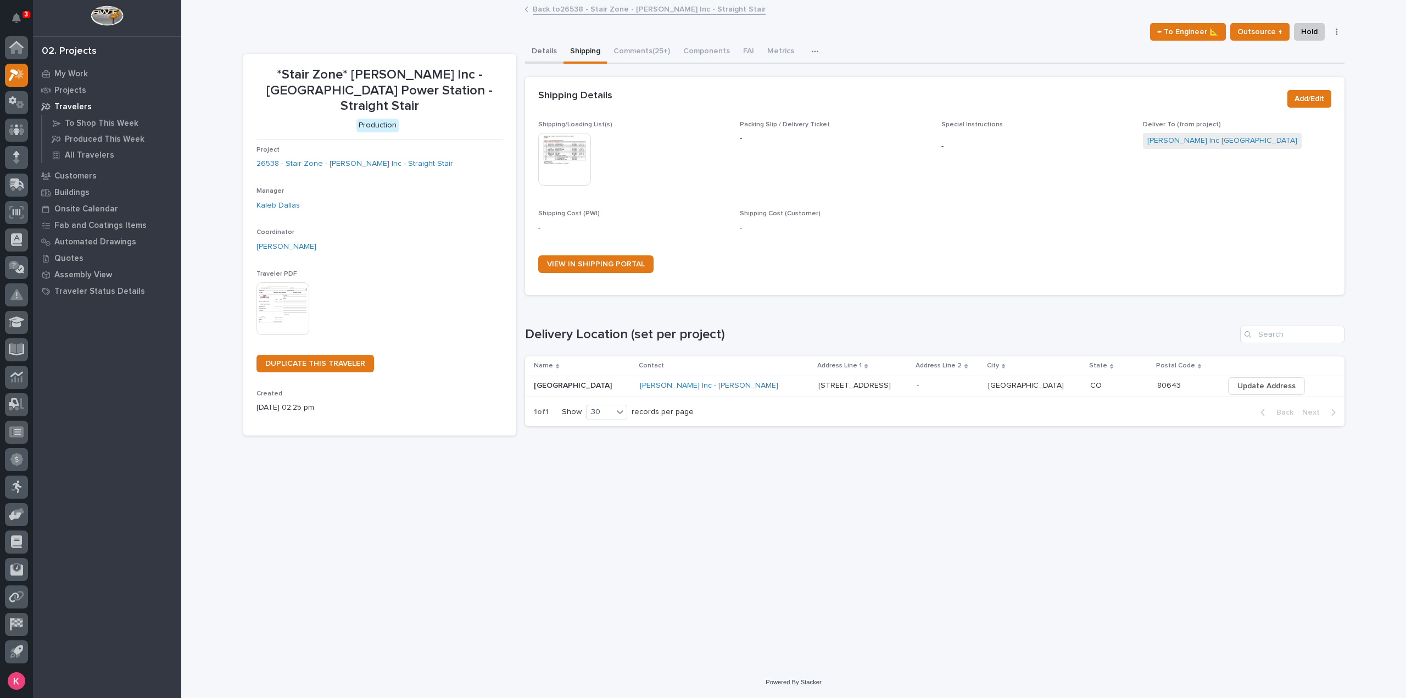
click at [528, 60] on button "Details" at bounding box center [544, 52] width 38 height 23
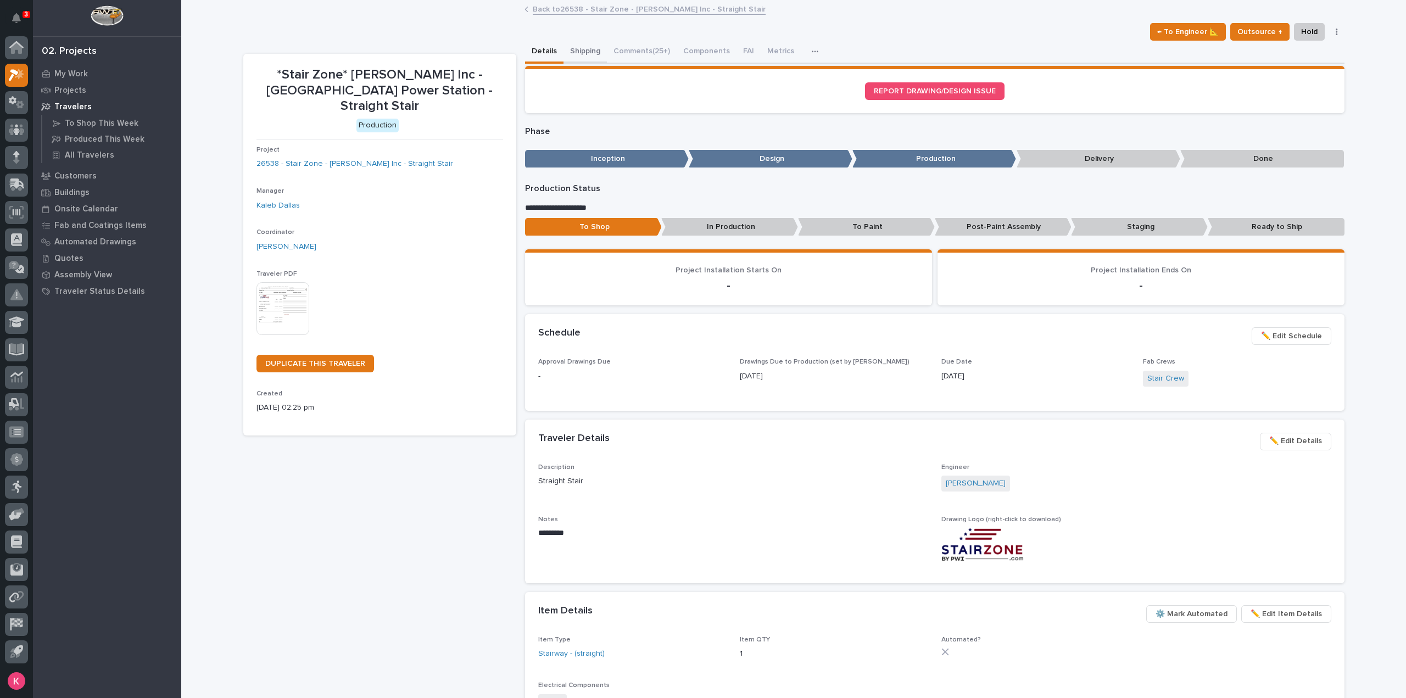
click at [595, 53] on button "Shipping" at bounding box center [584, 52] width 43 height 23
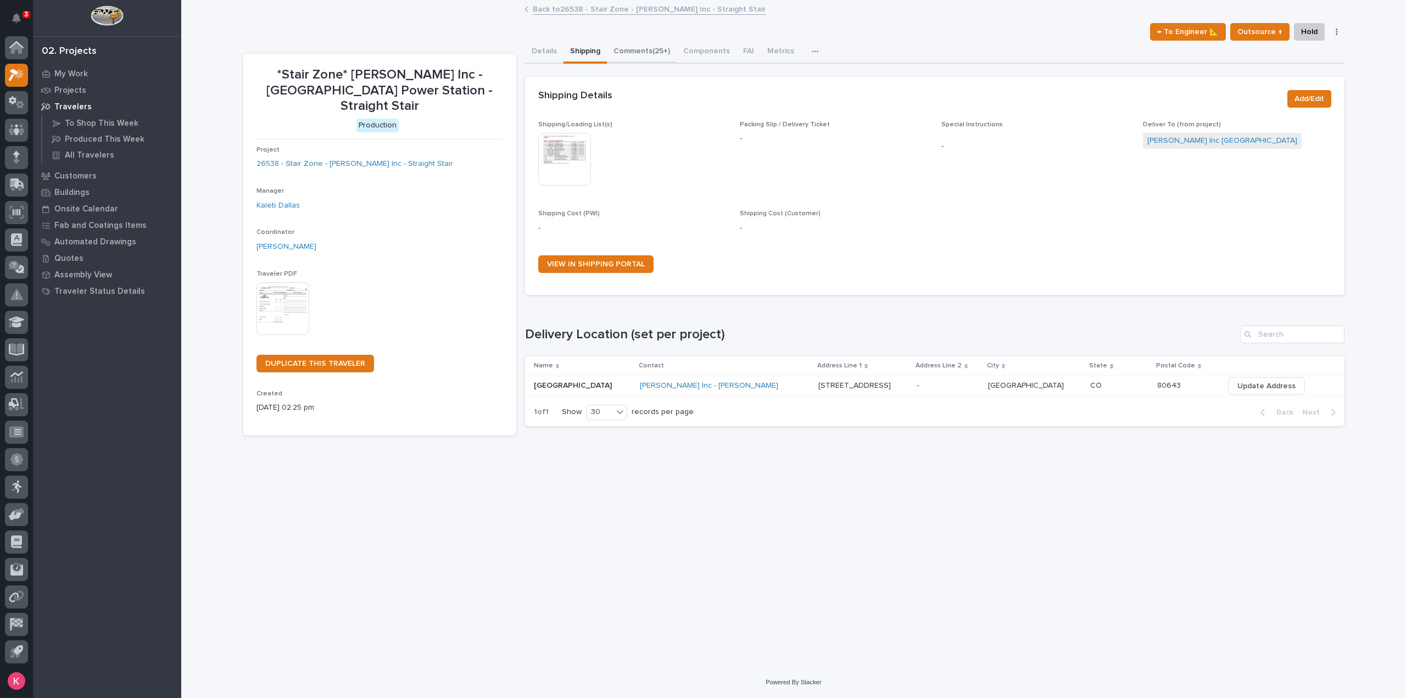
click at [640, 51] on button "Comments (25+)" at bounding box center [642, 52] width 70 height 23
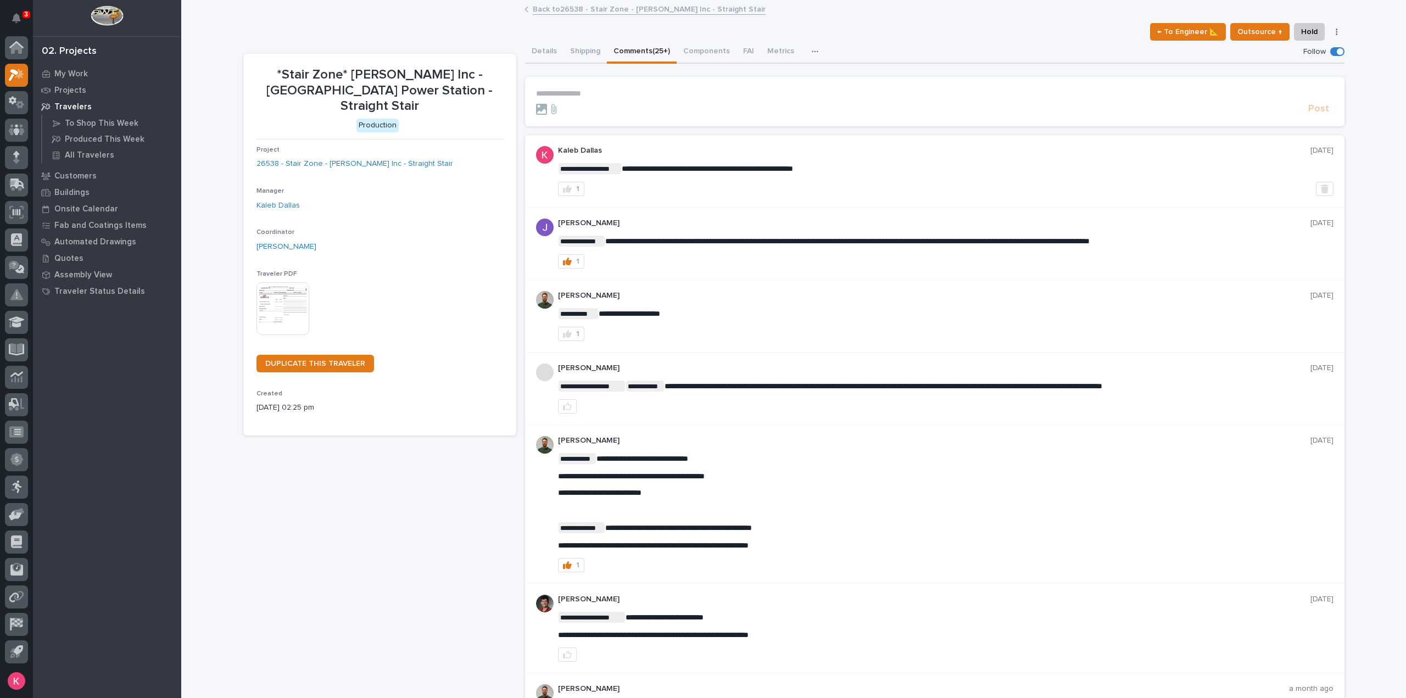
click at [571, 16] on div "Back to 26538 - Stair Zone - Fagen Inc - Straight Stair" at bounding box center [793, 9] width 549 height 15
click at [580, 14] on link "Back to 26538 - Stair Zone - Fagen Inc - Straight Stair" at bounding box center [649, 8] width 233 height 13
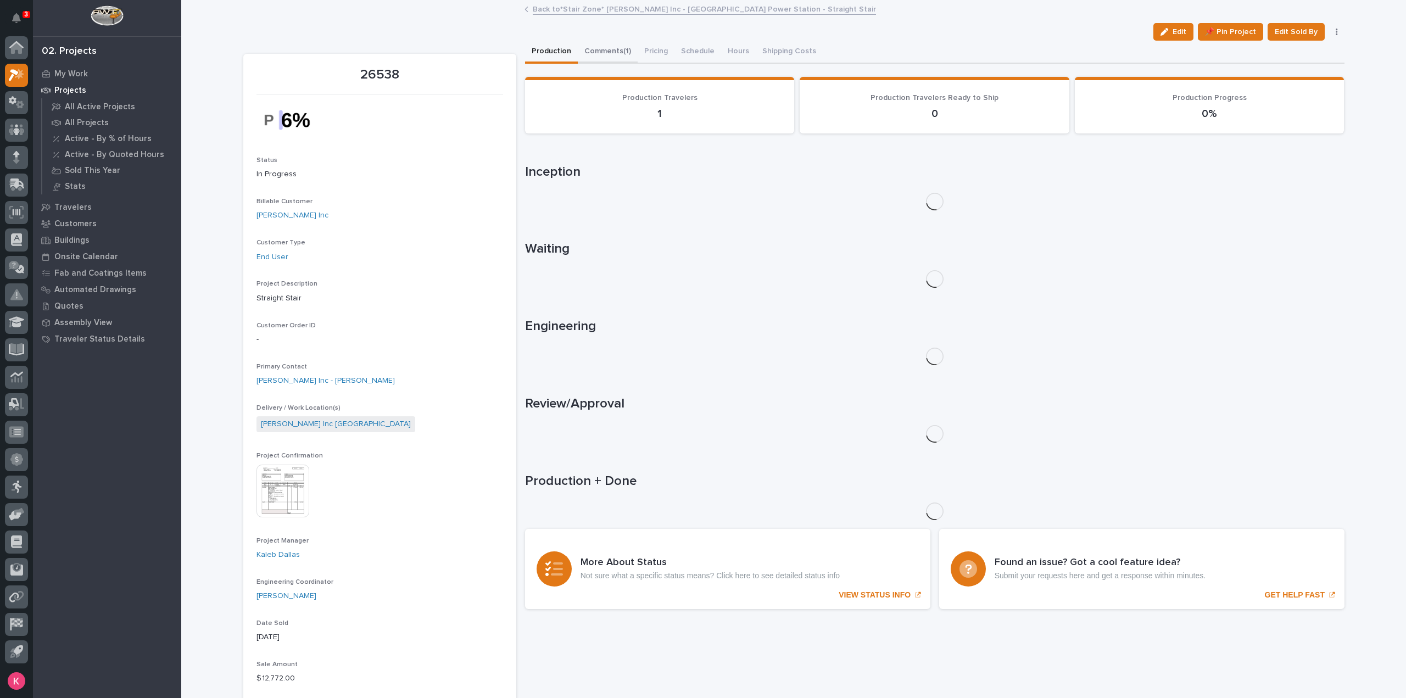
click at [617, 54] on button "Comments (1)" at bounding box center [608, 52] width 60 height 23
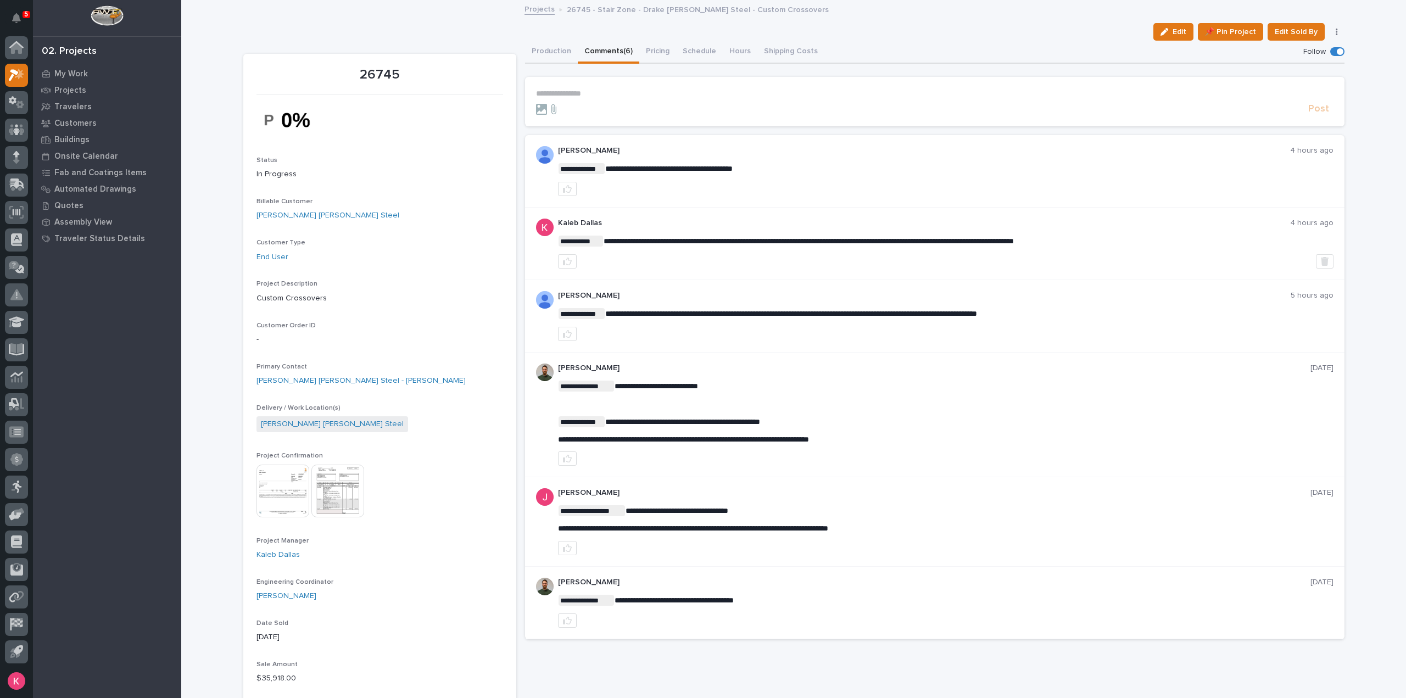
drag, startPoint x: 579, startPoint y: 92, endPoint x: 589, endPoint y: 99, distance: 12.1
click at [580, 92] on p "**********" at bounding box center [934, 93] width 797 height 9
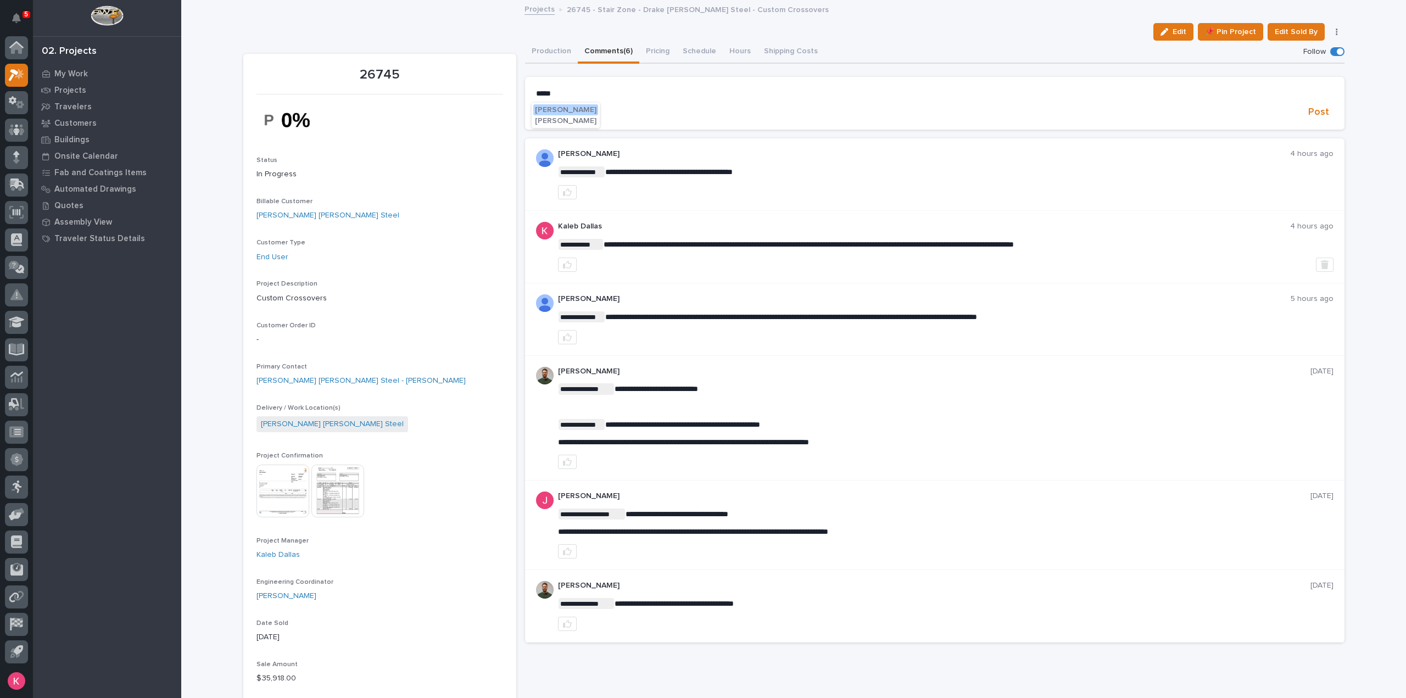
click at [569, 109] on span "[PERSON_NAME]" at bounding box center [566, 110] width 62 height 8
click at [547, 44] on button "Production" at bounding box center [551, 52] width 53 height 23
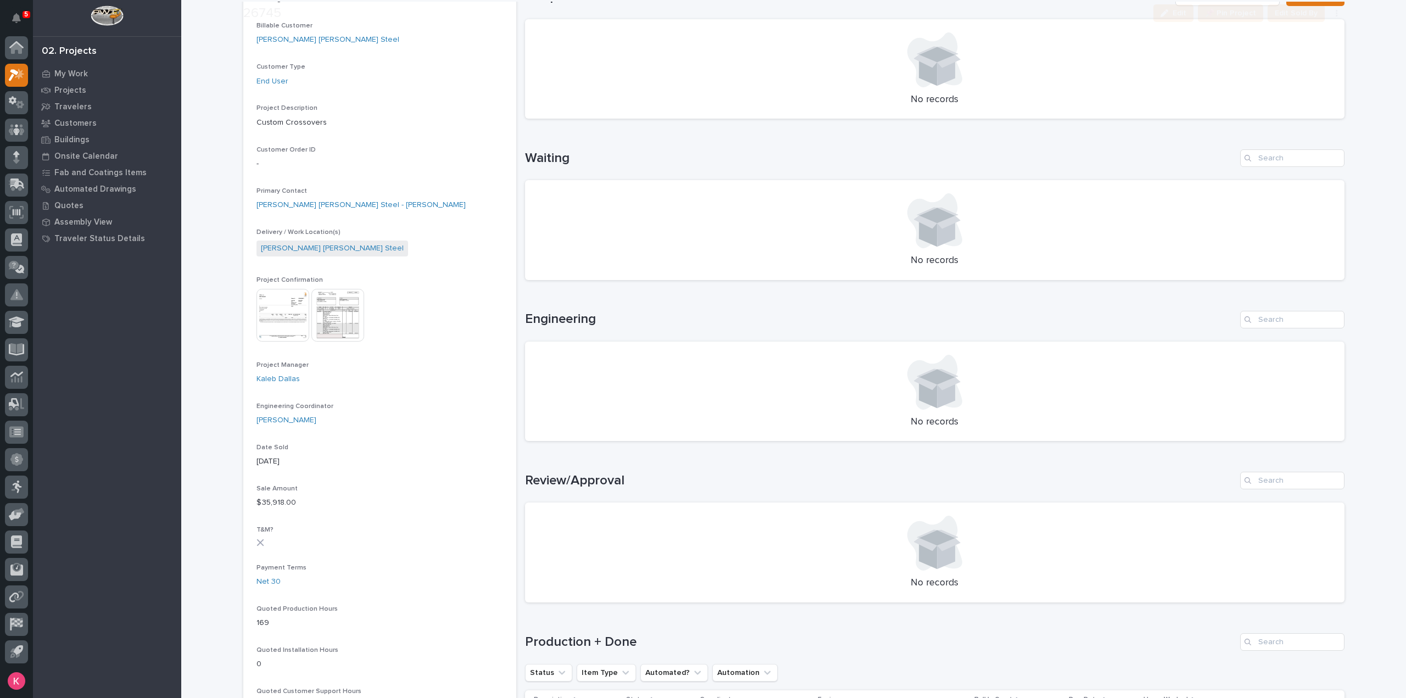
scroll to position [384, 0]
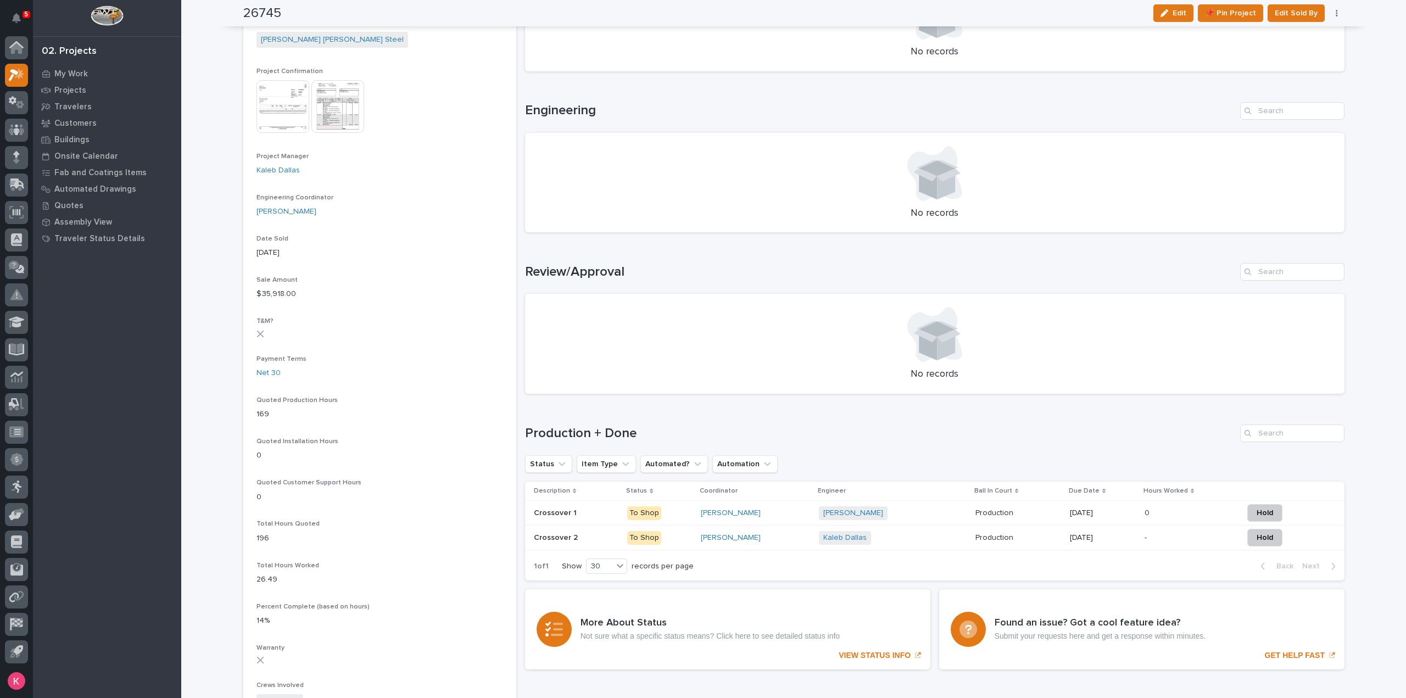
click at [1101, 512] on p "09/08/2025" at bounding box center [1103, 513] width 66 height 9
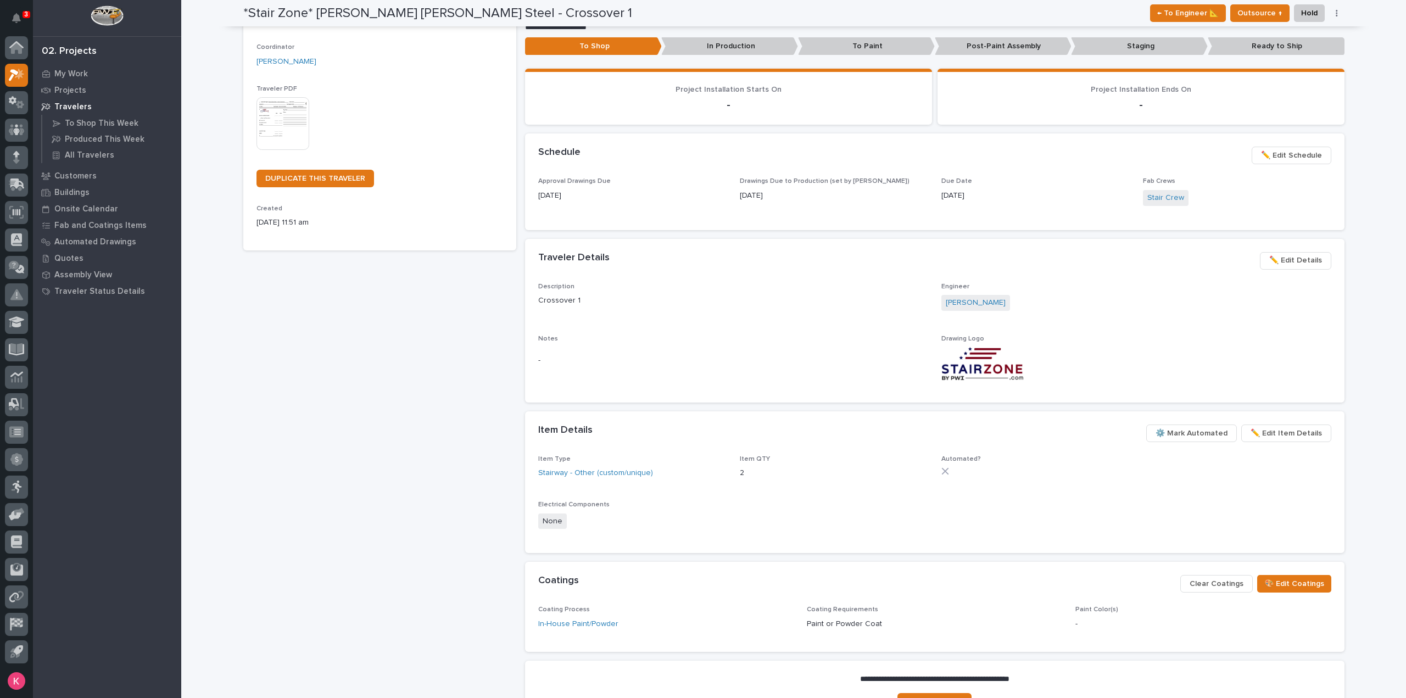
scroll to position [55, 0]
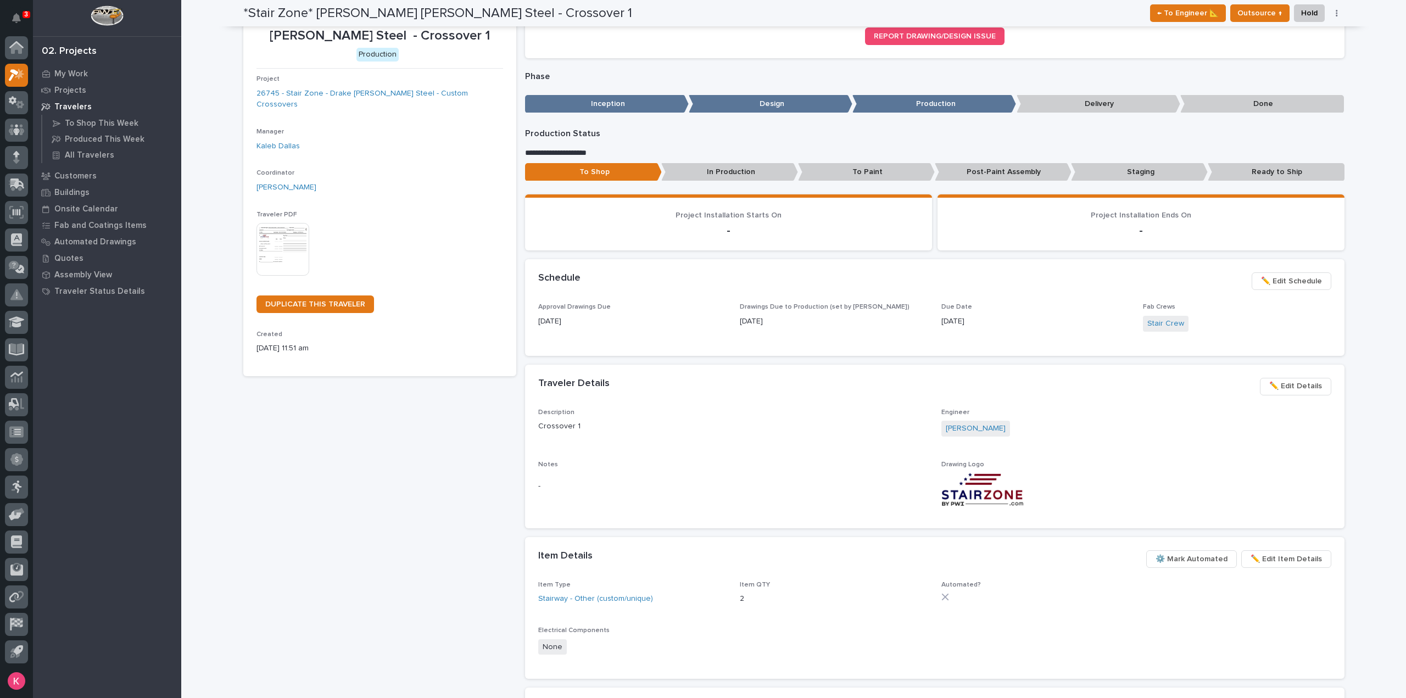
click at [1289, 277] on span "✏️ Edit Schedule" at bounding box center [1291, 281] width 61 height 13
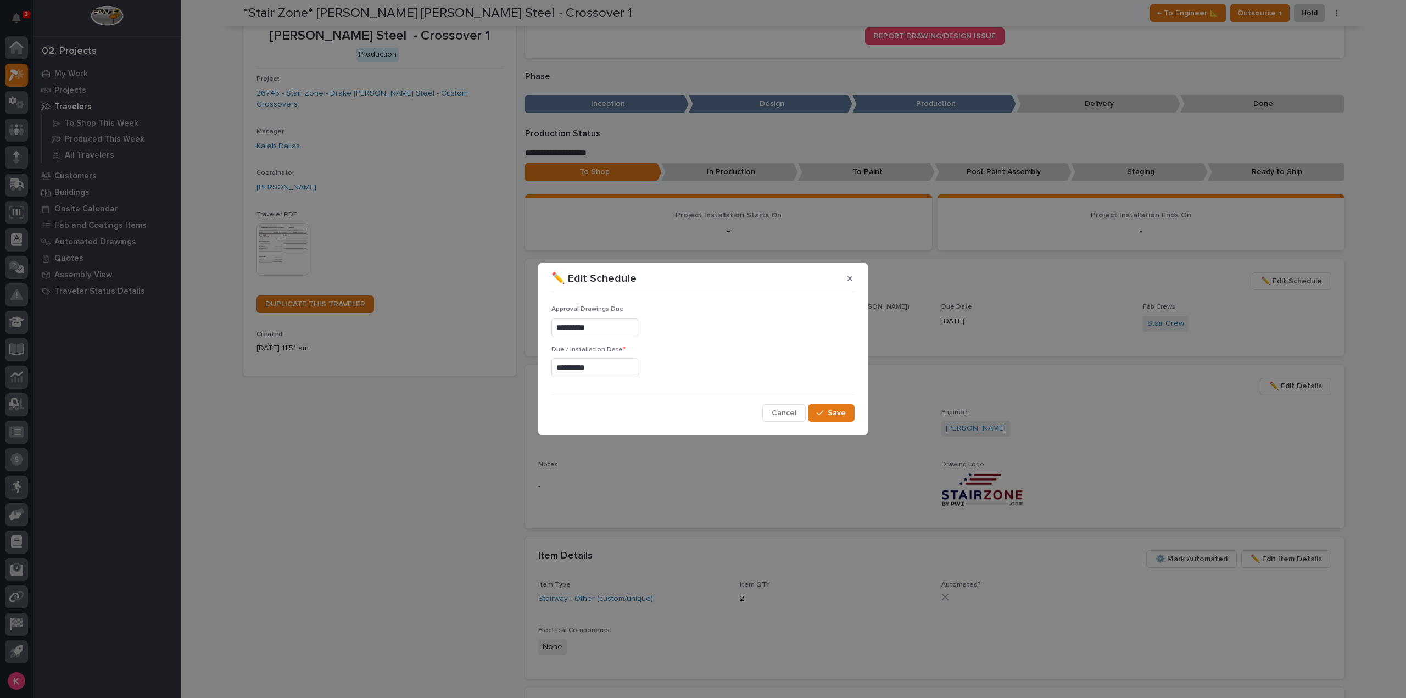
click at [586, 339] on div "**********" at bounding box center [702, 325] width 303 height 40
click at [619, 373] on input "**********" at bounding box center [594, 367] width 87 height 19
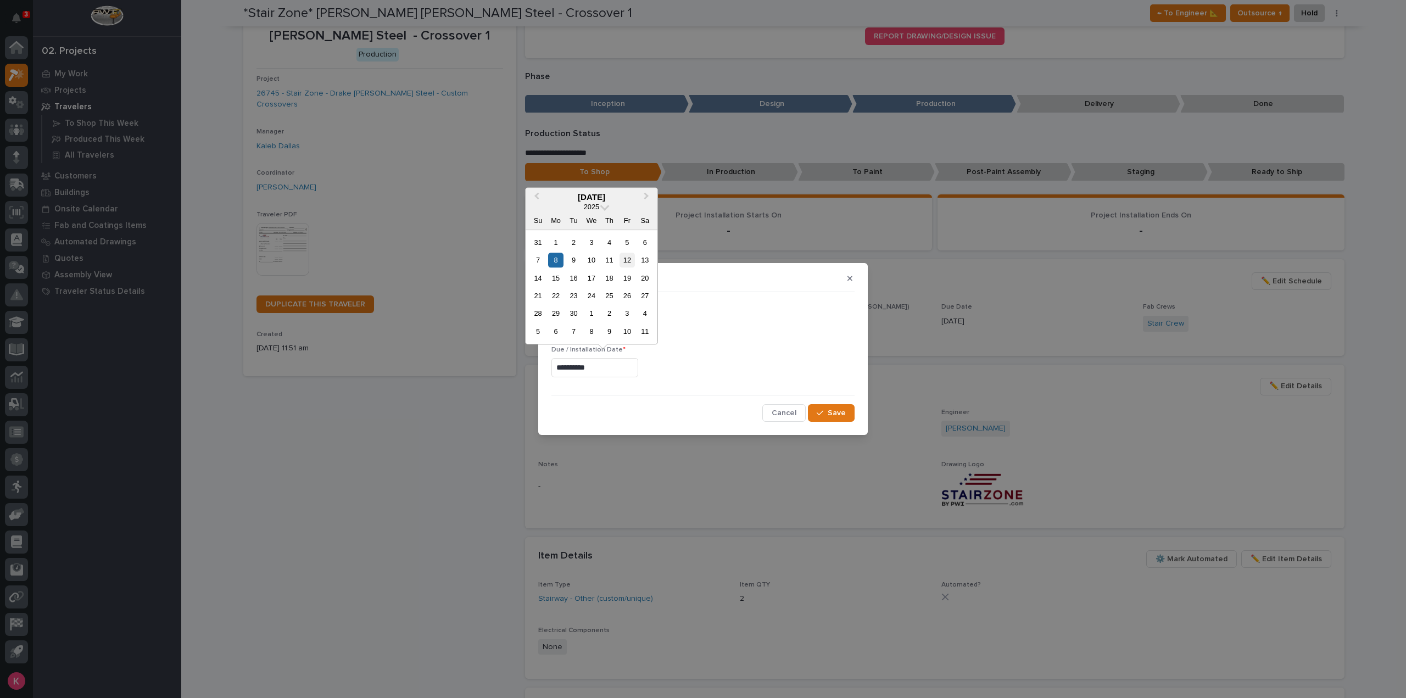
click at [627, 261] on div "12" at bounding box center [626, 260] width 15 height 15
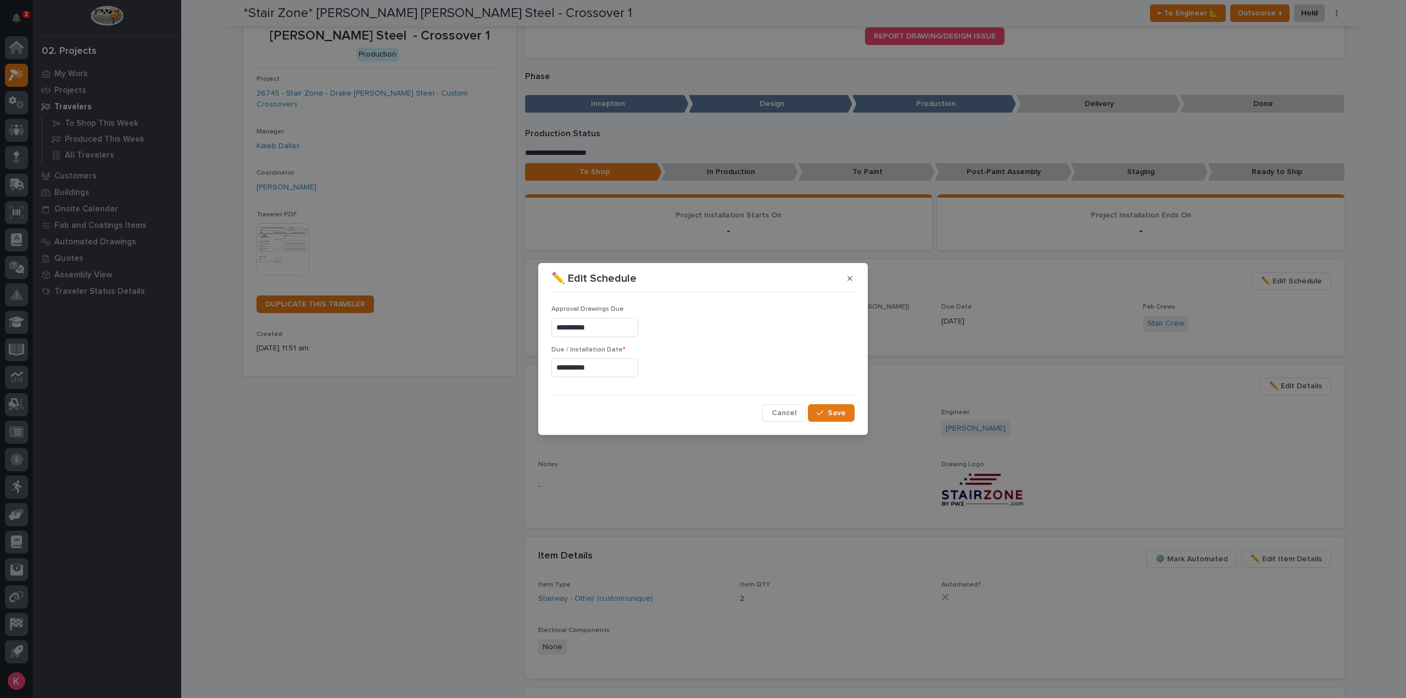
type input "**********"
click at [844, 421] on div "**********" at bounding box center [703, 359] width 309 height 130
click at [842, 418] on button "Save" at bounding box center [831, 413] width 47 height 18
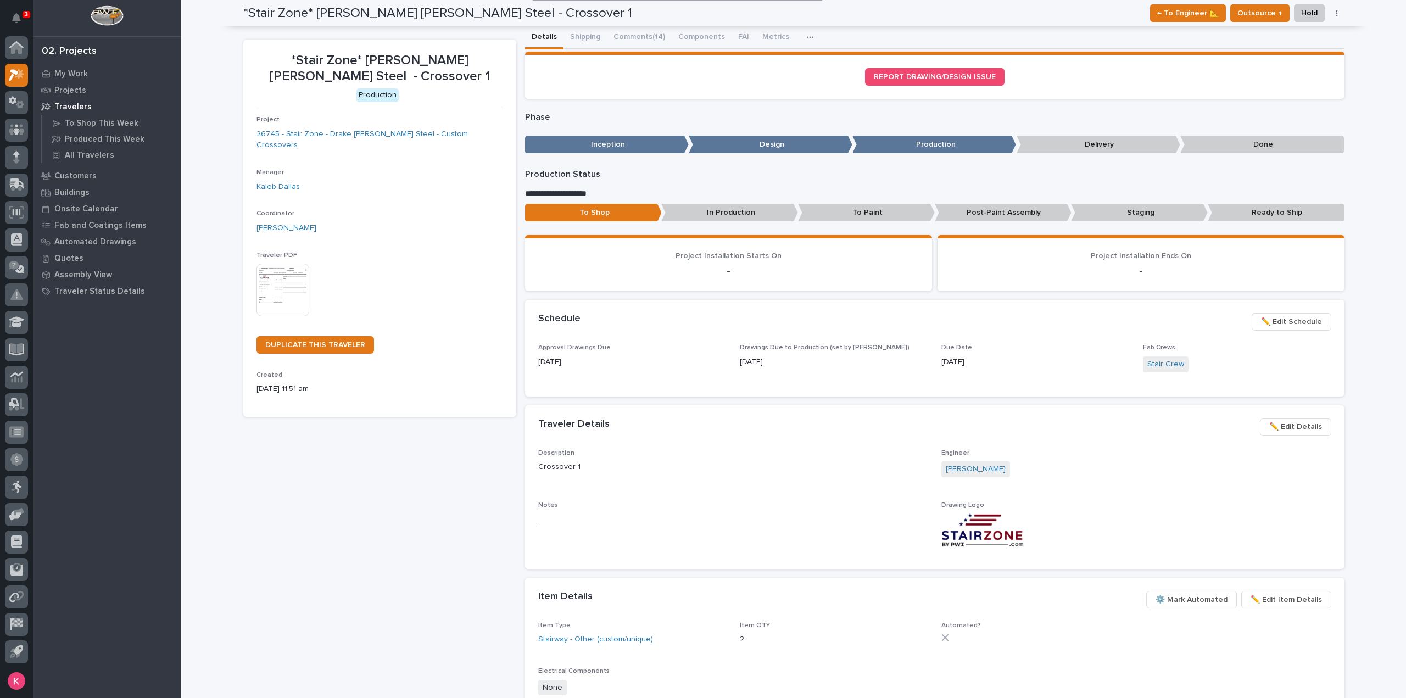
scroll to position [0, 0]
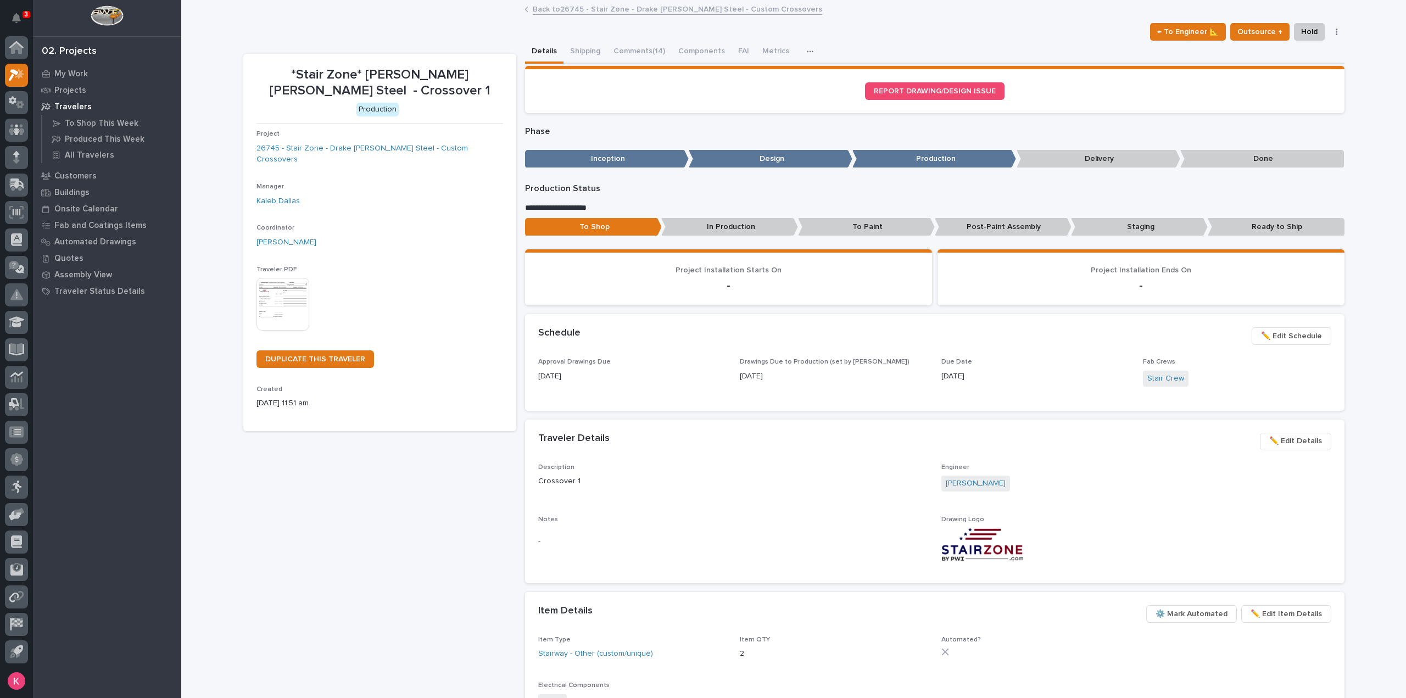
click at [548, 15] on div "Back to 26745 - Stair Zone - Drake Williams Steel - Custom Crossovers" at bounding box center [793, 9] width 549 height 15
click at [554, 10] on link "Back to 26745 - Stair Zone - Drake Williams Steel - Custom Crossovers" at bounding box center [677, 8] width 289 height 13
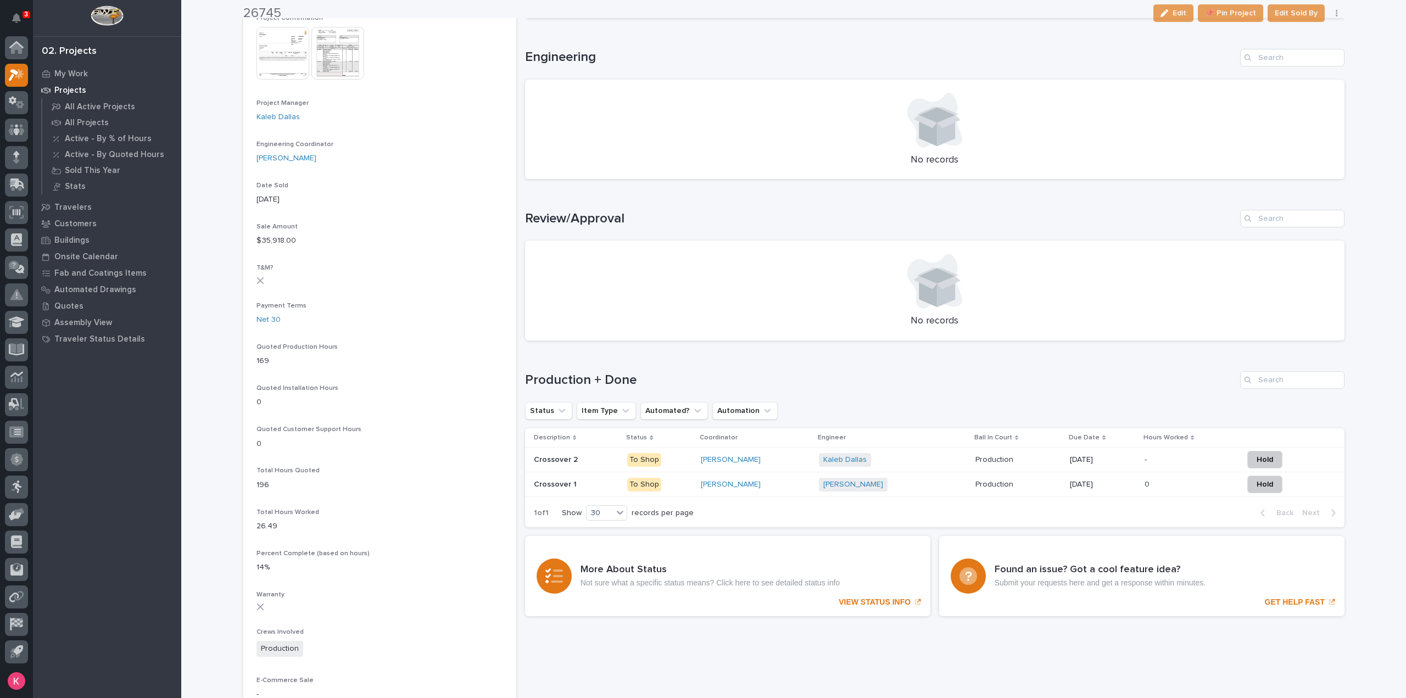
scroll to position [439, 0]
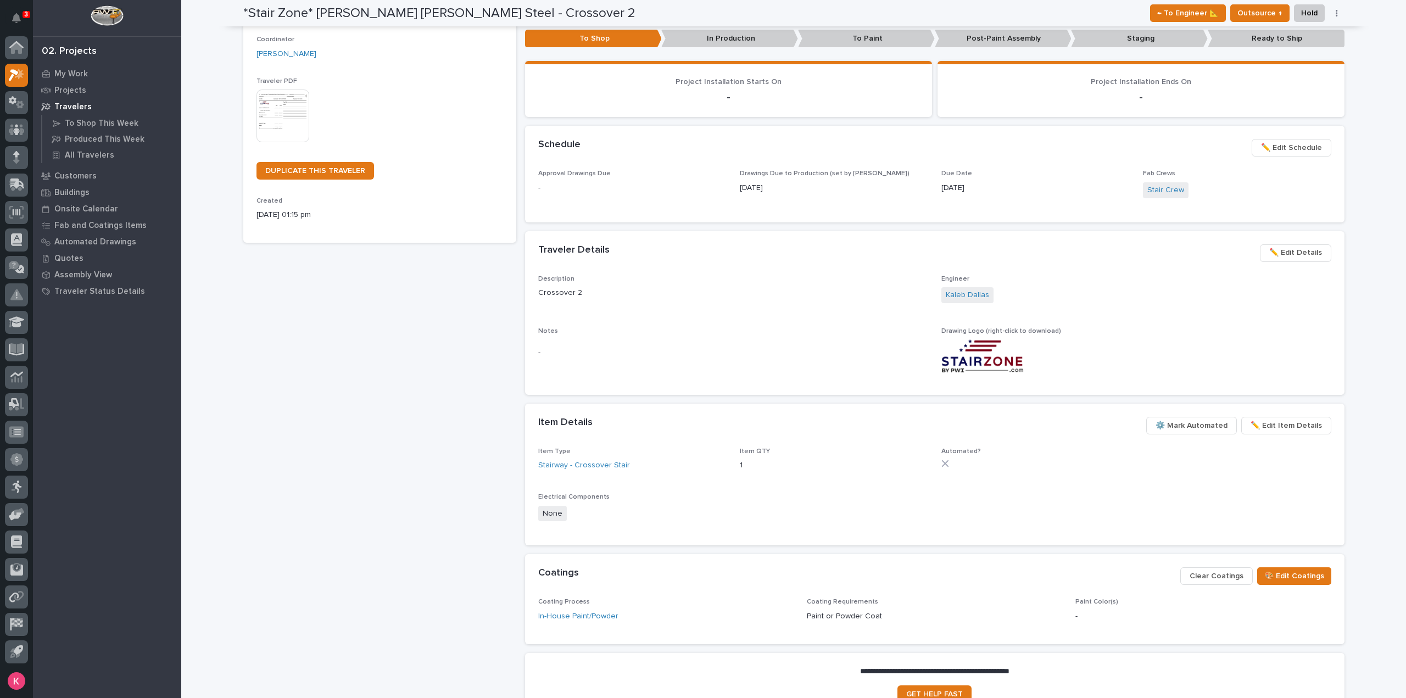
scroll to position [171, 0]
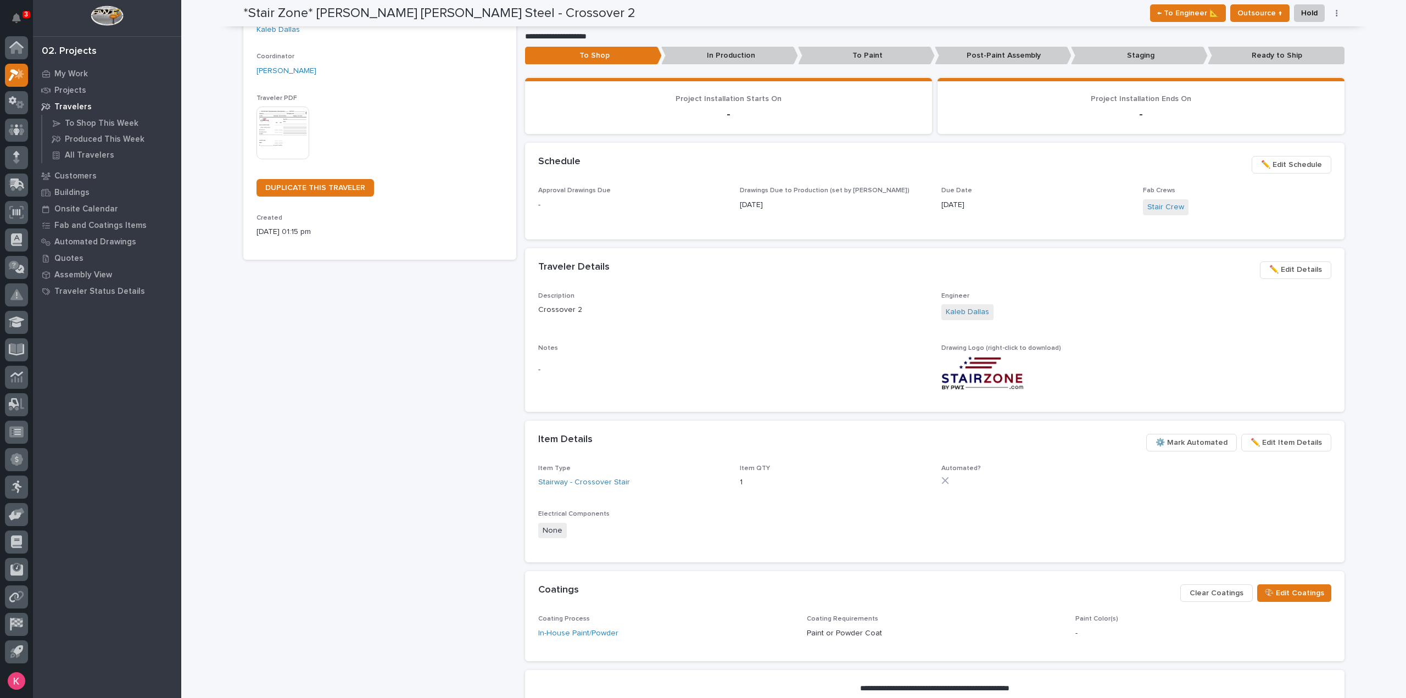
click at [1295, 160] on span "✏️ Edit Schedule" at bounding box center [1291, 164] width 61 height 13
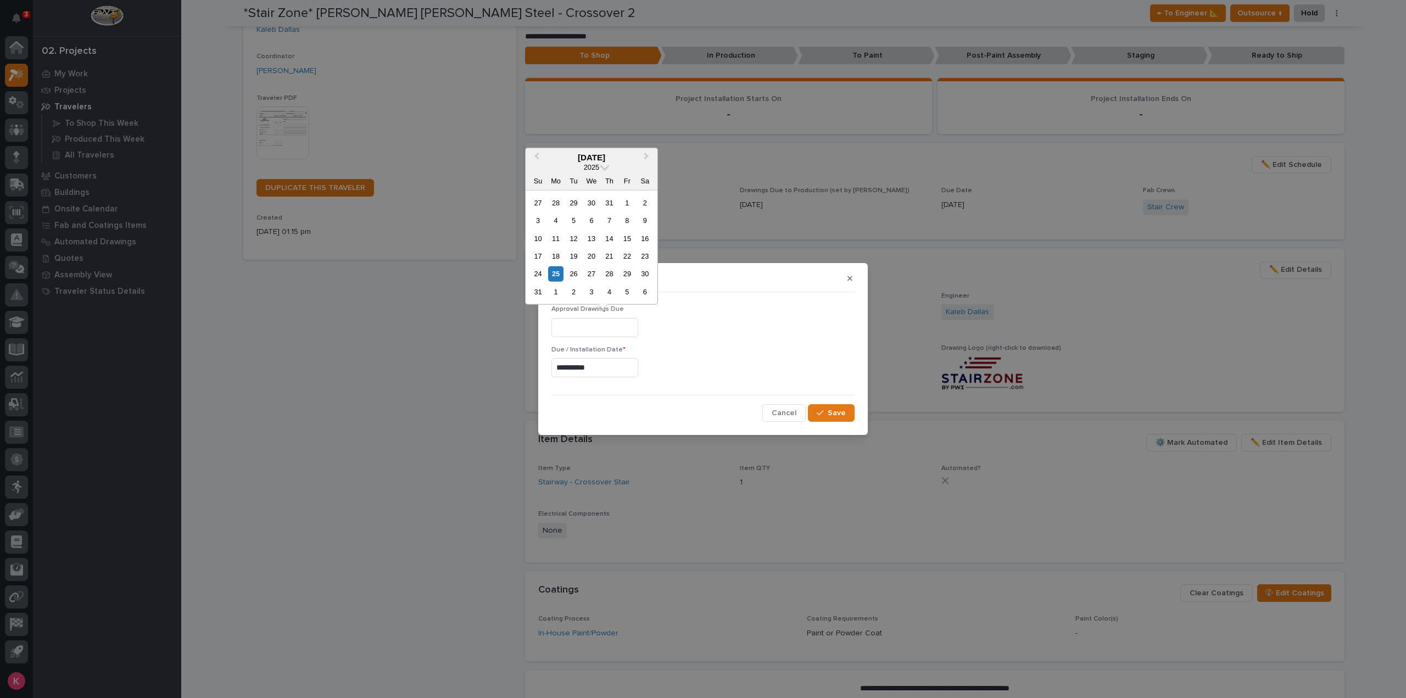
click at [628, 331] on input "text" at bounding box center [594, 327] width 87 height 19
click at [606, 364] on input "**********" at bounding box center [594, 367] width 87 height 19
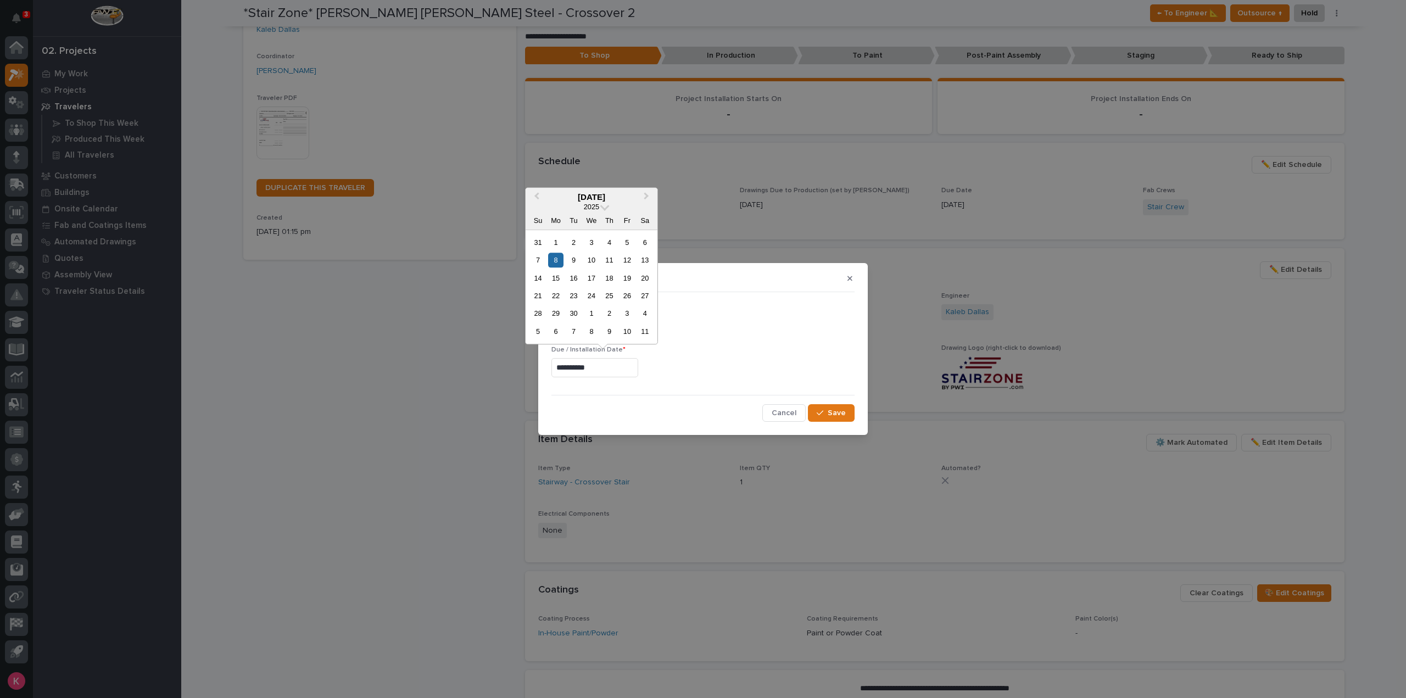
click at [624, 259] on div "12" at bounding box center [626, 260] width 15 height 15
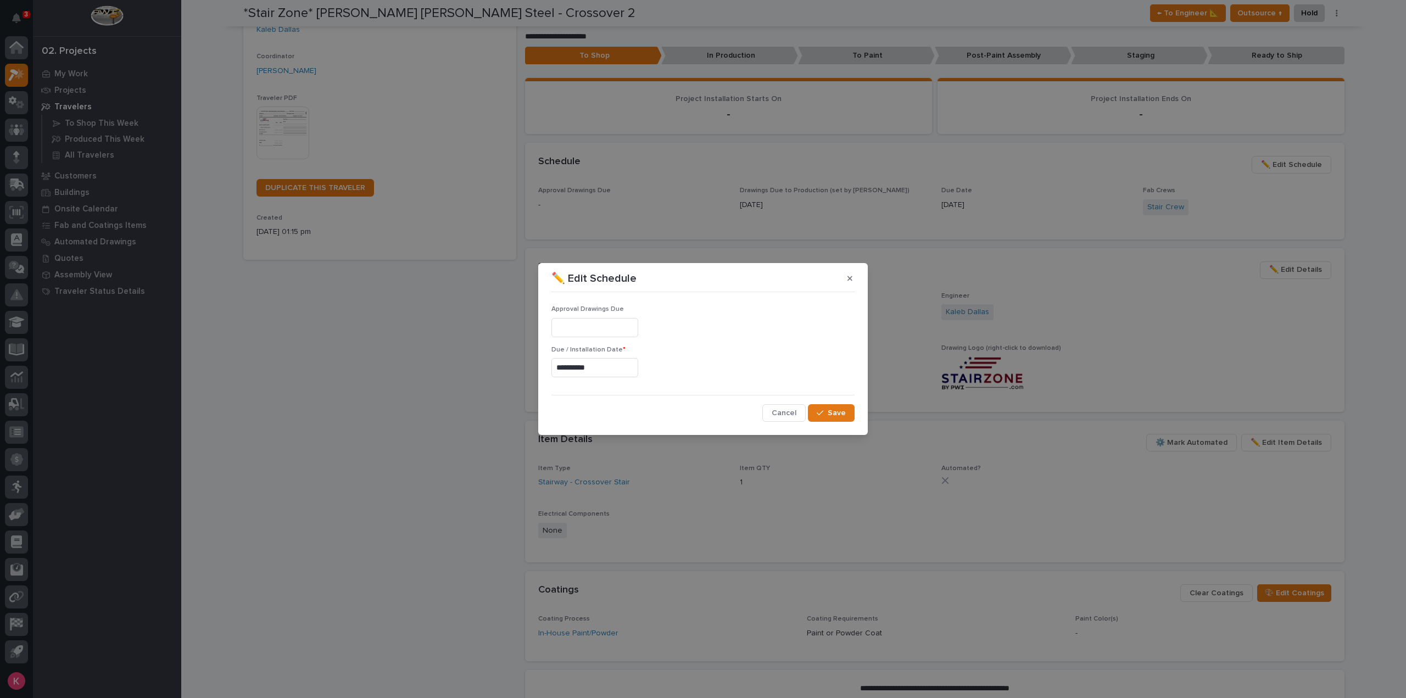
type input "**********"
click at [840, 415] on span "Save" at bounding box center [837, 413] width 18 height 10
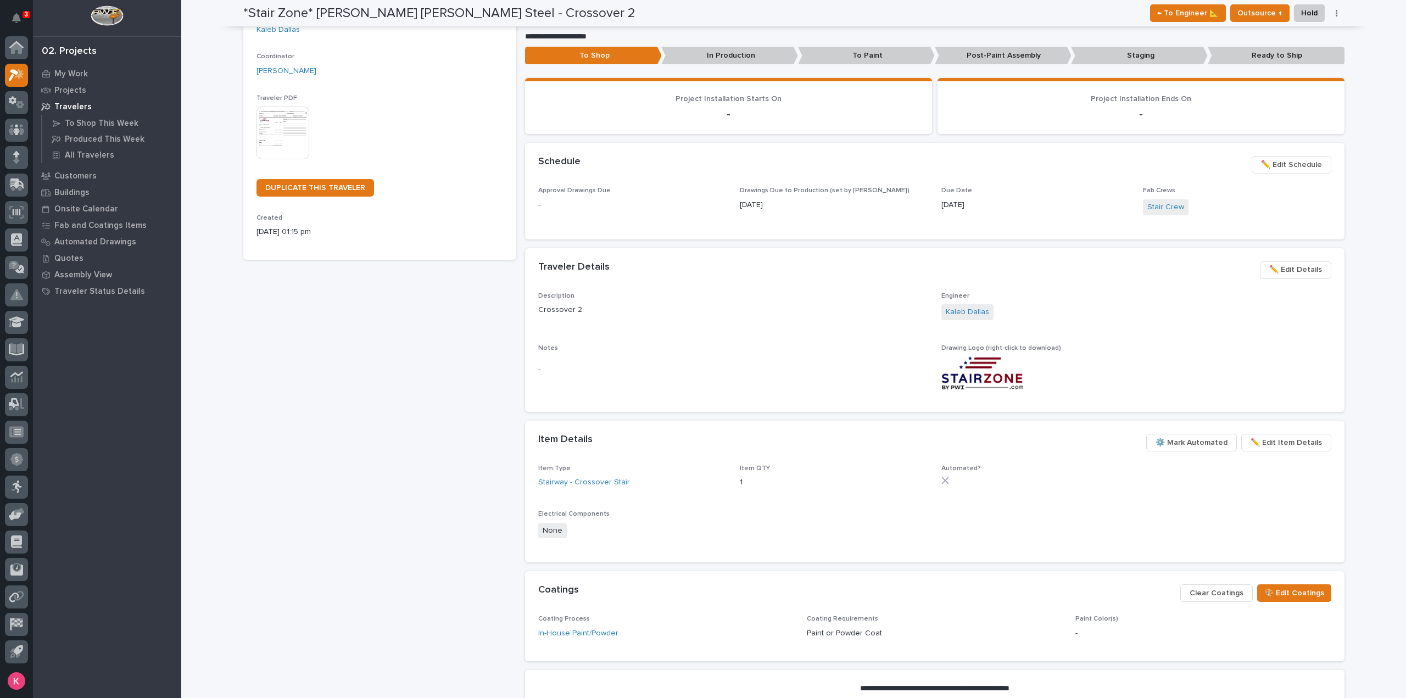
scroll to position [0, 0]
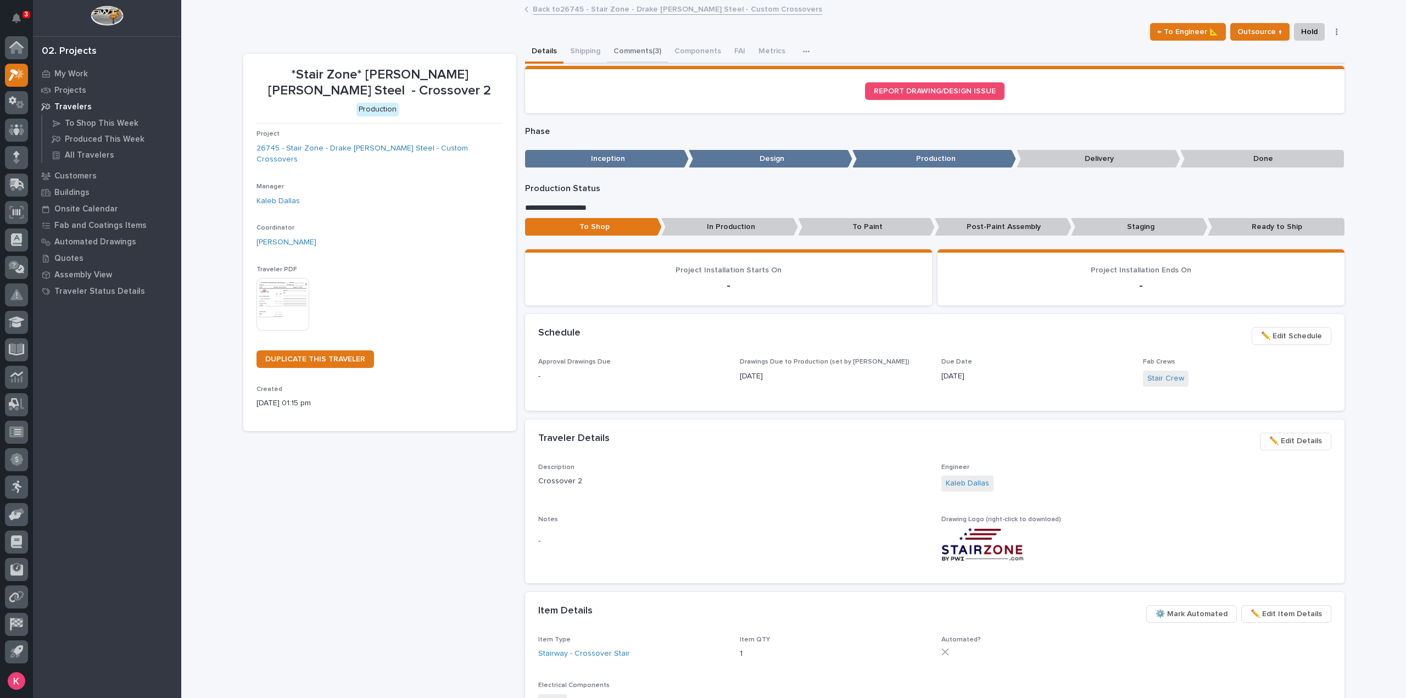
click at [645, 54] on button "Comments (3)" at bounding box center [637, 52] width 61 height 23
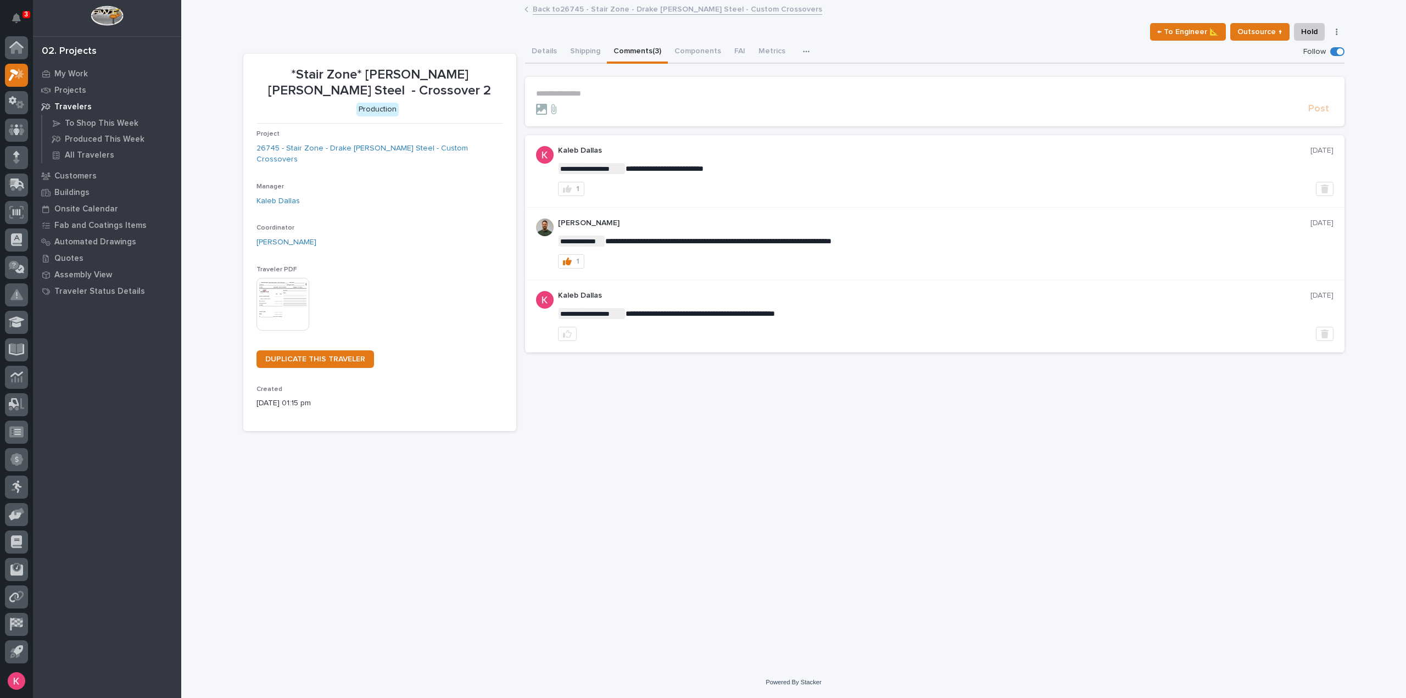
click at [573, 5] on link "Back to 26745 - Stair Zone - Drake Williams Steel - Custom Crossovers" at bounding box center [677, 8] width 289 height 13
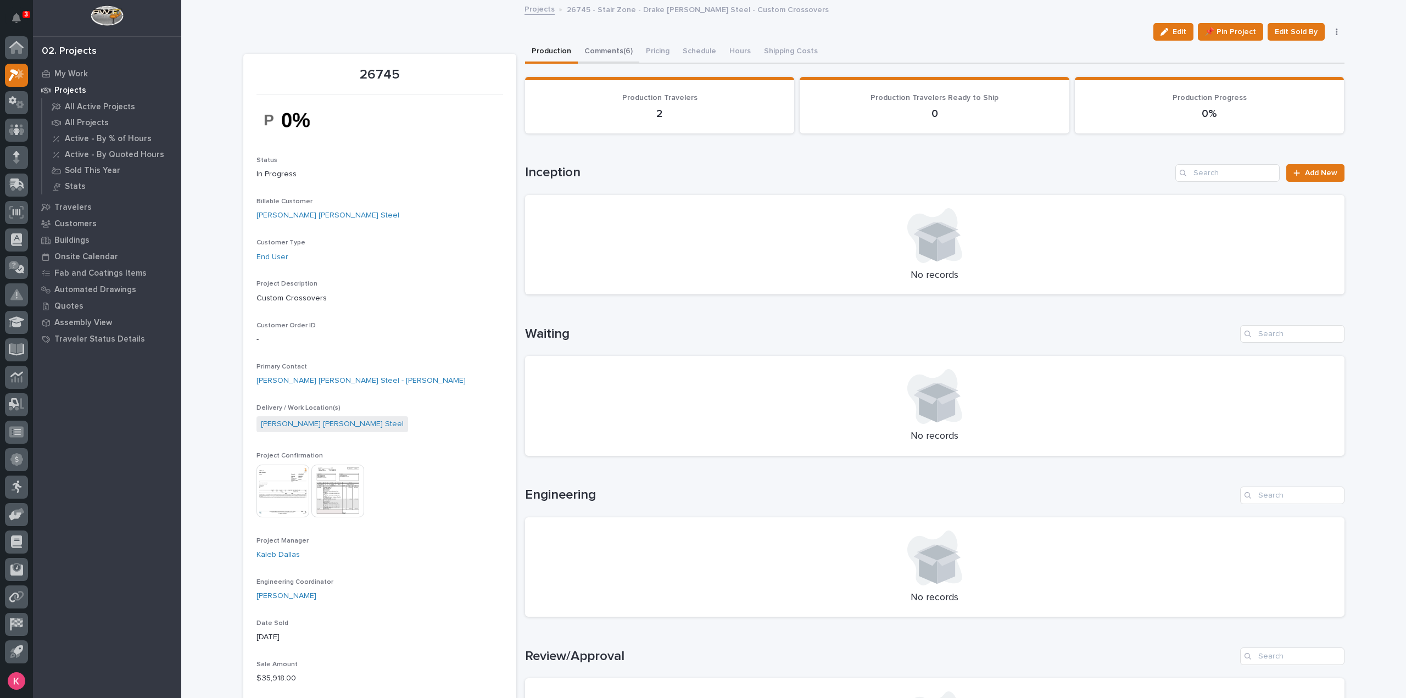
click at [607, 60] on button "Comments (6)" at bounding box center [609, 52] width 62 height 23
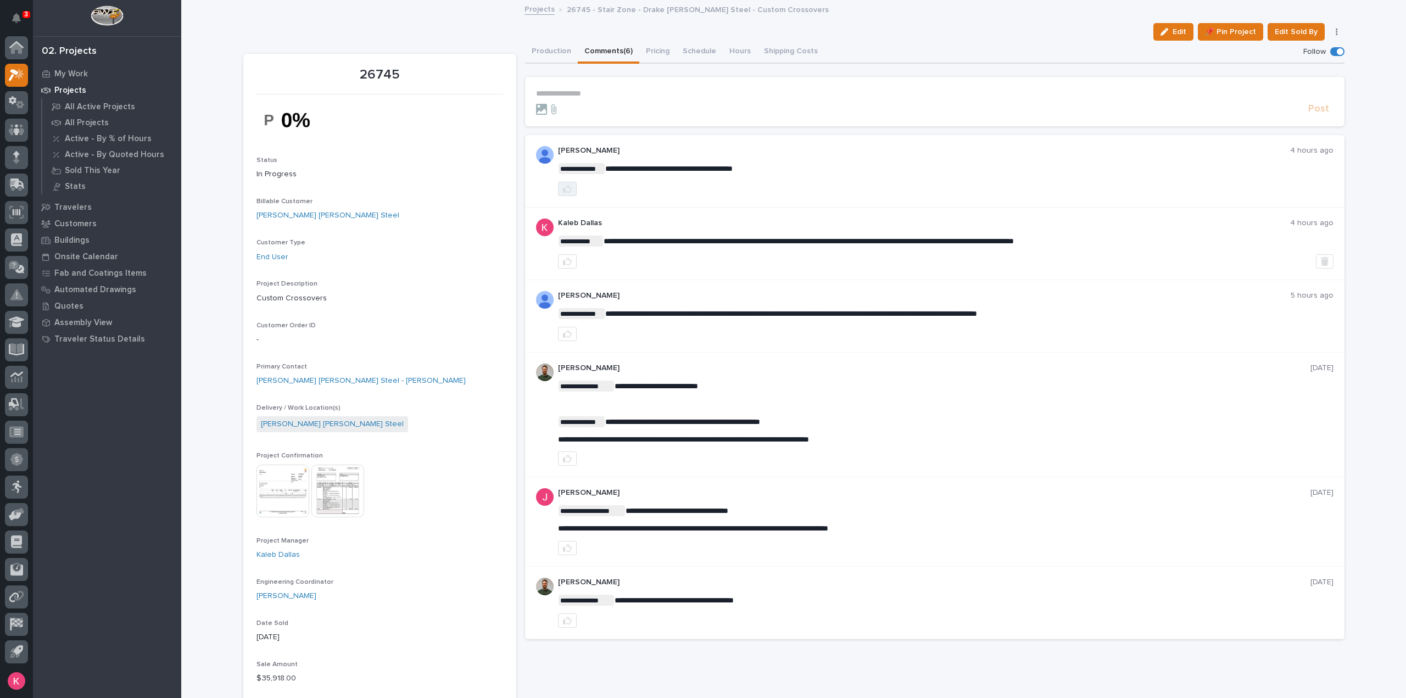
drag, startPoint x: 563, startPoint y: 188, endPoint x: 589, endPoint y: 201, distance: 28.2
click at [563, 188] on icon "button" at bounding box center [567, 189] width 9 height 9
click at [605, 85] on section "**********" at bounding box center [934, 101] width 819 height 49
drag, startPoint x: 616, startPoint y: 98, endPoint x: 625, endPoint y: 98, distance: 9.3
click at [617, 98] on form "**********" at bounding box center [934, 102] width 797 height 26
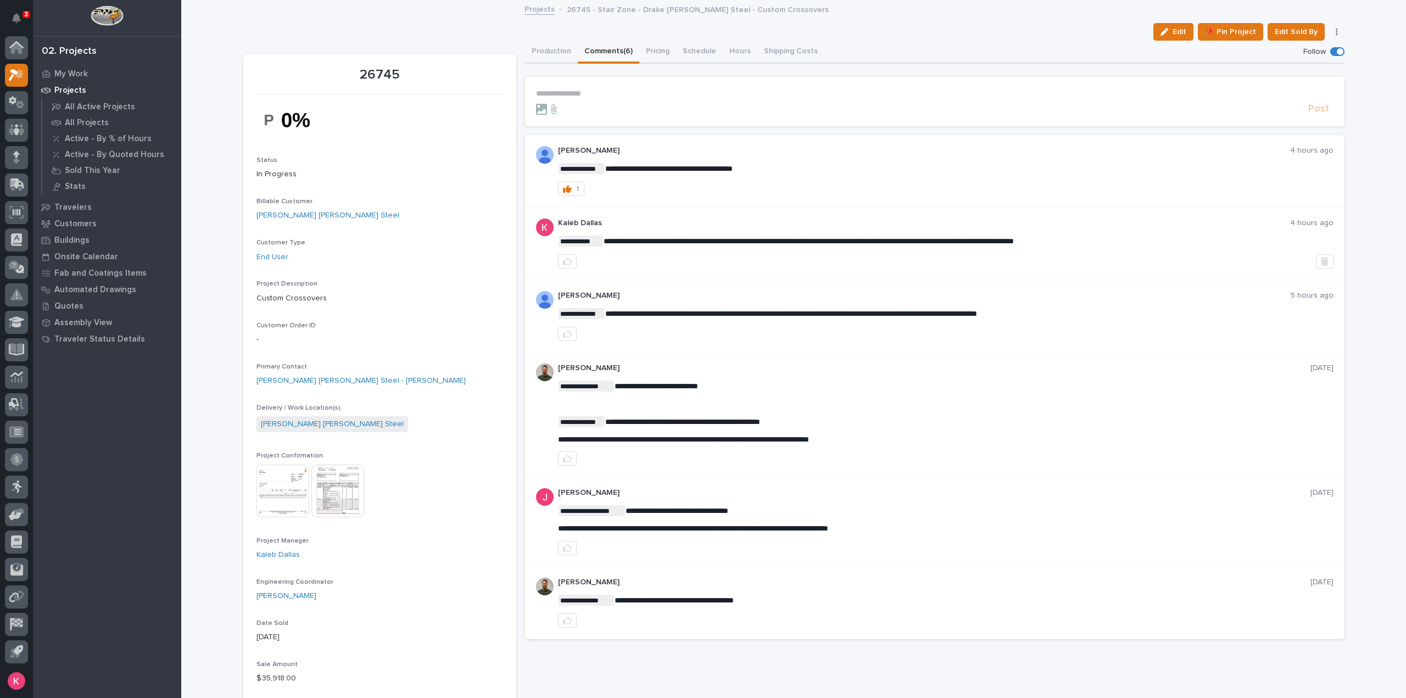
click at [639, 92] on p "**********" at bounding box center [934, 93] width 797 height 9
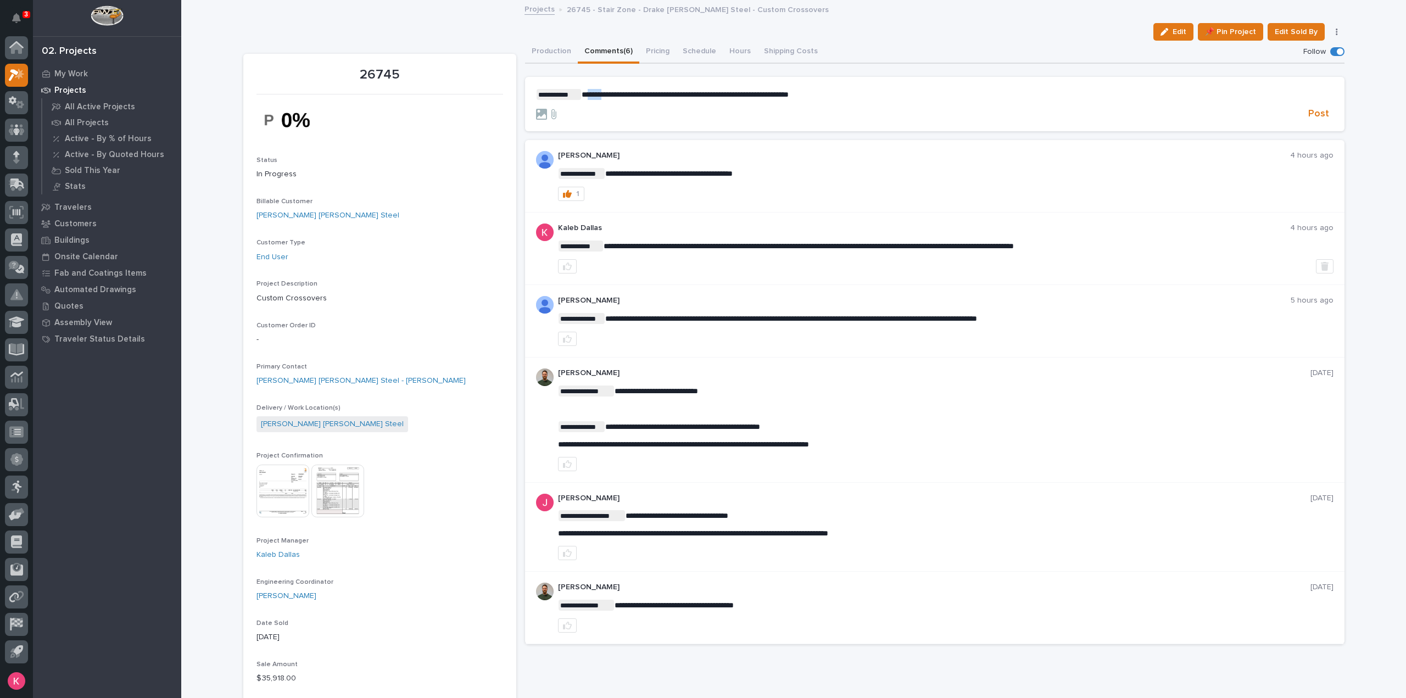
drag, startPoint x: 601, startPoint y: 95, endPoint x: 582, endPoint y: 94, distance: 19.3
click at [582, 94] on span "**********" at bounding box center [685, 95] width 207 height 8
click at [583, 93] on span "**********" at bounding box center [677, 95] width 191 height 8
click at [582, 93] on span "**********" at bounding box center [677, 95] width 191 height 8
click at [1312, 107] on form "**********" at bounding box center [934, 105] width 797 height 32
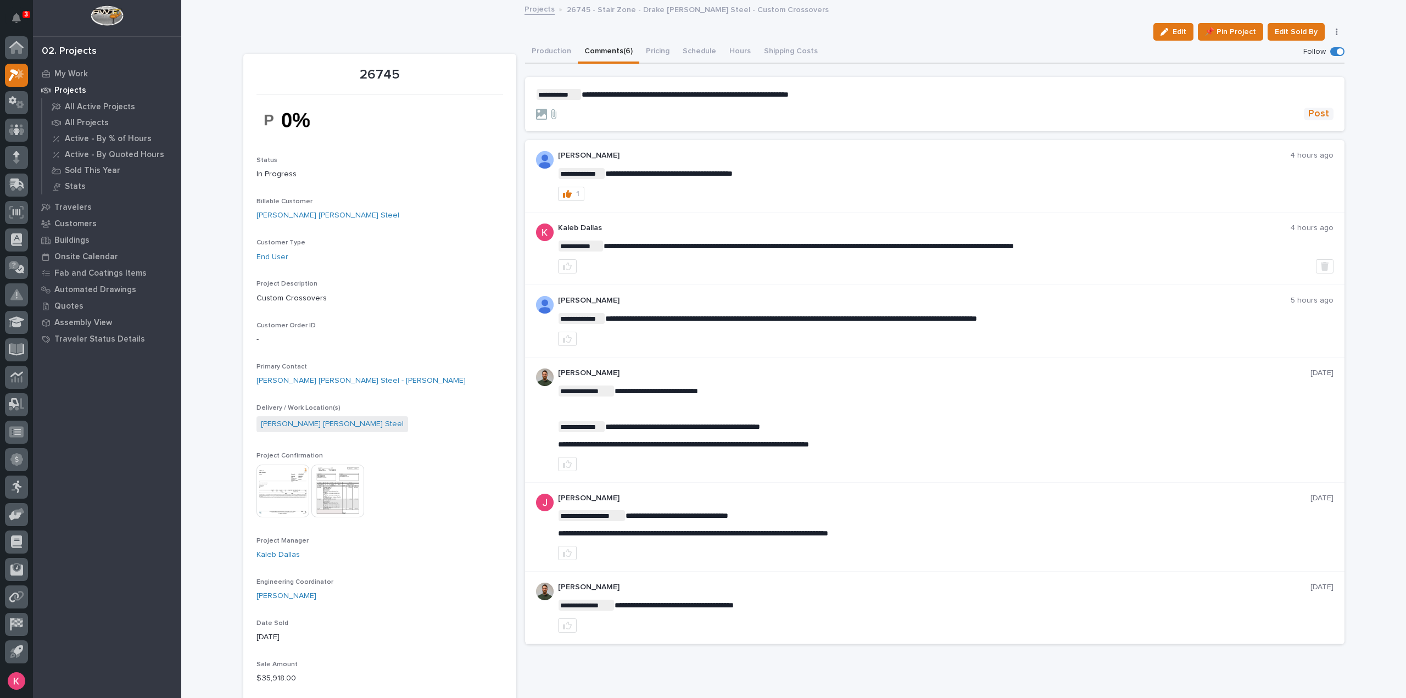
click at [1312, 111] on span "Post" at bounding box center [1318, 114] width 21 height 13
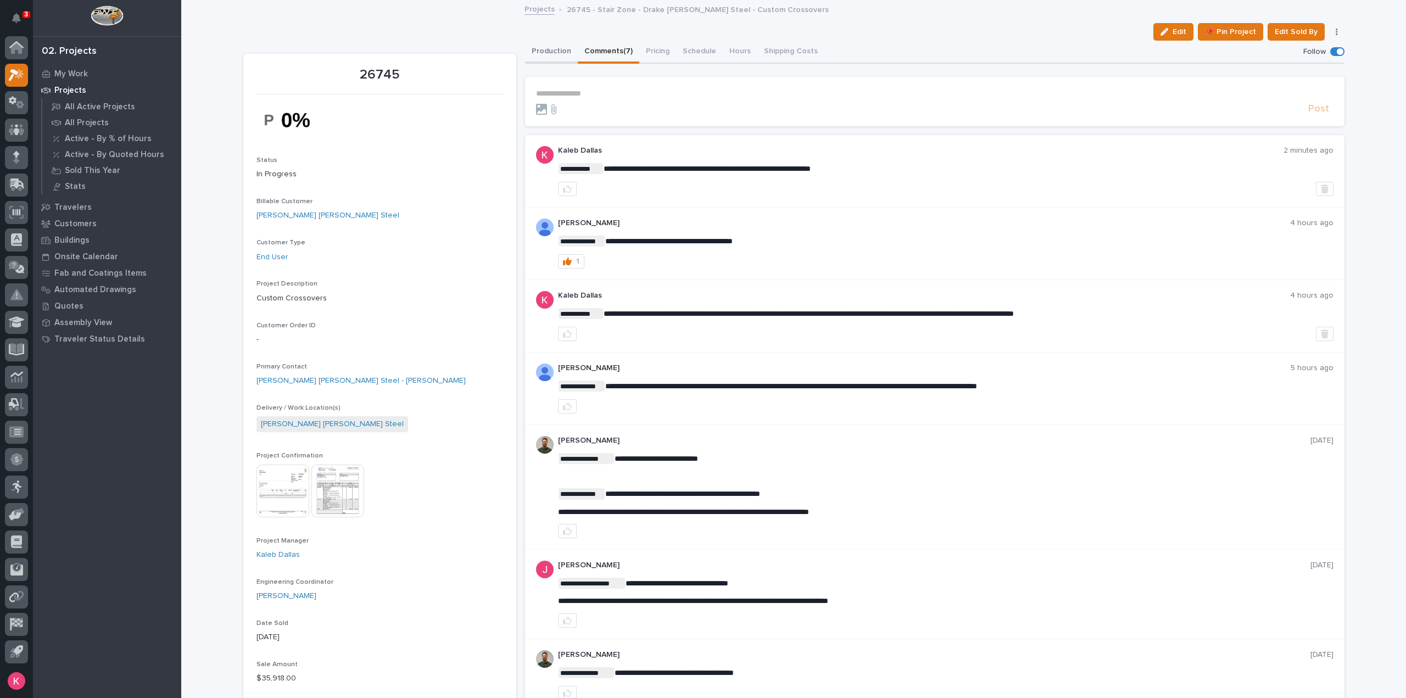
click at [547, 58] on button "Production" at bounding box center [551, 52] width 53 height 23
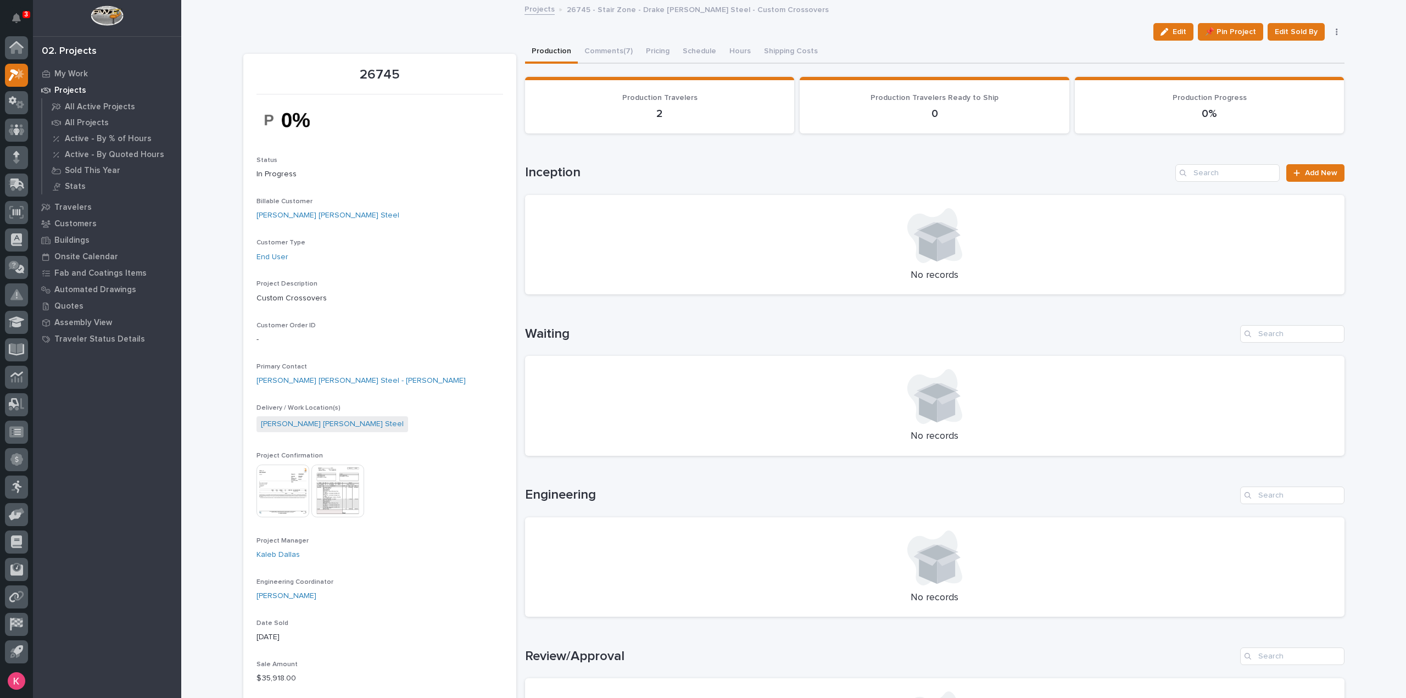
scroll to position [439, 0]
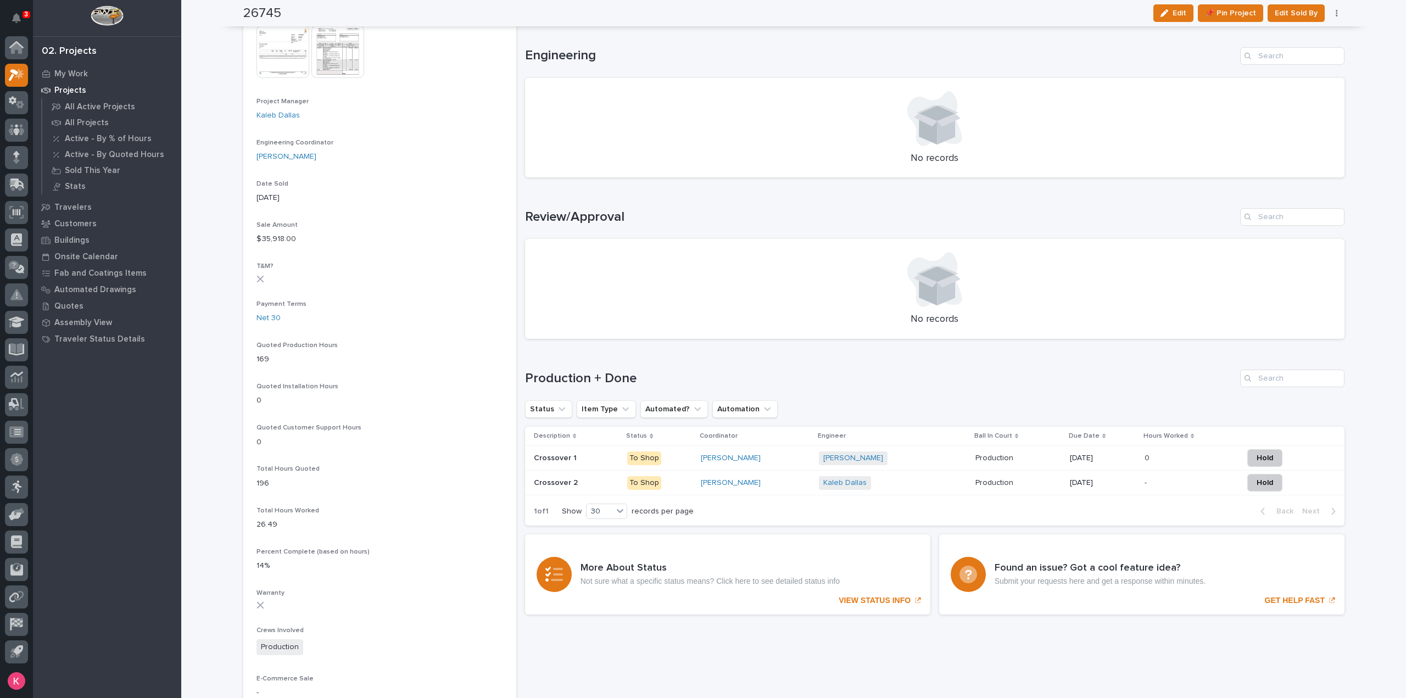
click at [797, 466] on div "[PERSON_NAME]" at bounding box center [755, 458] width 109 height 18
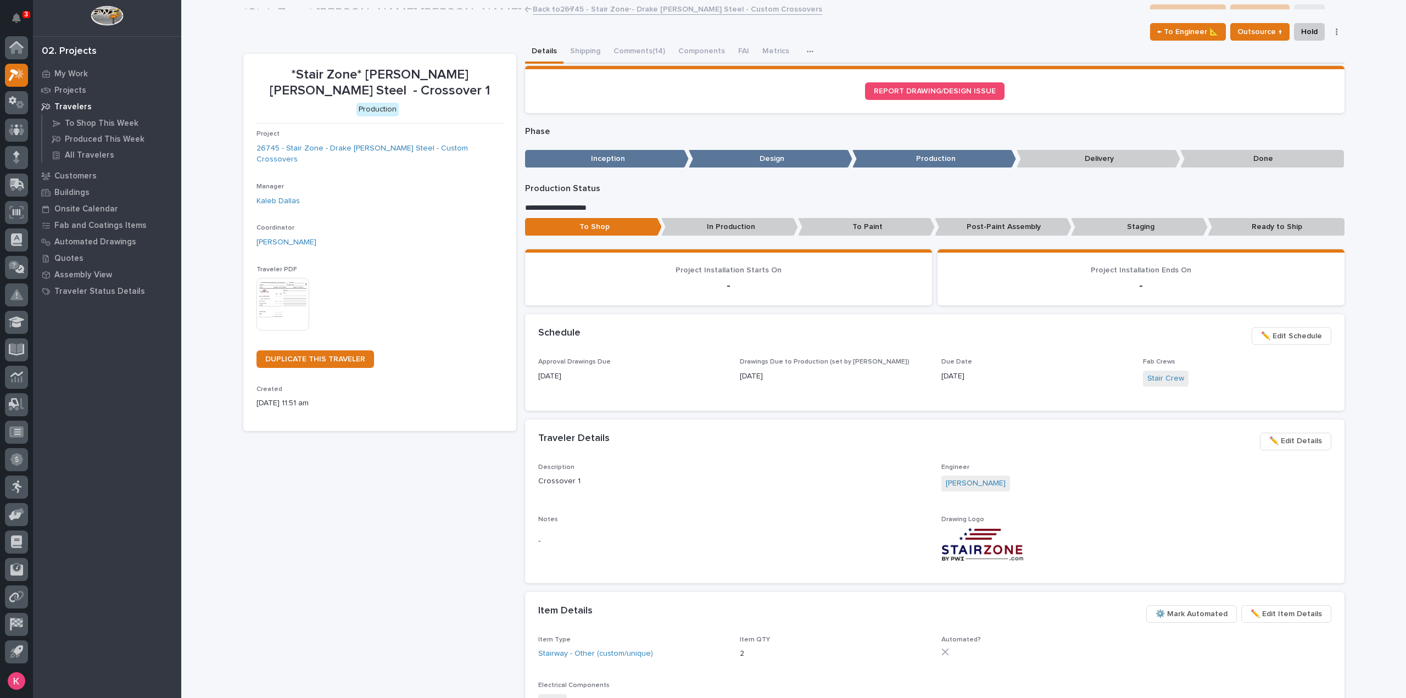
click at [637, 52] on button "Comments (14)" at bounding box center [639, 52] width 65 height 23
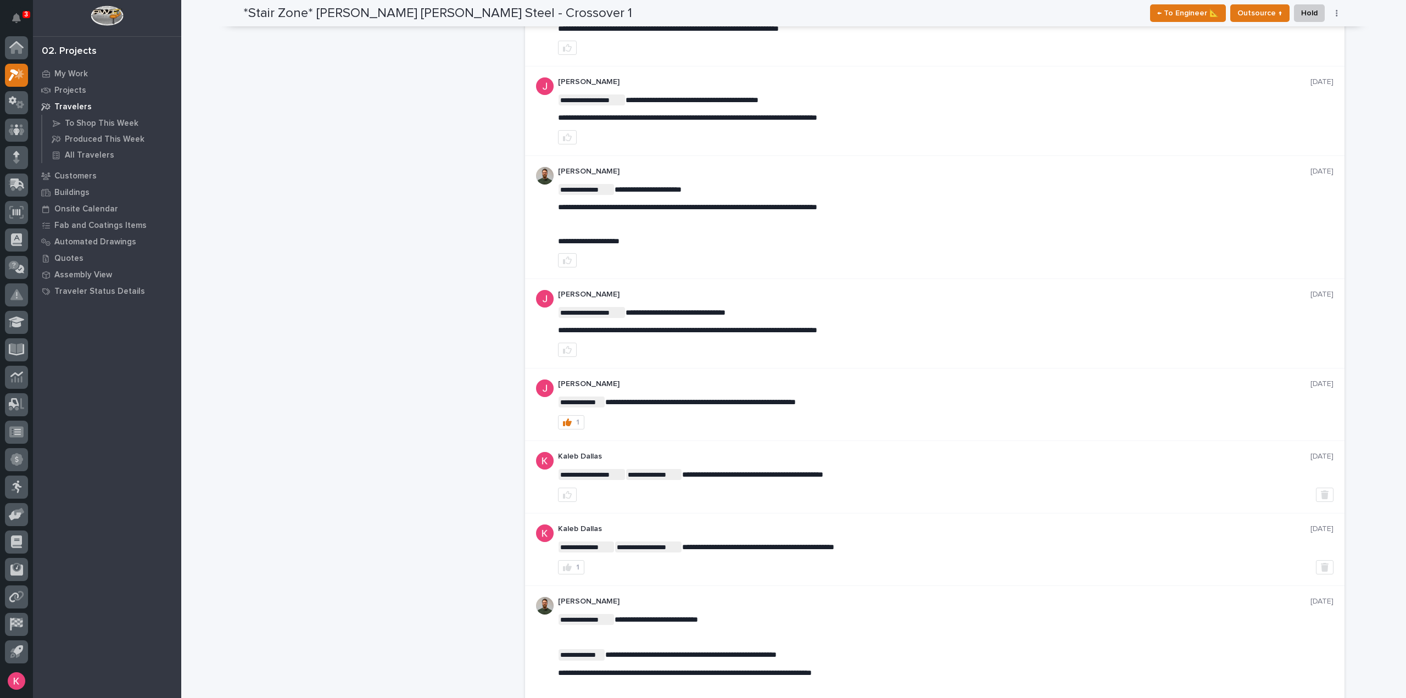
scroll to position [1043, 0]
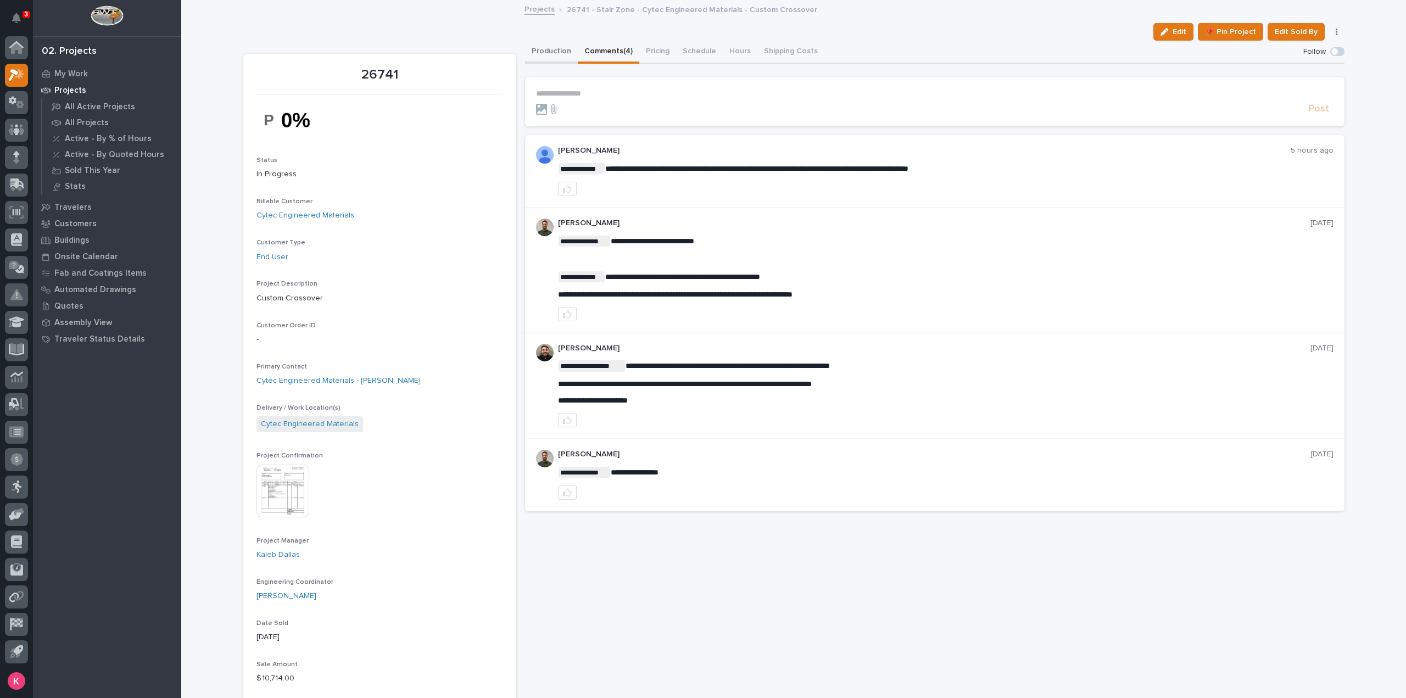
click at [551, 58] on button "Production" at bounding box center [551, 52] width 53 height 23
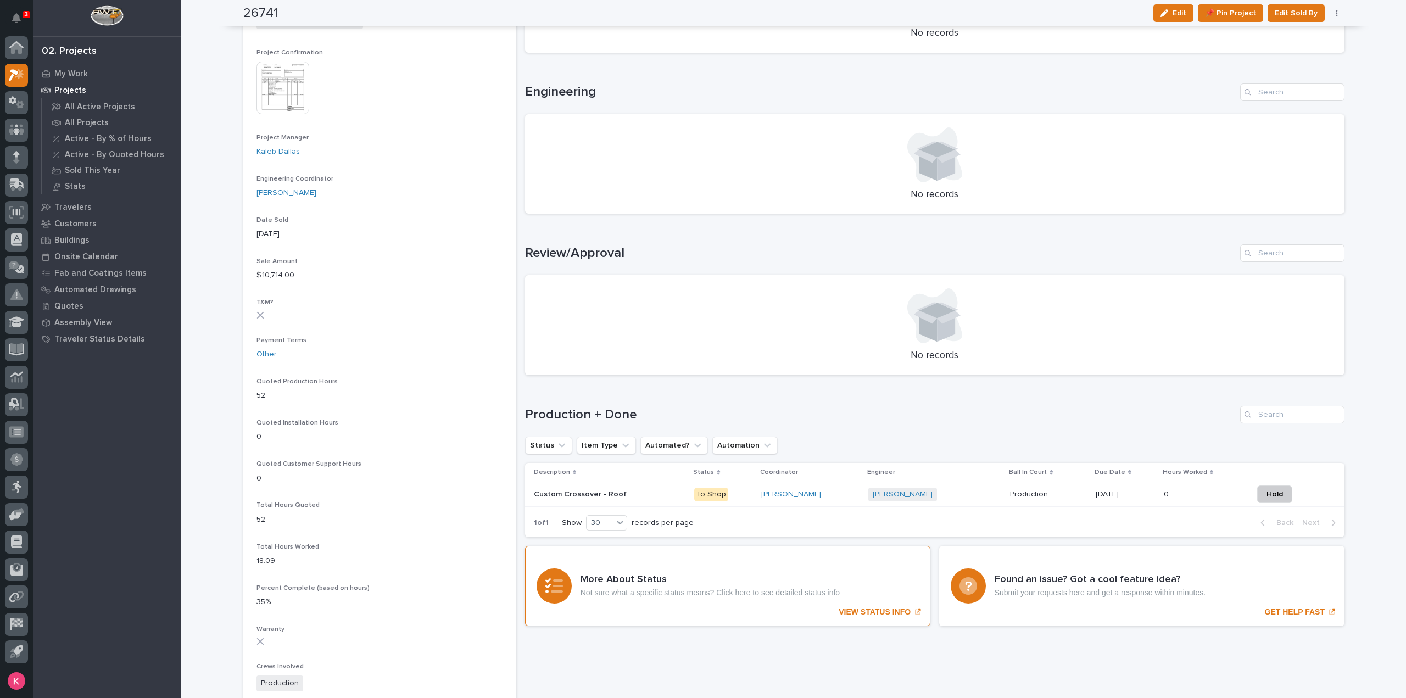
scroll to position [439, 0]
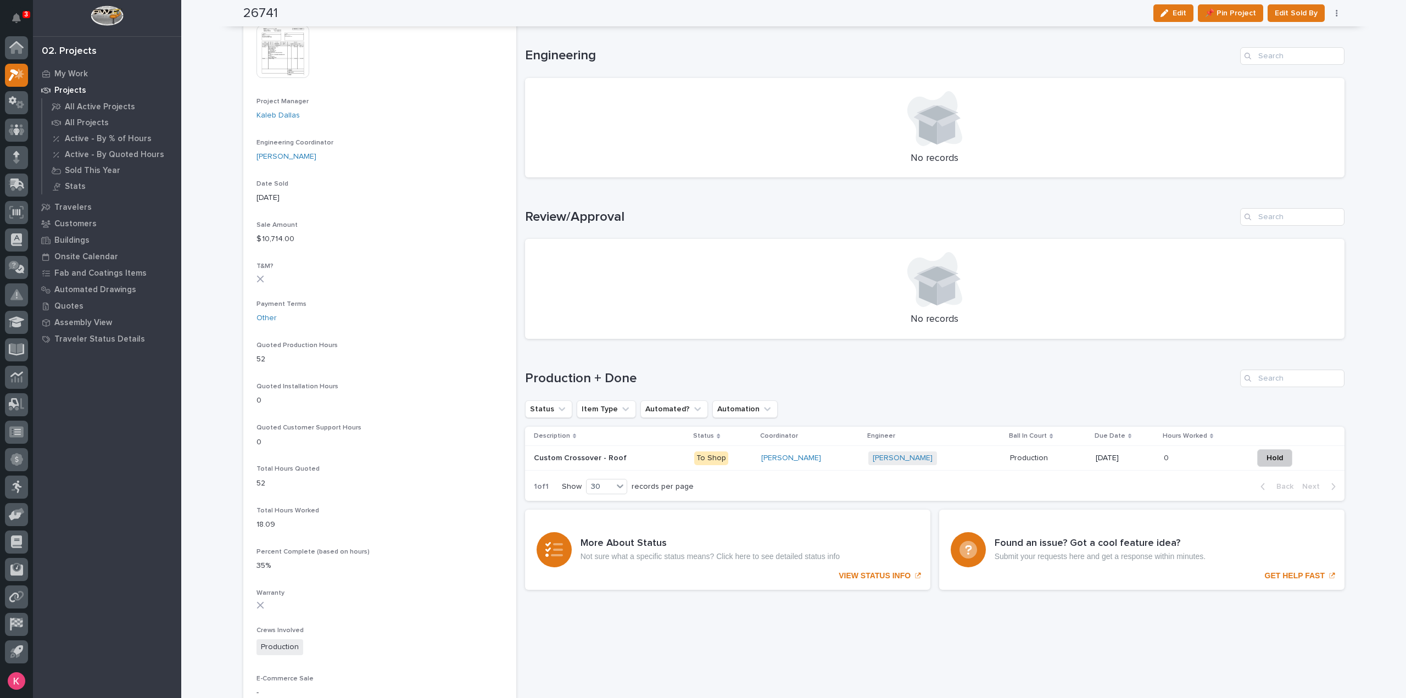
click at [844, 464] on div "[PERSON_NAME]" at bounding box center [810, 458] width 98 height 18
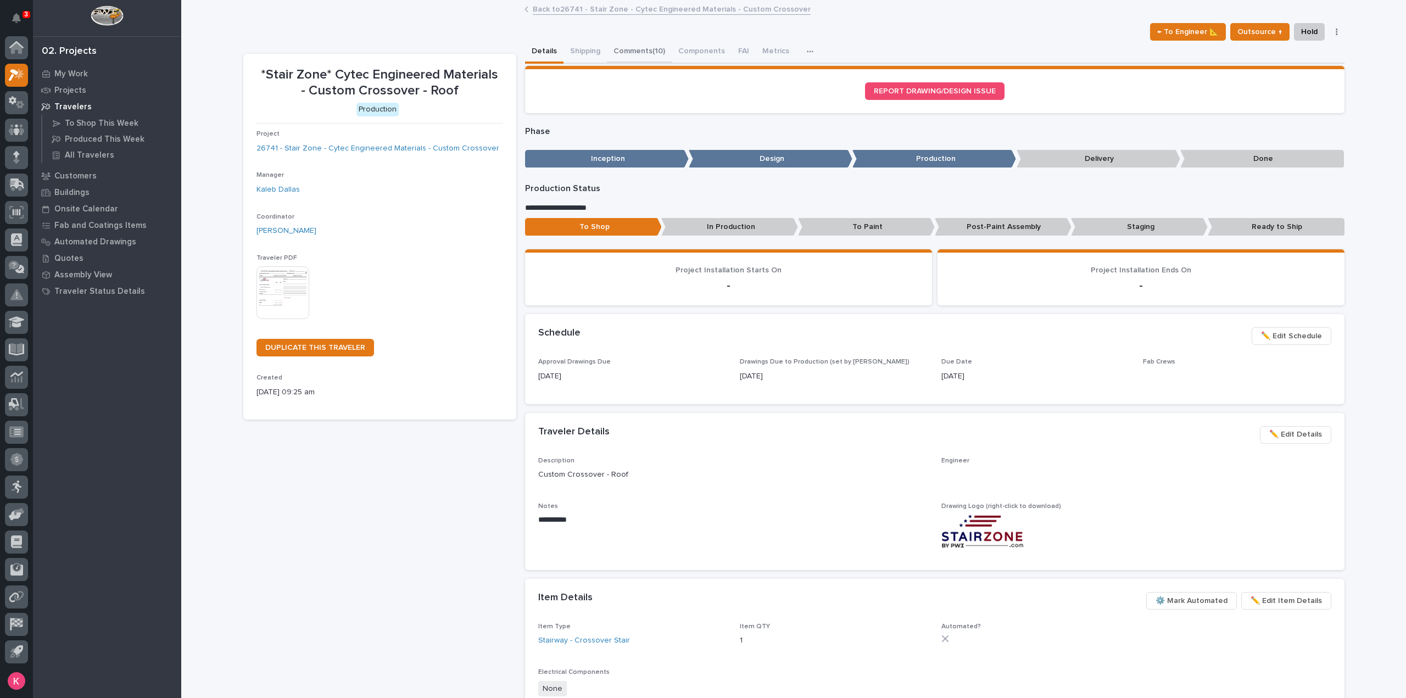
click at [635, 48] on button "Comments (10)" at bounding box center [639, 52] width 65 height 23
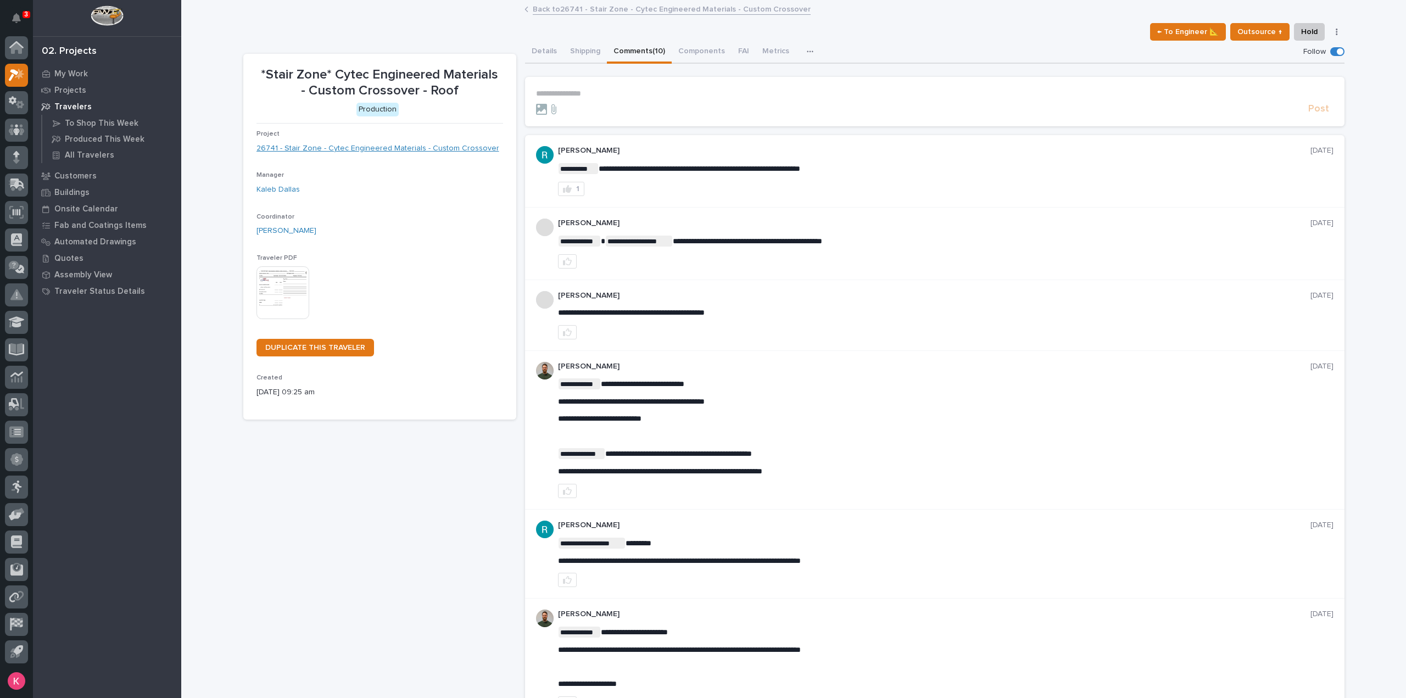
click at [319, 147] on link "26741 - Stair Zone - Cytec Engineered Materials - Custom Crossover" at bounding box center [377, 149] width 243 height 12
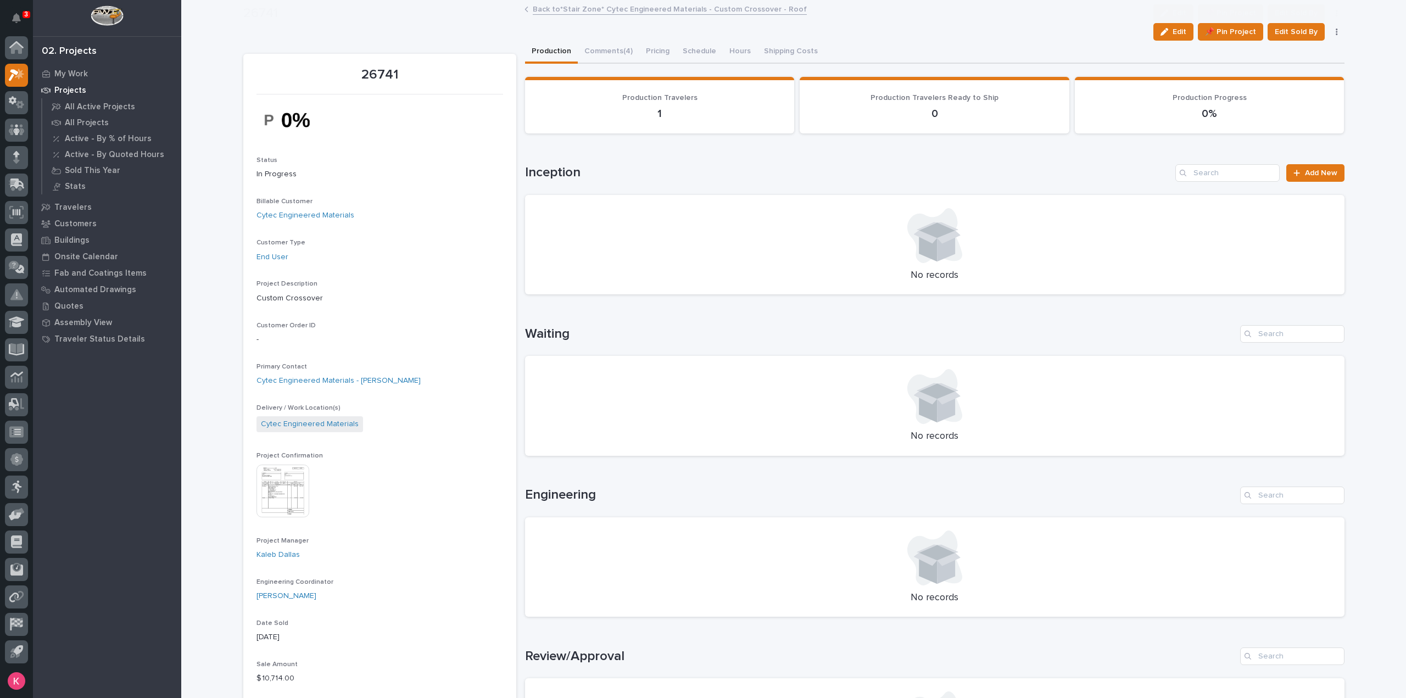
scroll to position [384, 0]
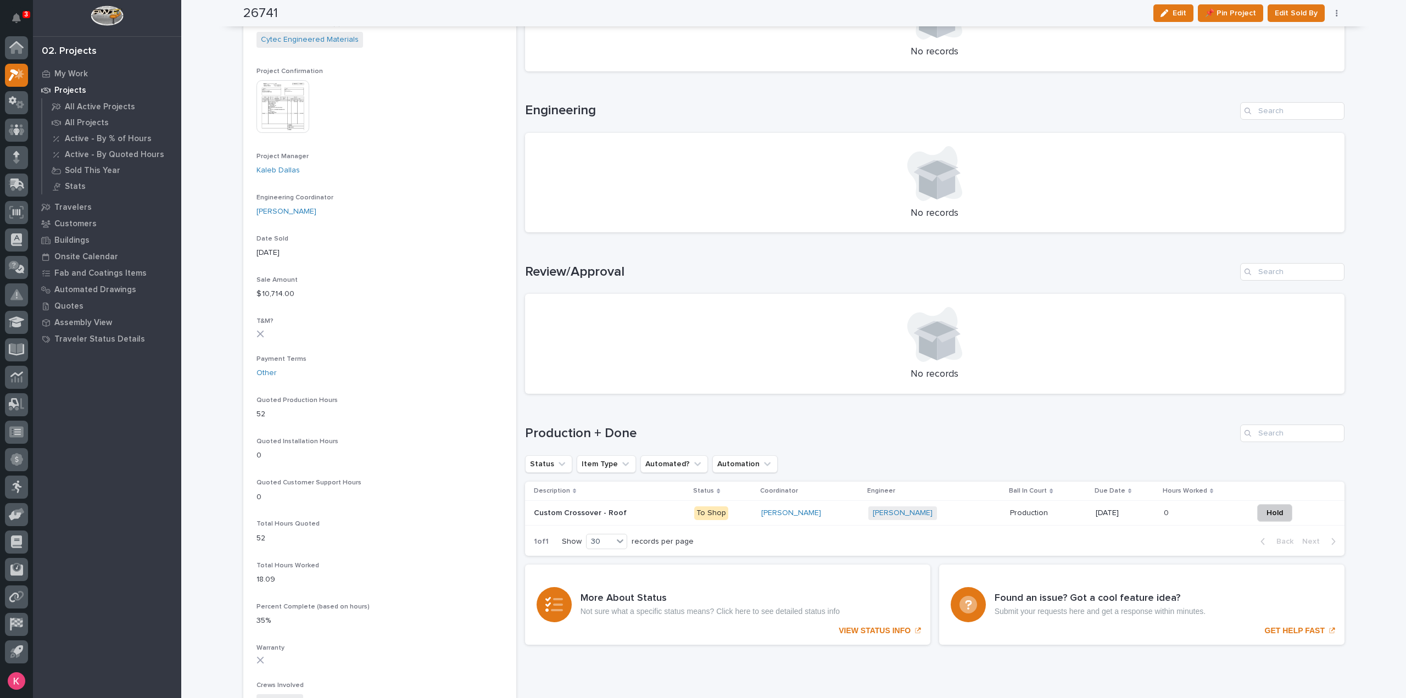
click at [278, 95] on img at bounding box center [282, 106] width 53 height 53
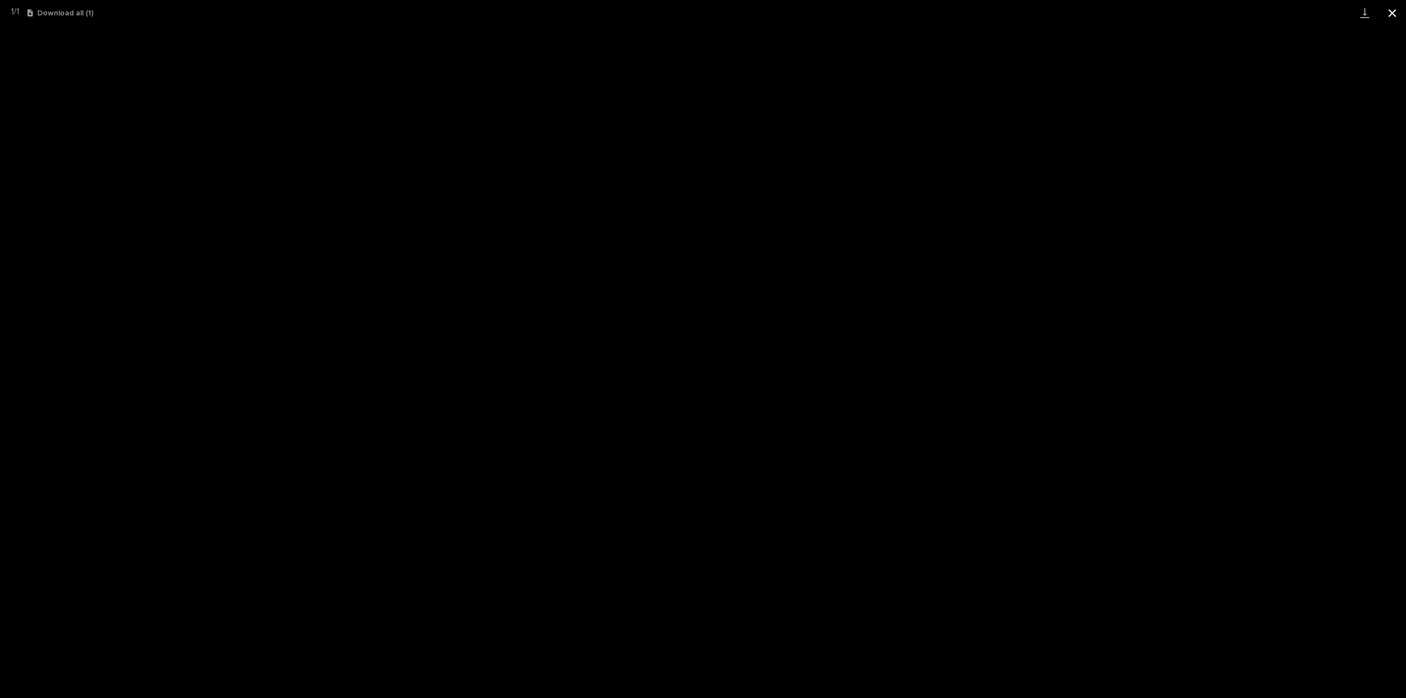
click at [1401, 14] on button "Close gallery" at bounding box center [1391, 13] width 27 height 26
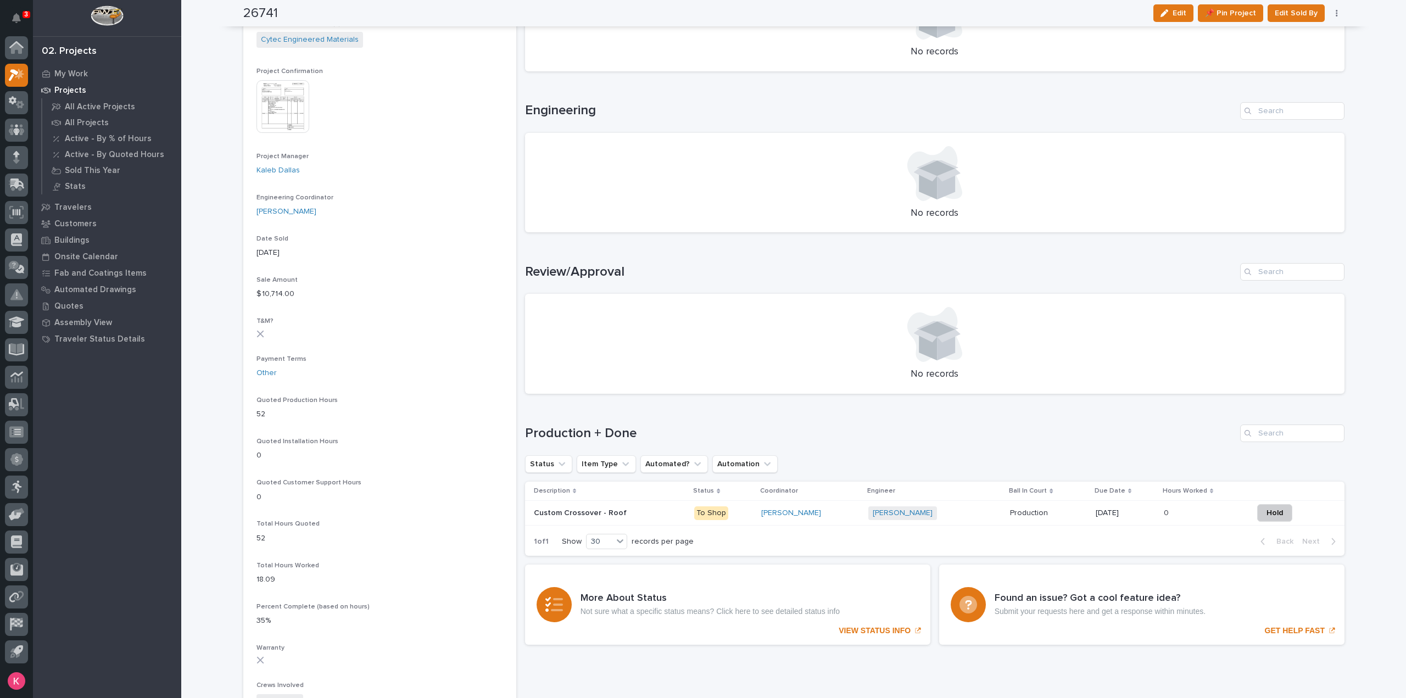
scroll to position [0, 0]
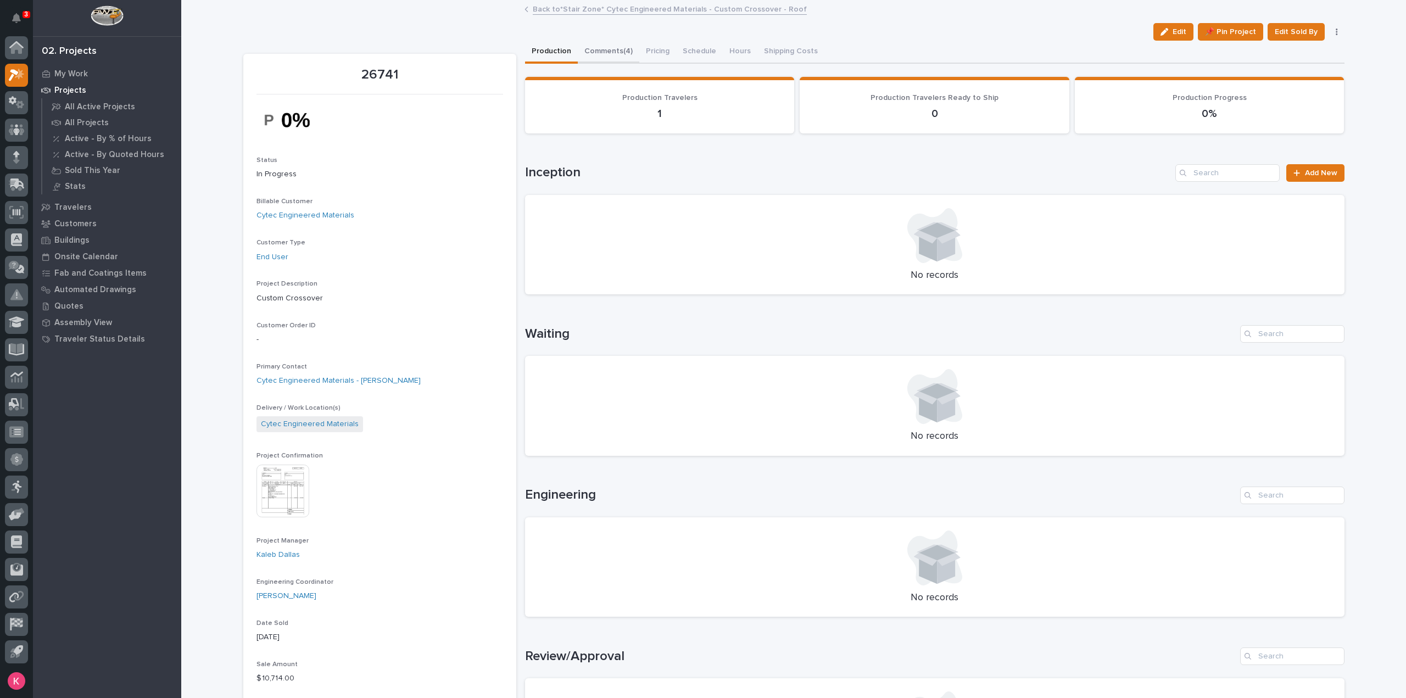
click at [602, 49] on button "Comments (4)" at bounding box center [609, 52] width 62 height 23
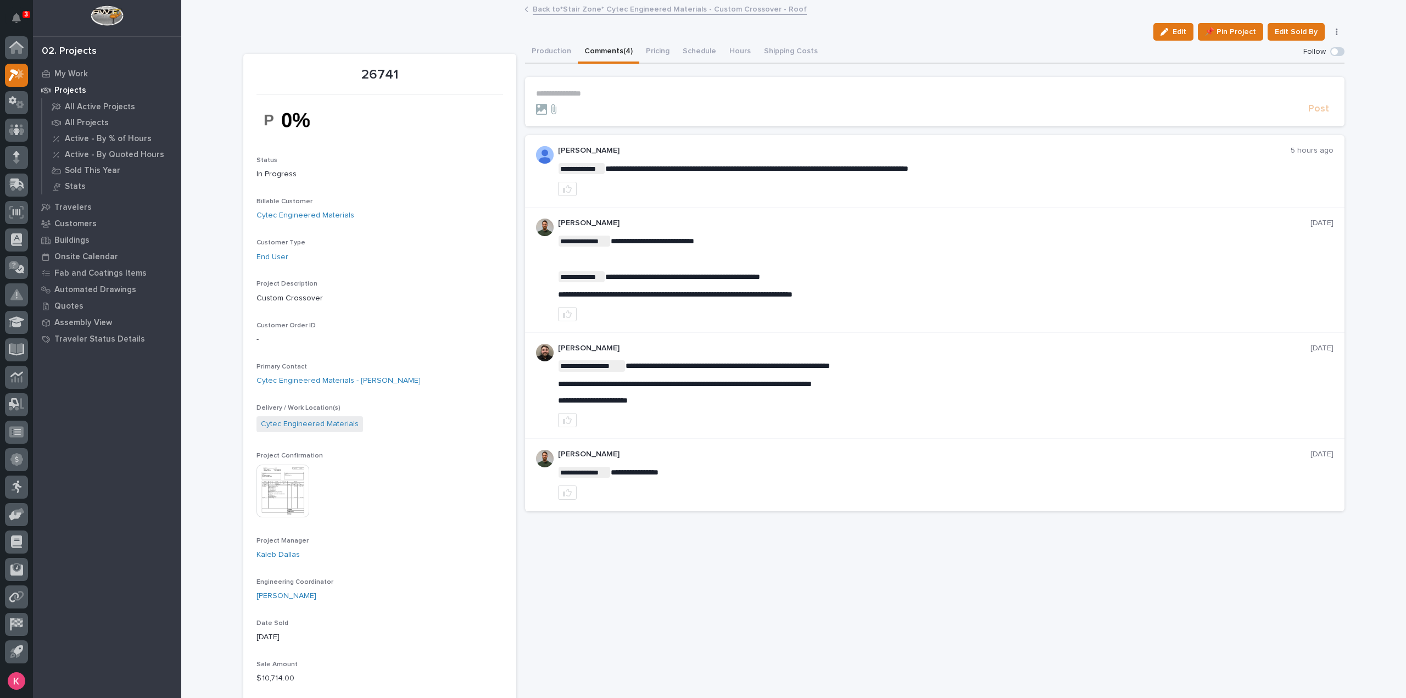
click at [640, 101] on form "**********" at bounding box center [934, 102] width 797 height 26
click at [645, 95] on p "**********" at bounding box center [934, 93] width 797 height 9
click at [562, 59] on button "Production" at bounding box center [551, 52] width 53 height 23
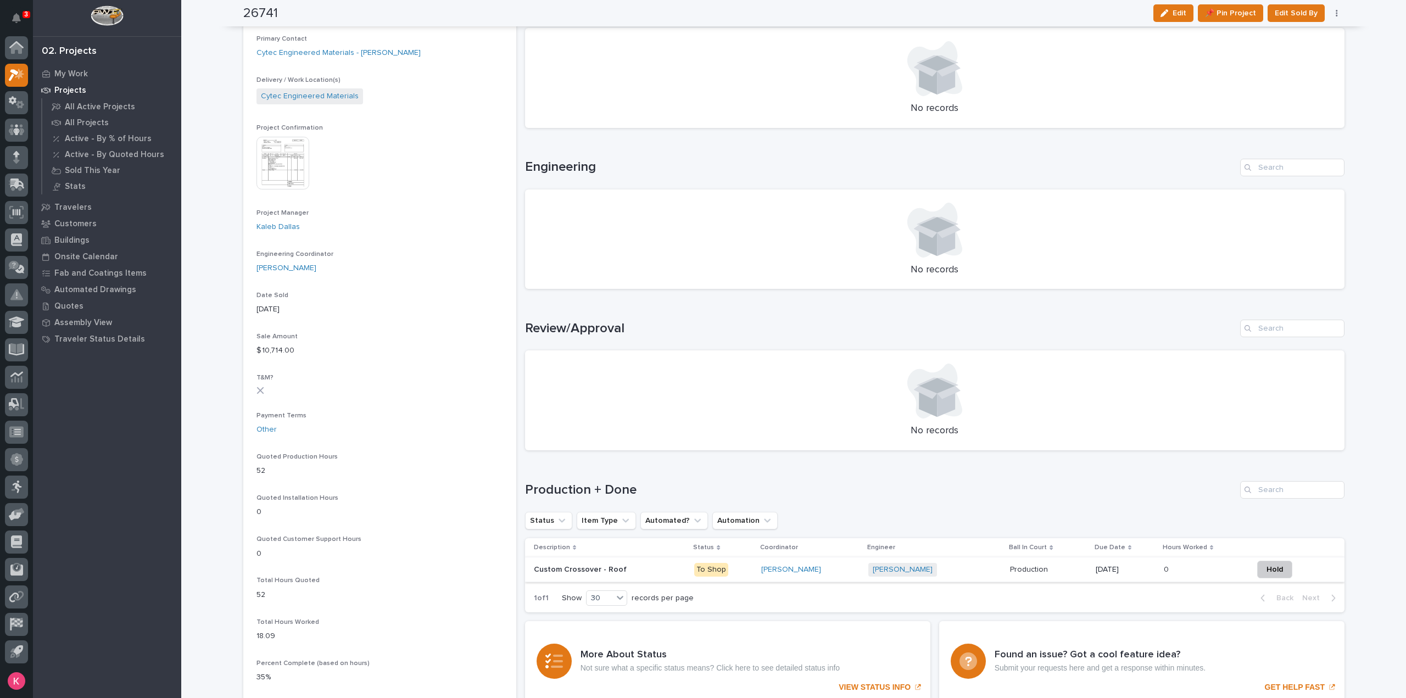
scroll to position [275, 0]
